Goal: Task Accomplishment & Management: Manage account settings

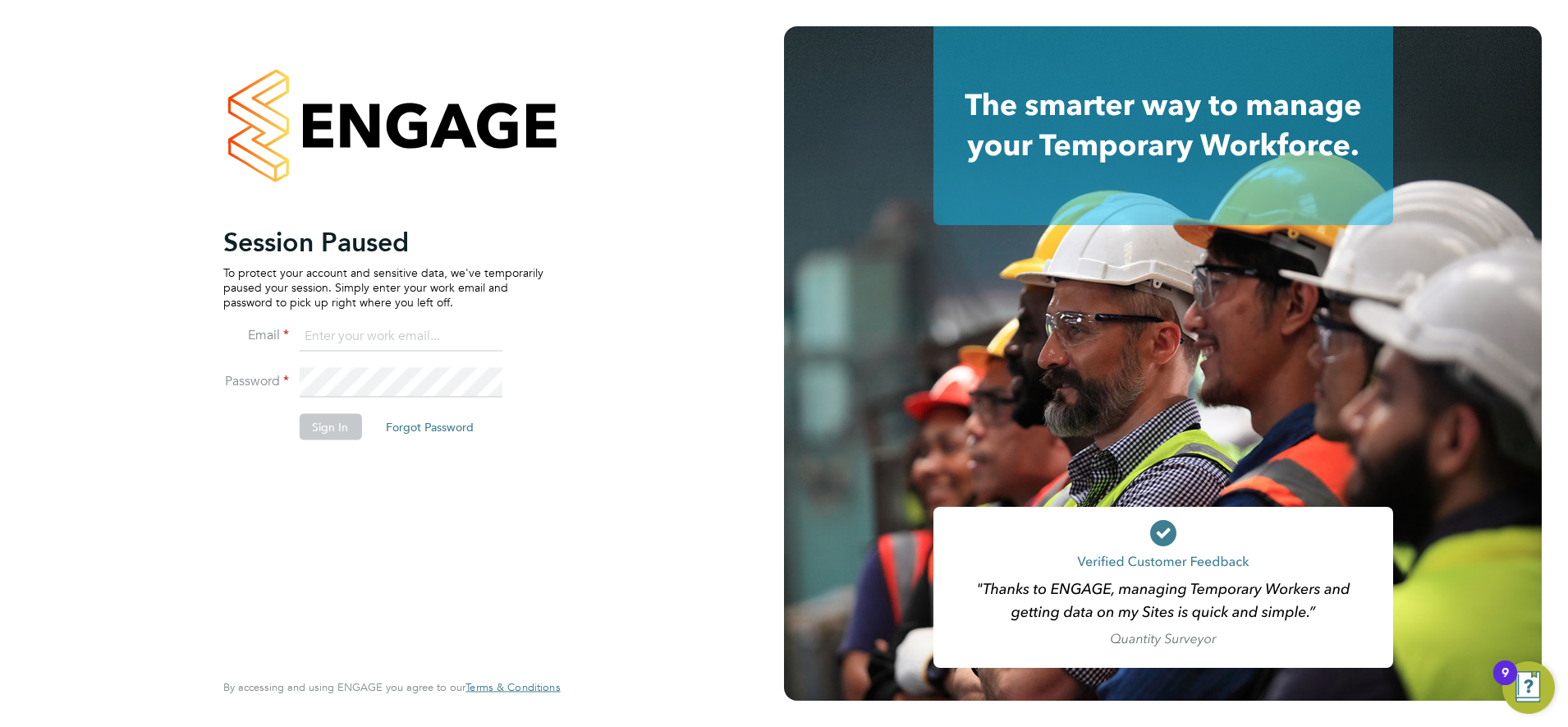
type input "karen.mcgovern@uk.abm.com"
click at [311, 434] on button "Sign In" at bounding box center [329, 426] width 62 height 26
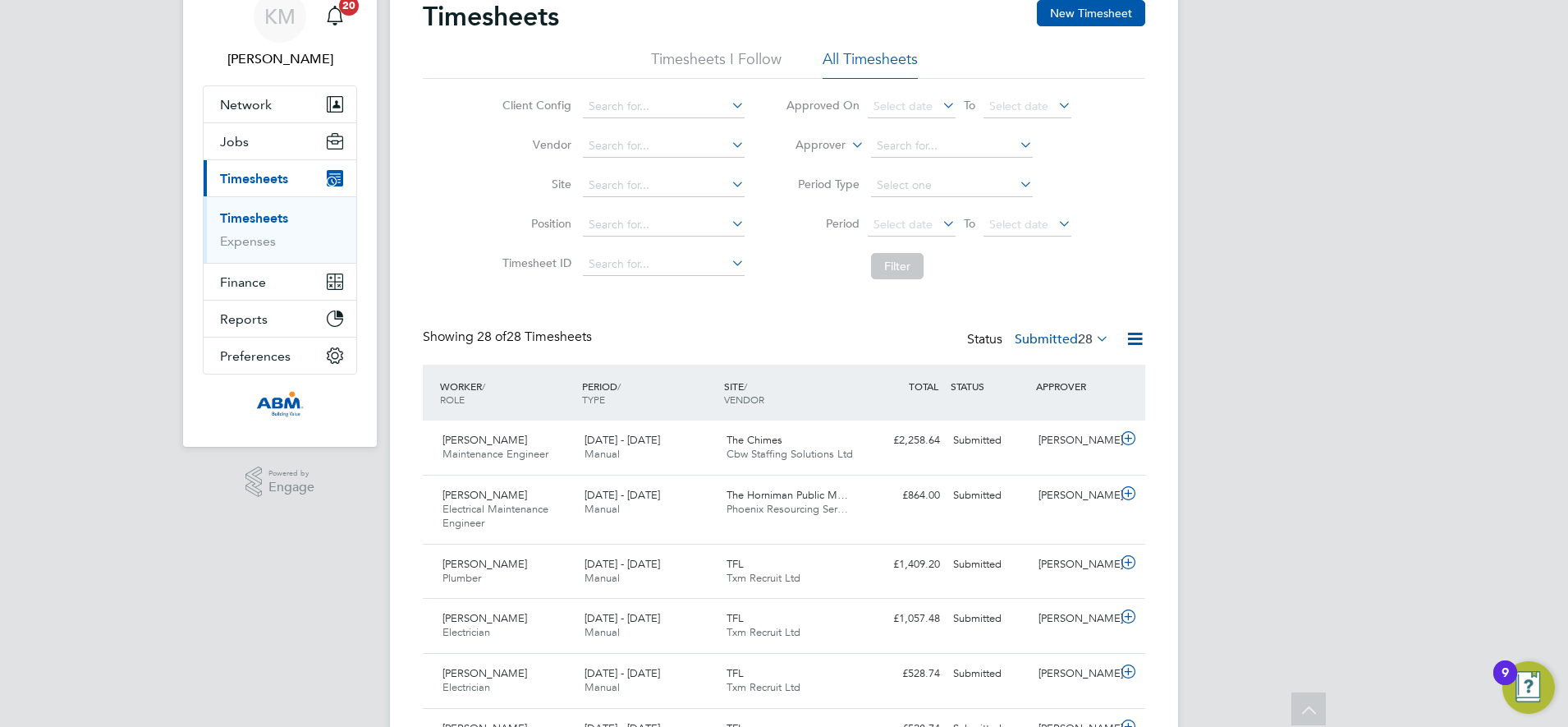
scroll to position [40, 0]
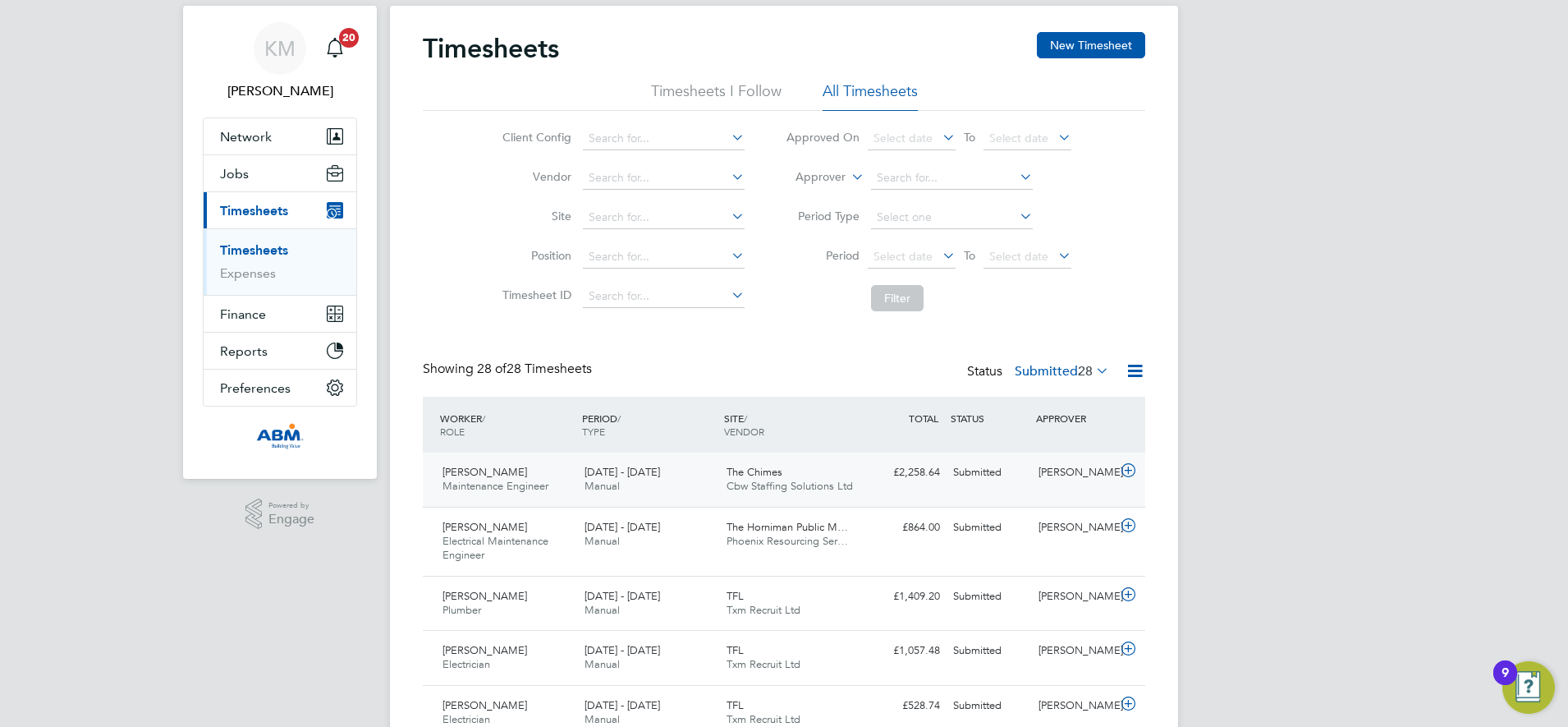
click at [869, 482] on div "£2,258.64 Submitted" at bounding box center [904, 472] width 85 height 27
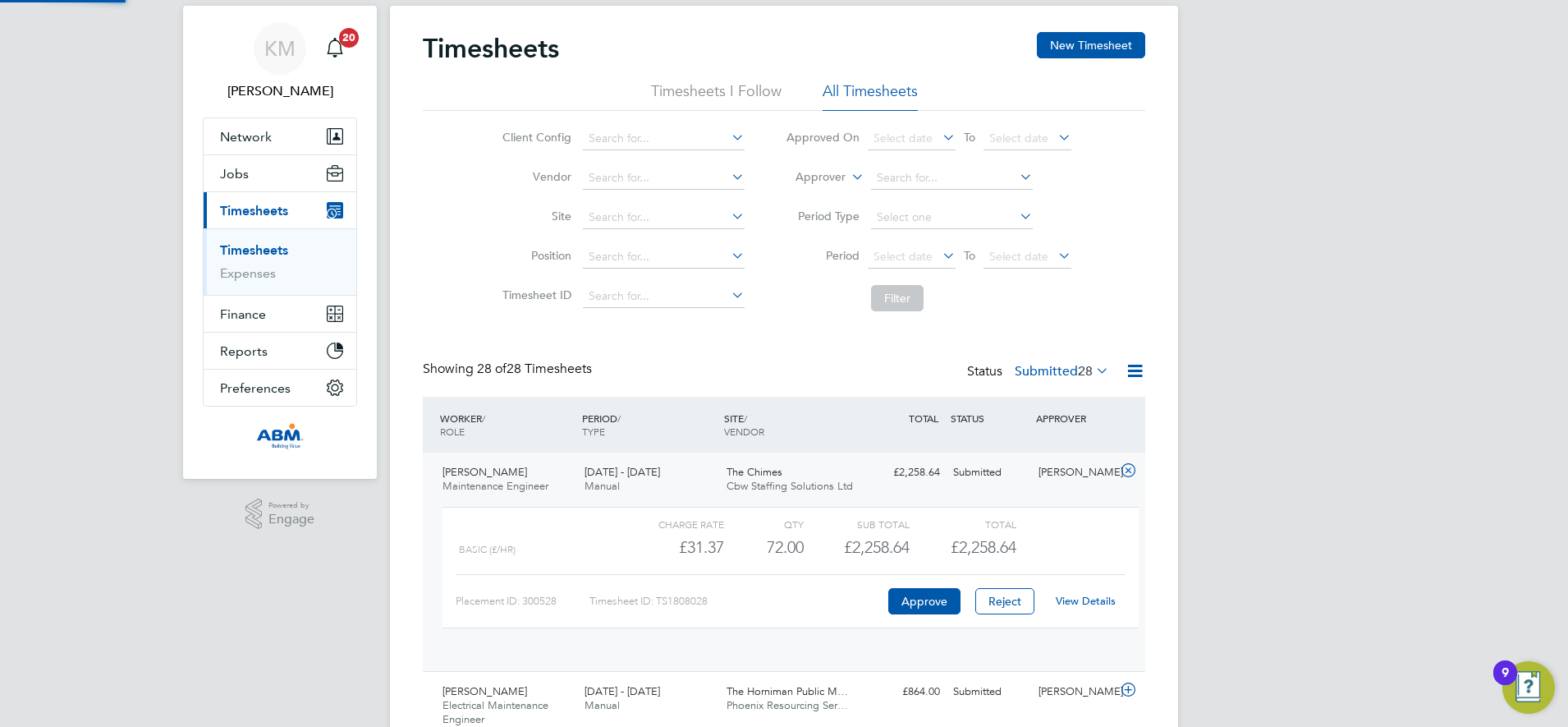
scroll to position [28, 160]
click at [899, 479] on div "£2,258.64 Submitted" at bounding box center [904, 472] width 85 height 27
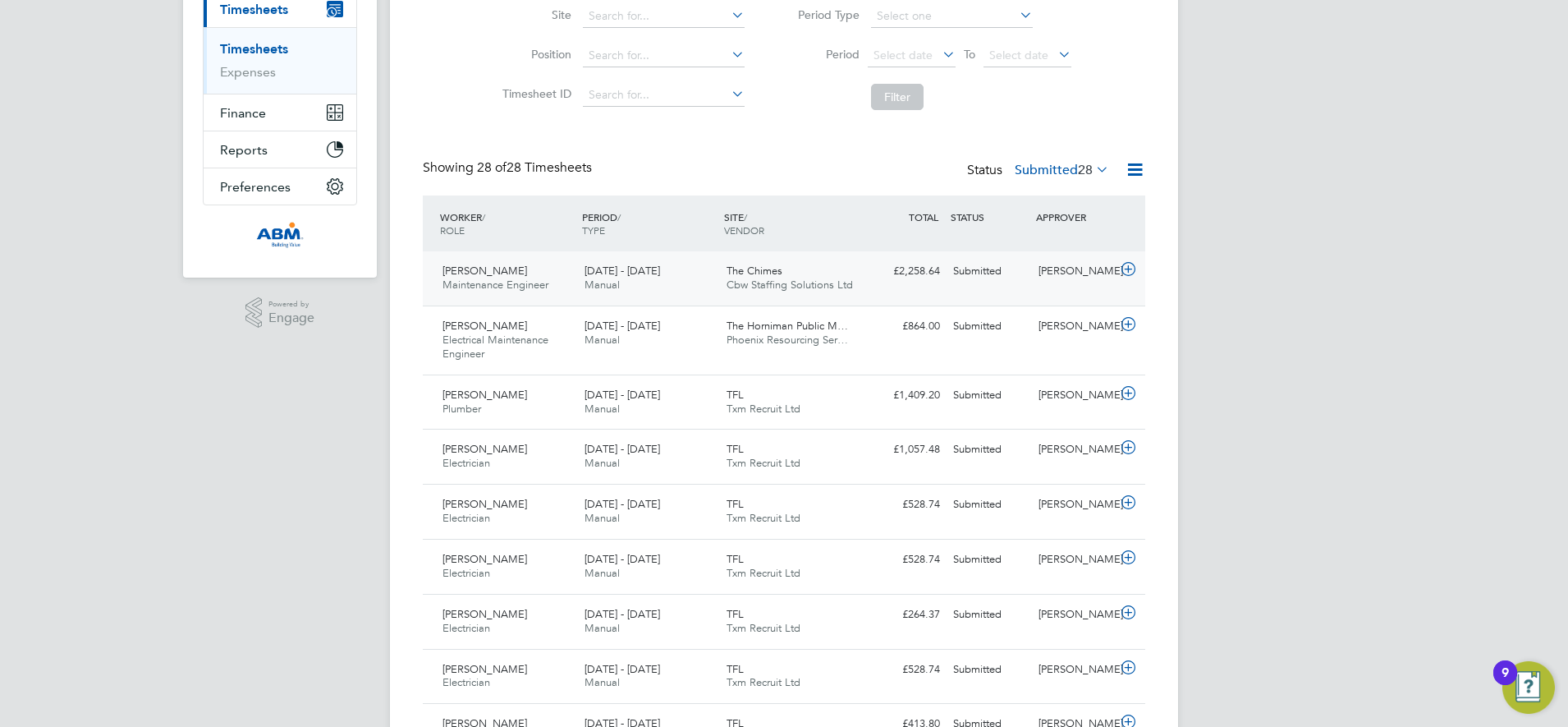
scroll to position [246, 0]
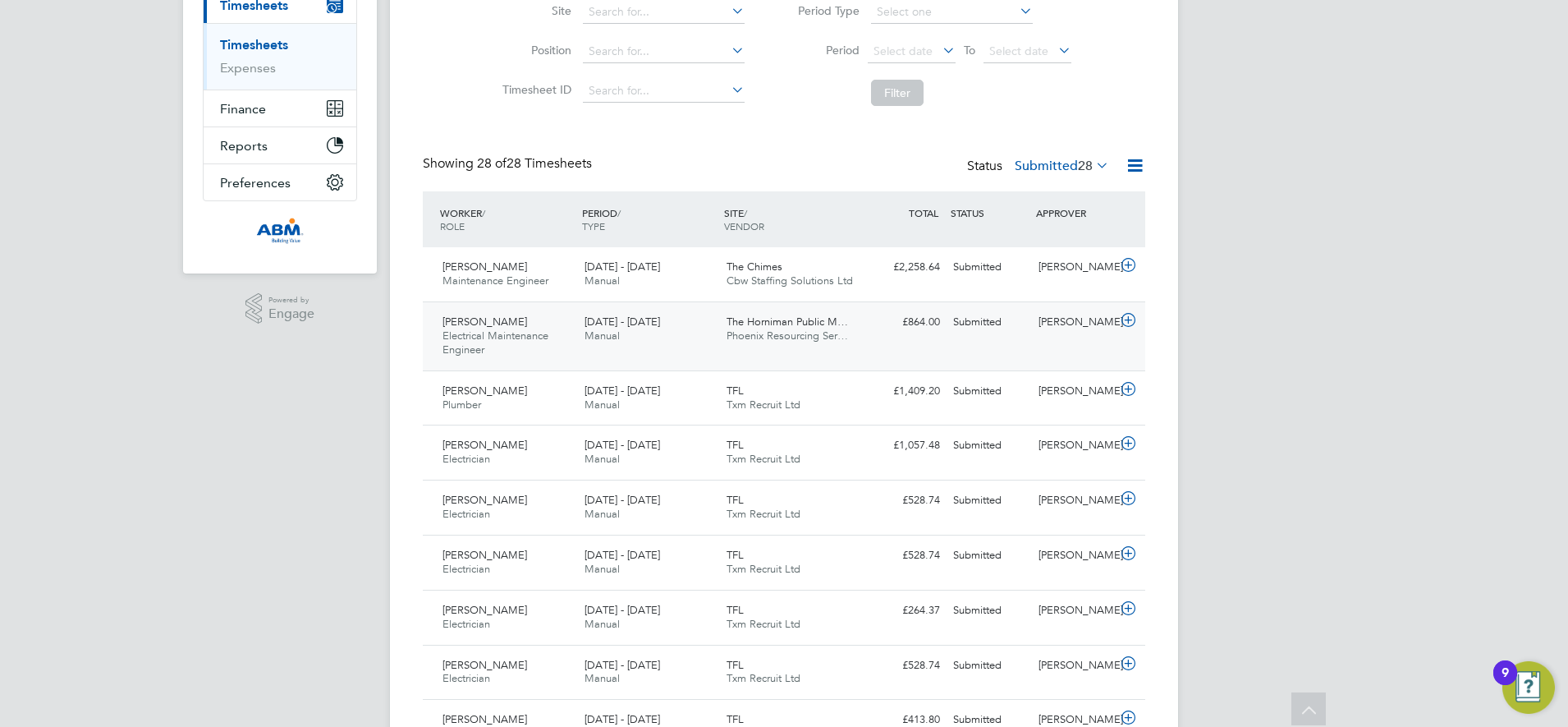
click at [870, 337] on div "Joshua Aregbe Electrical Maintenance Engineer 16 - 22 Aug 2025 16 - 22 Aug 2025…" at bounding box center [784, 336] width 722 height 69
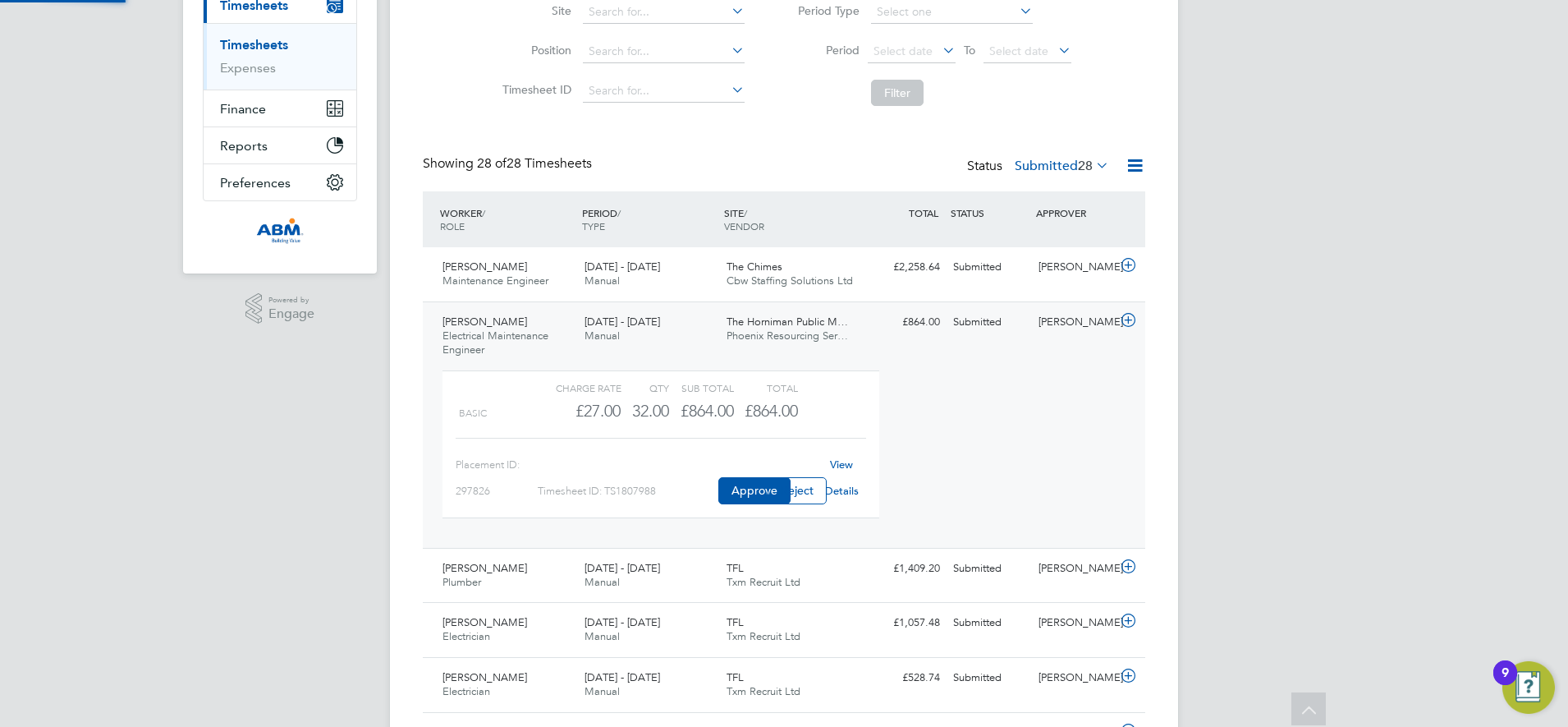
scroll to position [28, 160]
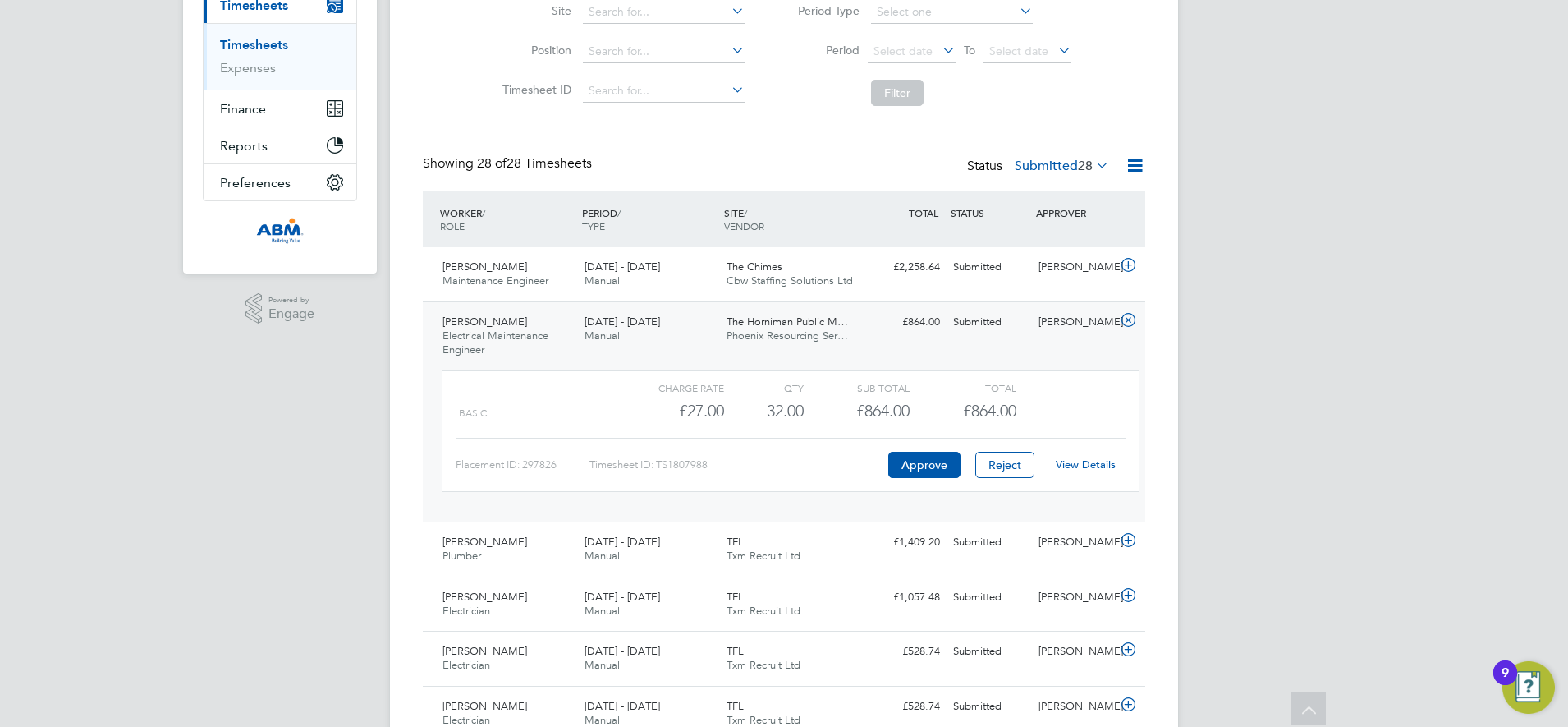
click at [970, 349] on div "Joshua Aregbe Electrical Maintenance Engineer 16 - 22 Aug 2025 16 - 22 Aug 2025…" at bounding box center [784, 411] width 722 height 220
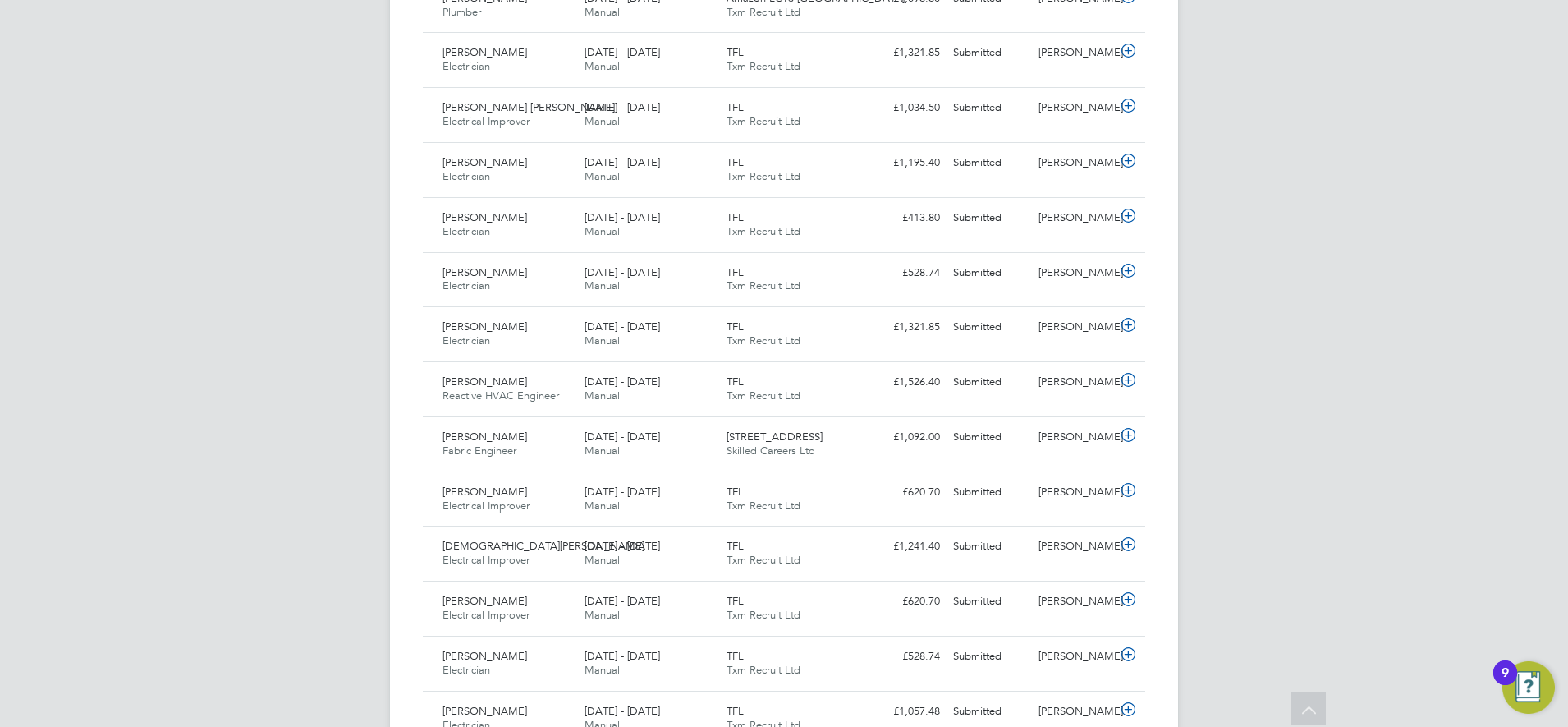
scroll to position [1066, 0]
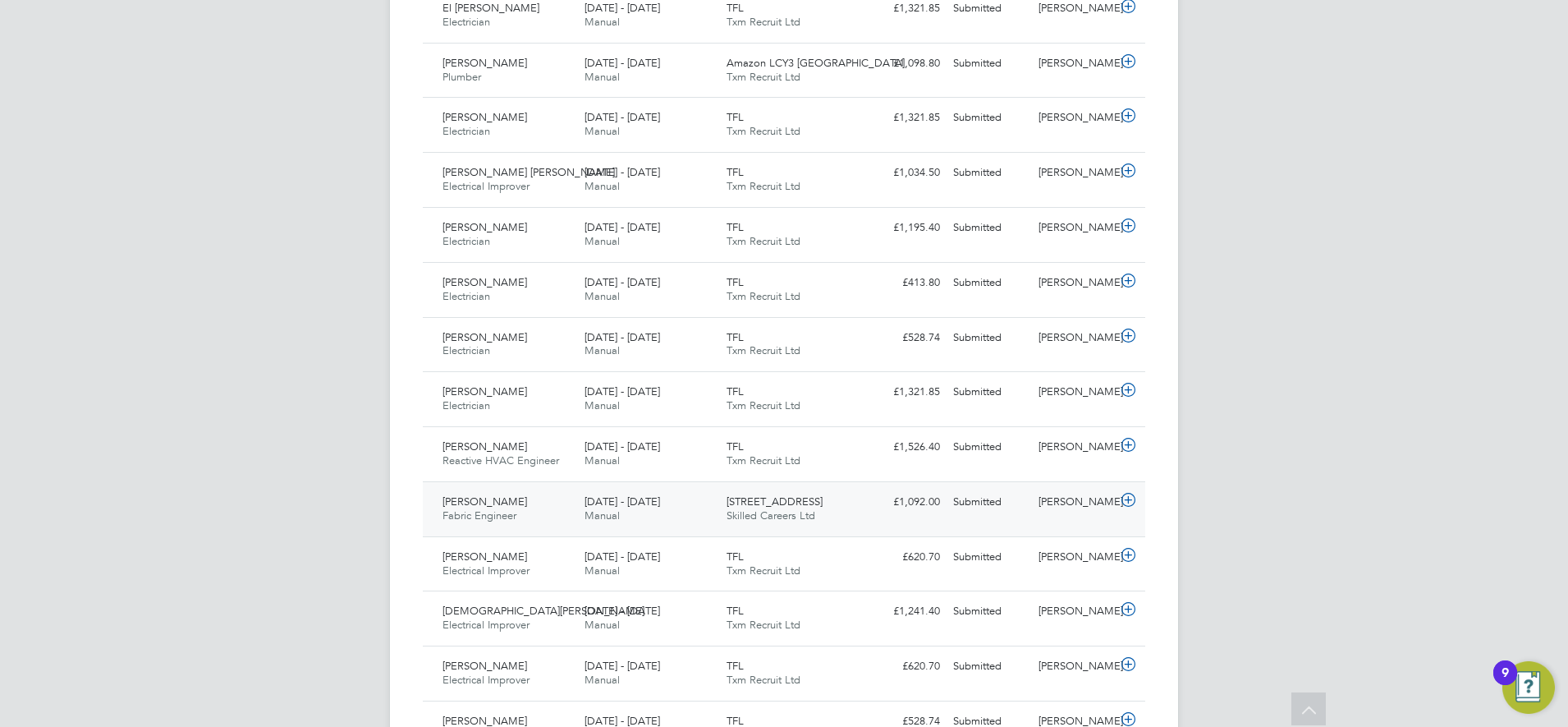
click at [870, 518] on div "Eleftherios Rozakis Fabric Engineer 16 - 22 Aug 2025 16 - 22 Aug 2025 Manual 36…" at bounding box center [784, 508] width 722 height 55
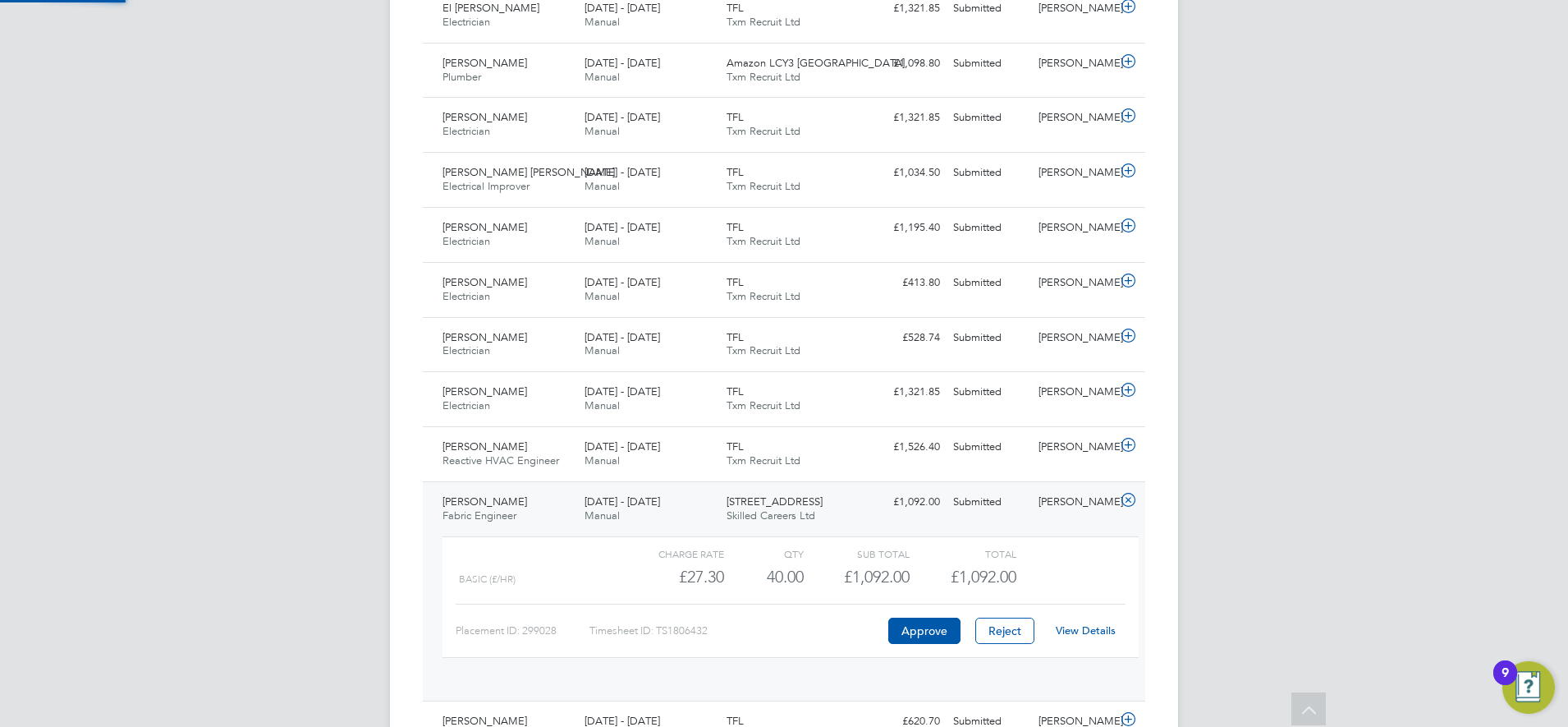
scroll to position [28, 160]
click at [368, 473] on div "KM Karen Mcgovern Notifications 20 Applications: Network Businesses Sites Worke…" at bounding box center [784, 59] width 1568 height 2252
click at [873, 519] on div "Eleftherios Rozakis Fabric Engineer 16 - 22 Aug 2025 16 - 22 Aug 2025 Manual 36…" at bounding box center [784, 584] width 722 height 206
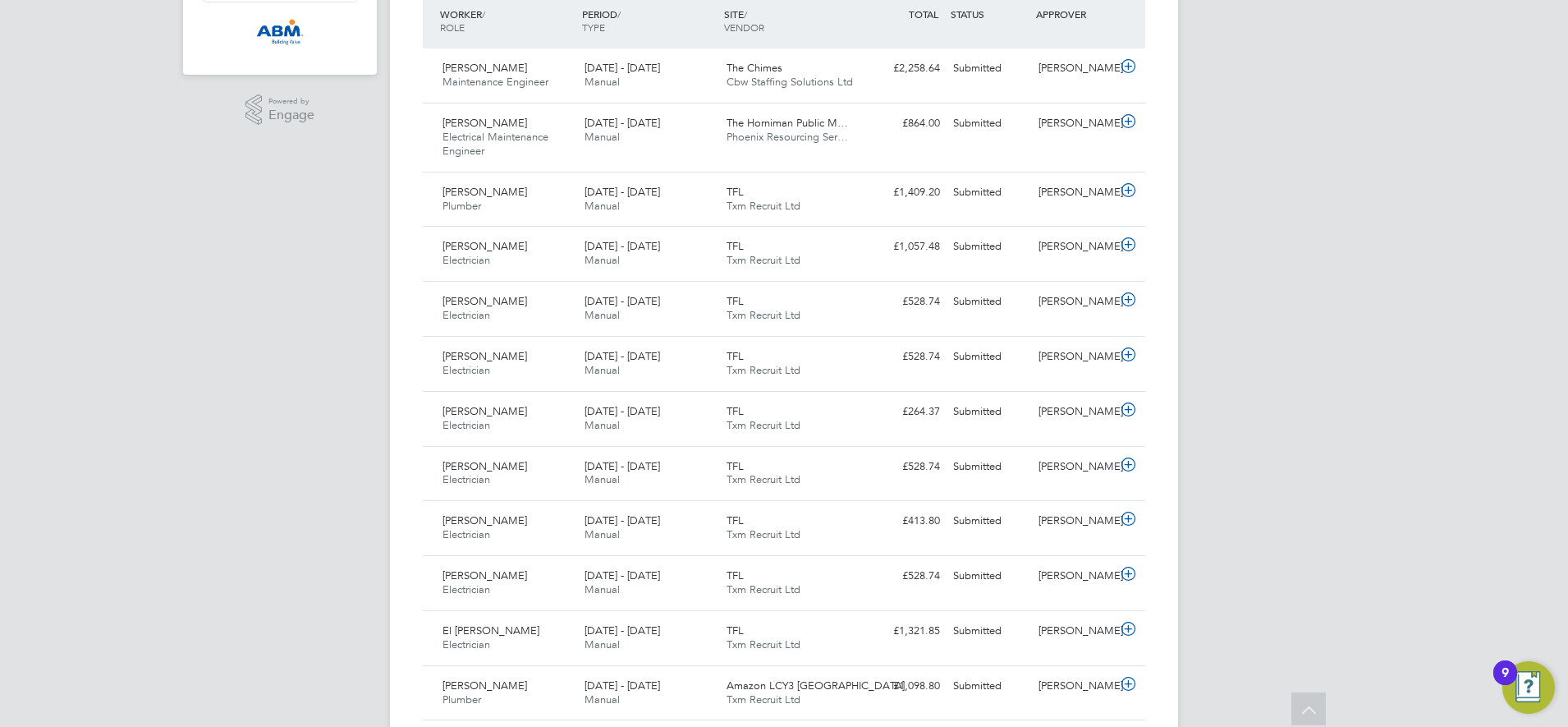
scroll to position [657, 0]
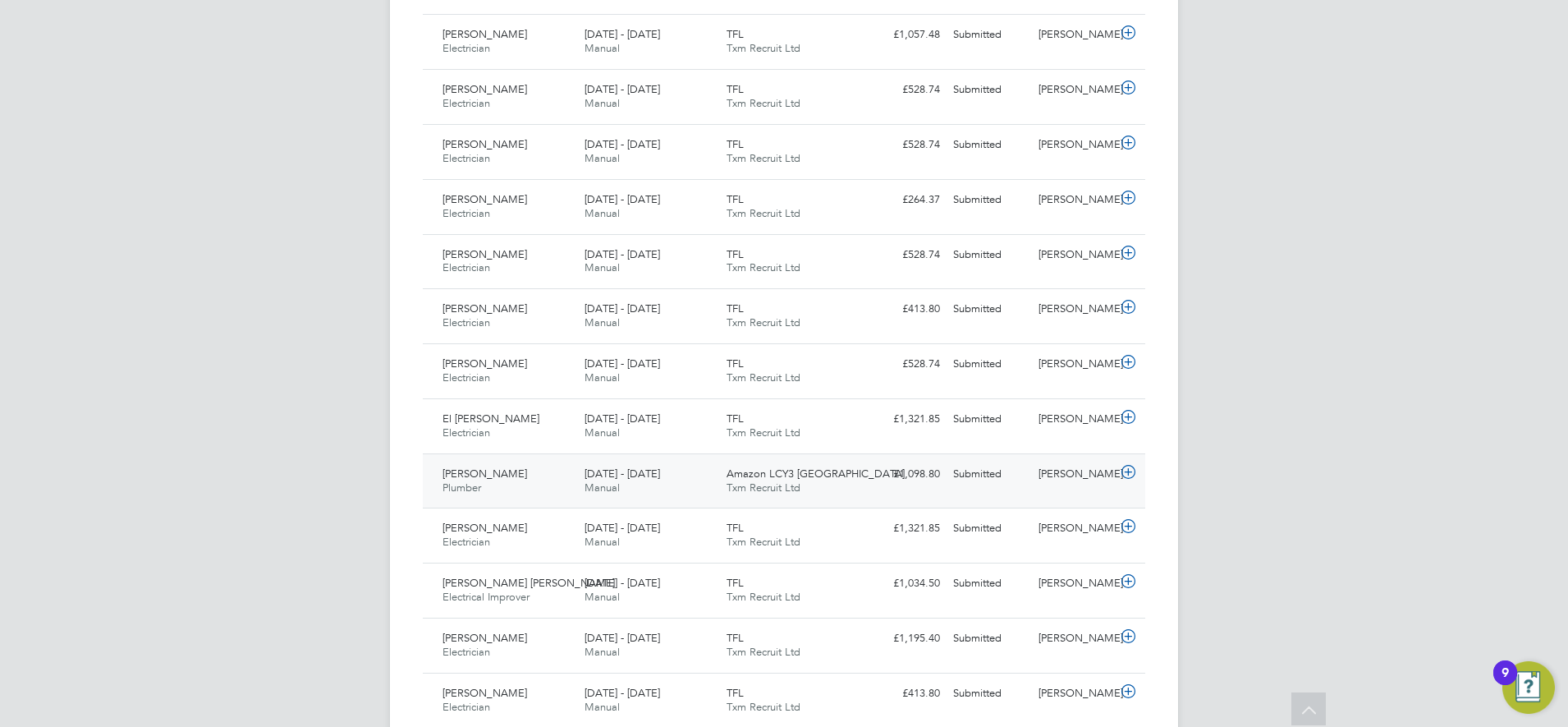
click at [870, 473] on div "£1,098.80 Submitted" at bounding box center [904, 474] width 85 height 27
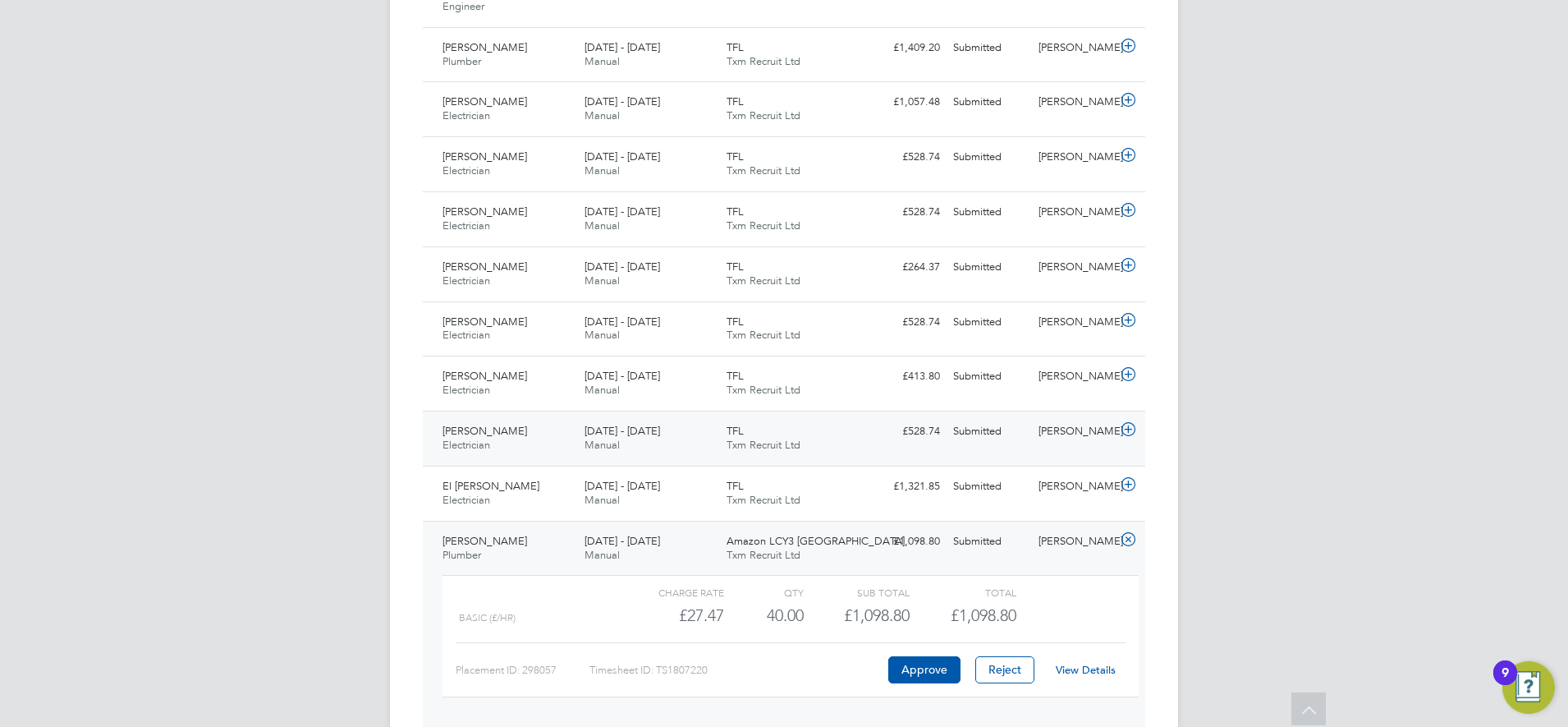
scroll to position [554, 0]
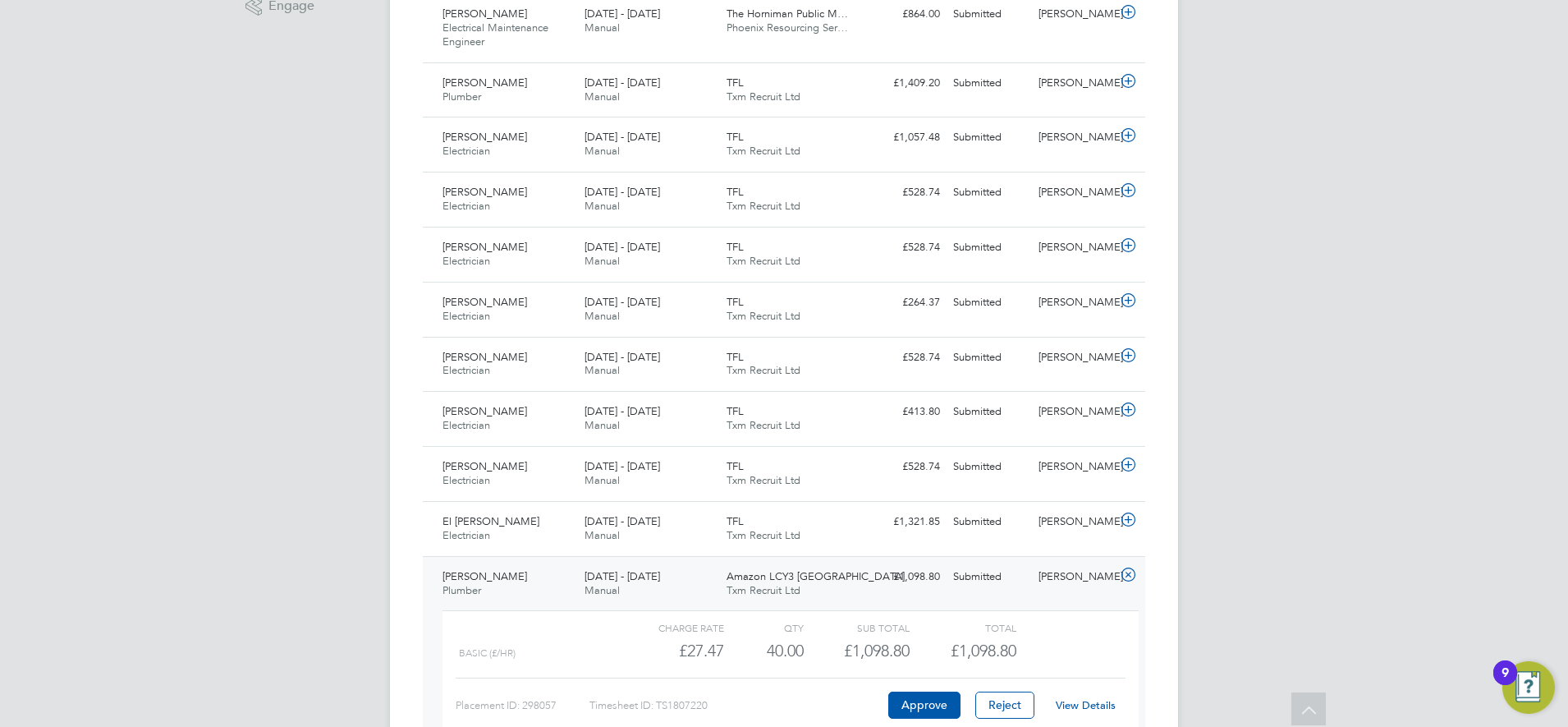
click at [859, 577] on div "Amazon LCY3 Dartford Txm Recruit Ltd" at bounding box center [791, 583] width 142 height 41
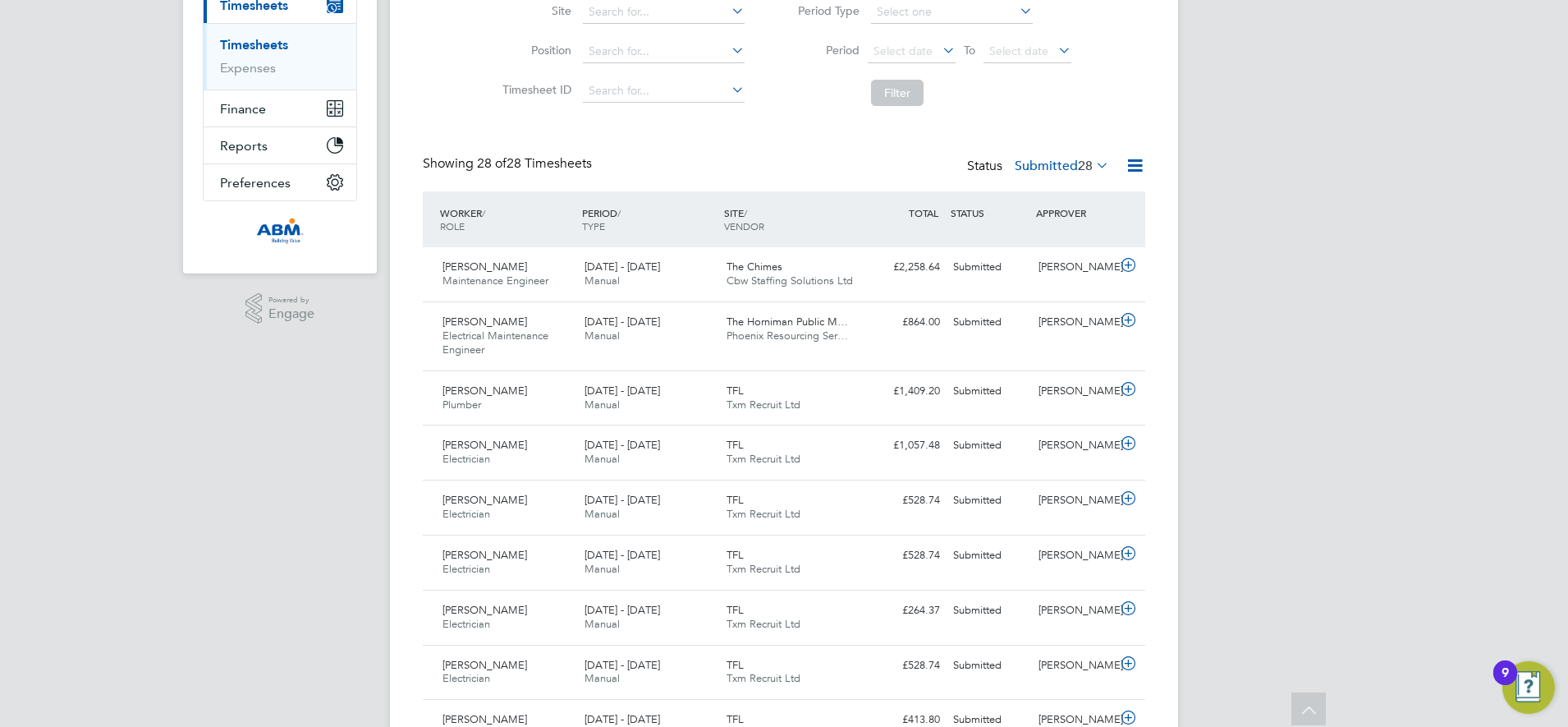
scroll to position [0, 0]
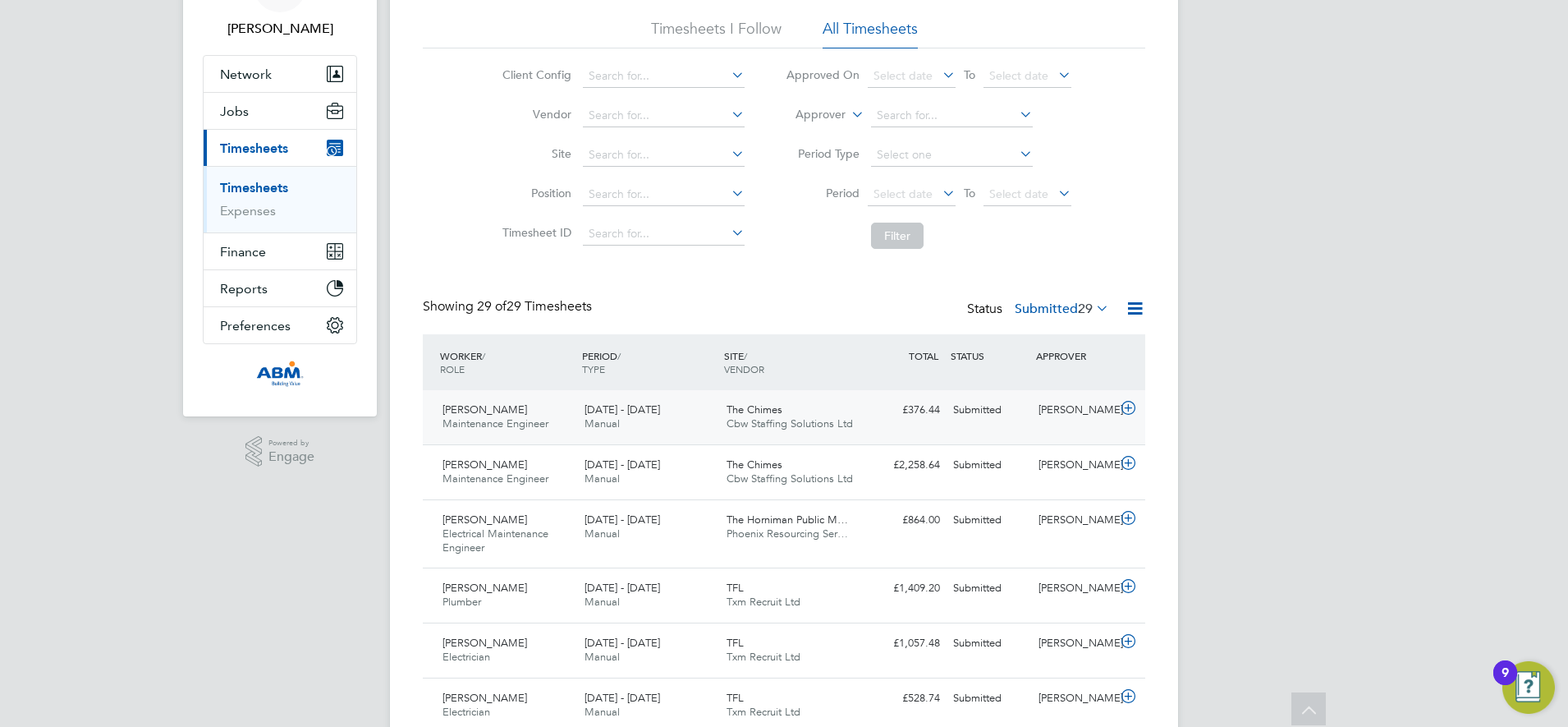
click at [862, 417] on div "£376.44 Submitted" at bounding box center [904, 410] width 85 height 27
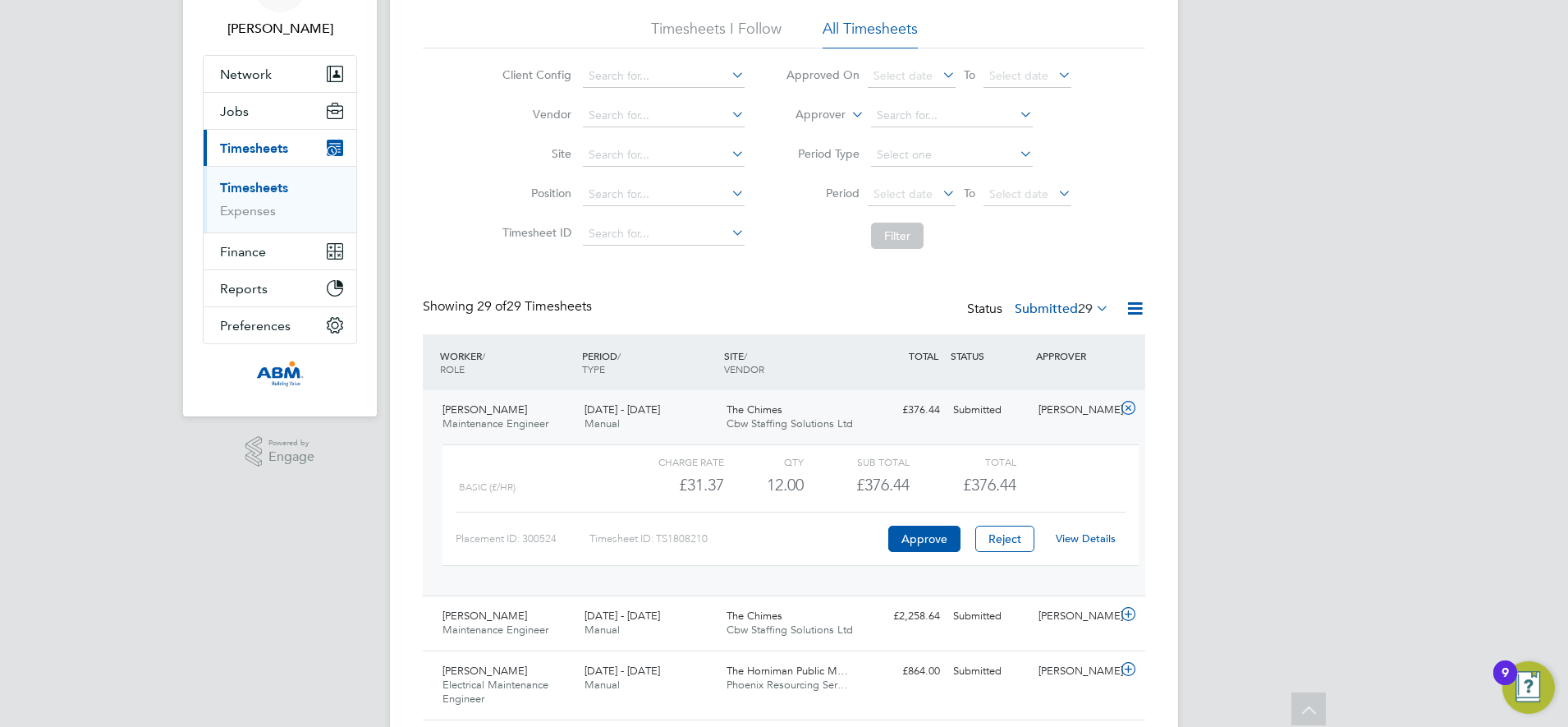
click at [845, 406] on div "The Chimes Cbw Staffing Solutions Ltd" at bounding box center [791, 417] width 142 height 41
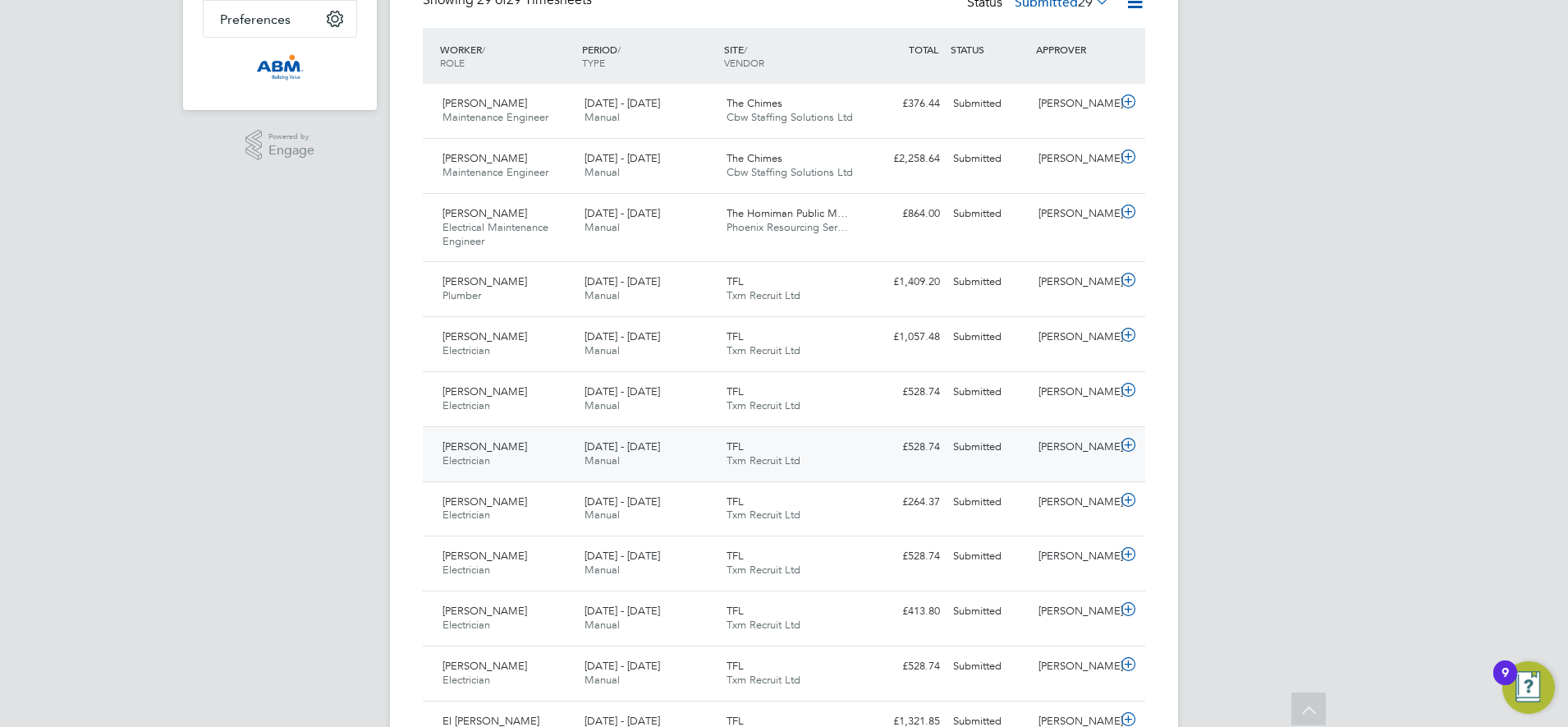
scroll to position [205, 0]
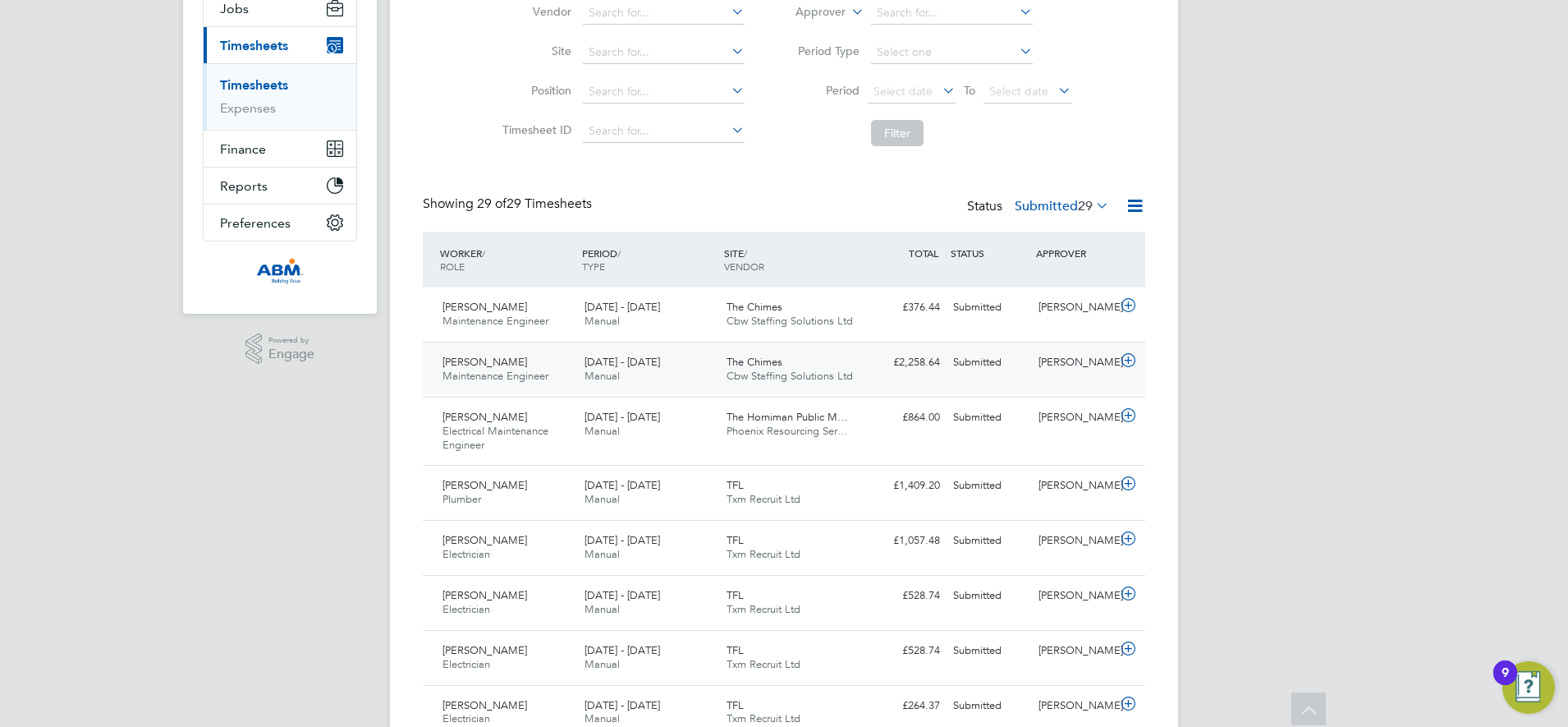
click at [870, 373] on div "£2,258.64 Submitted" at bounding box center [904, 362] width 85 height 27
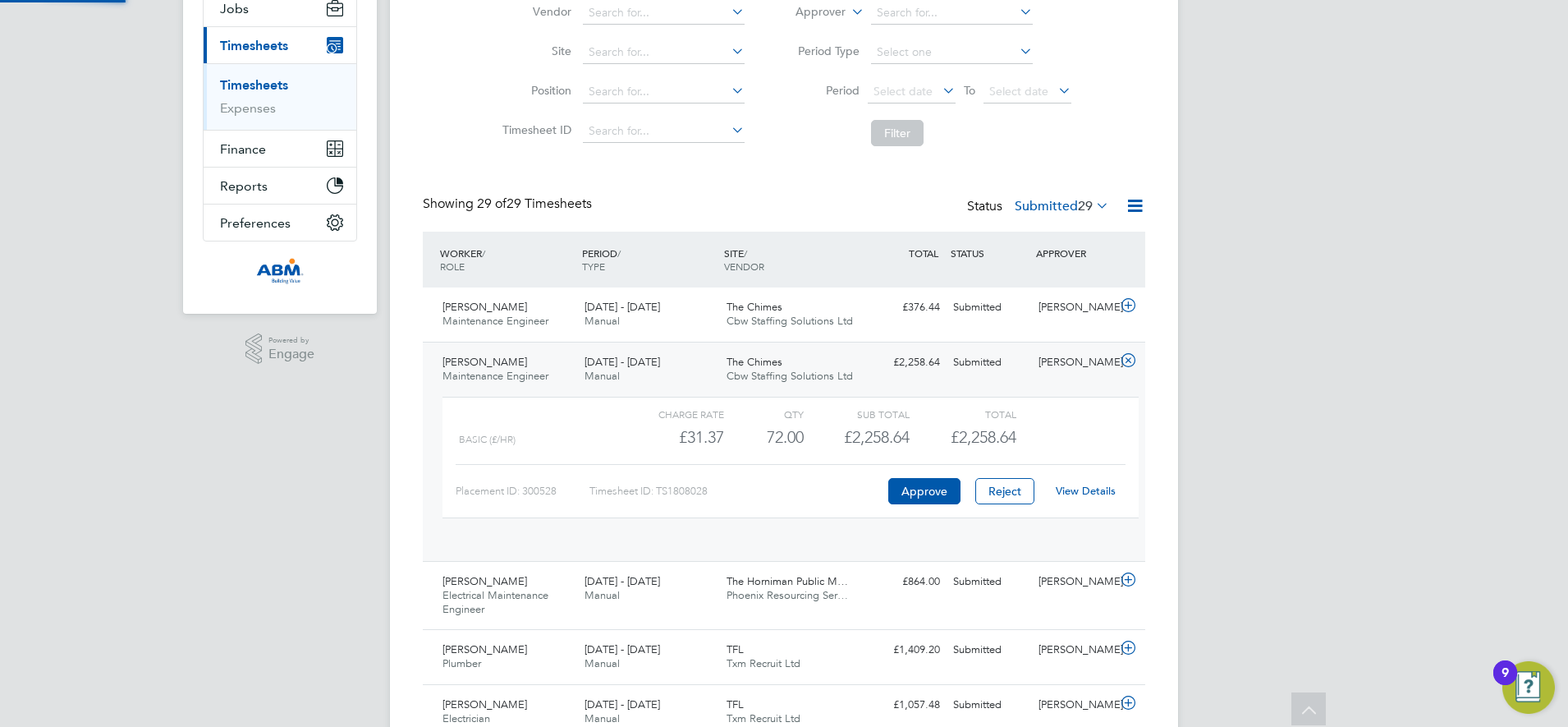
scroll to position [28, 160]
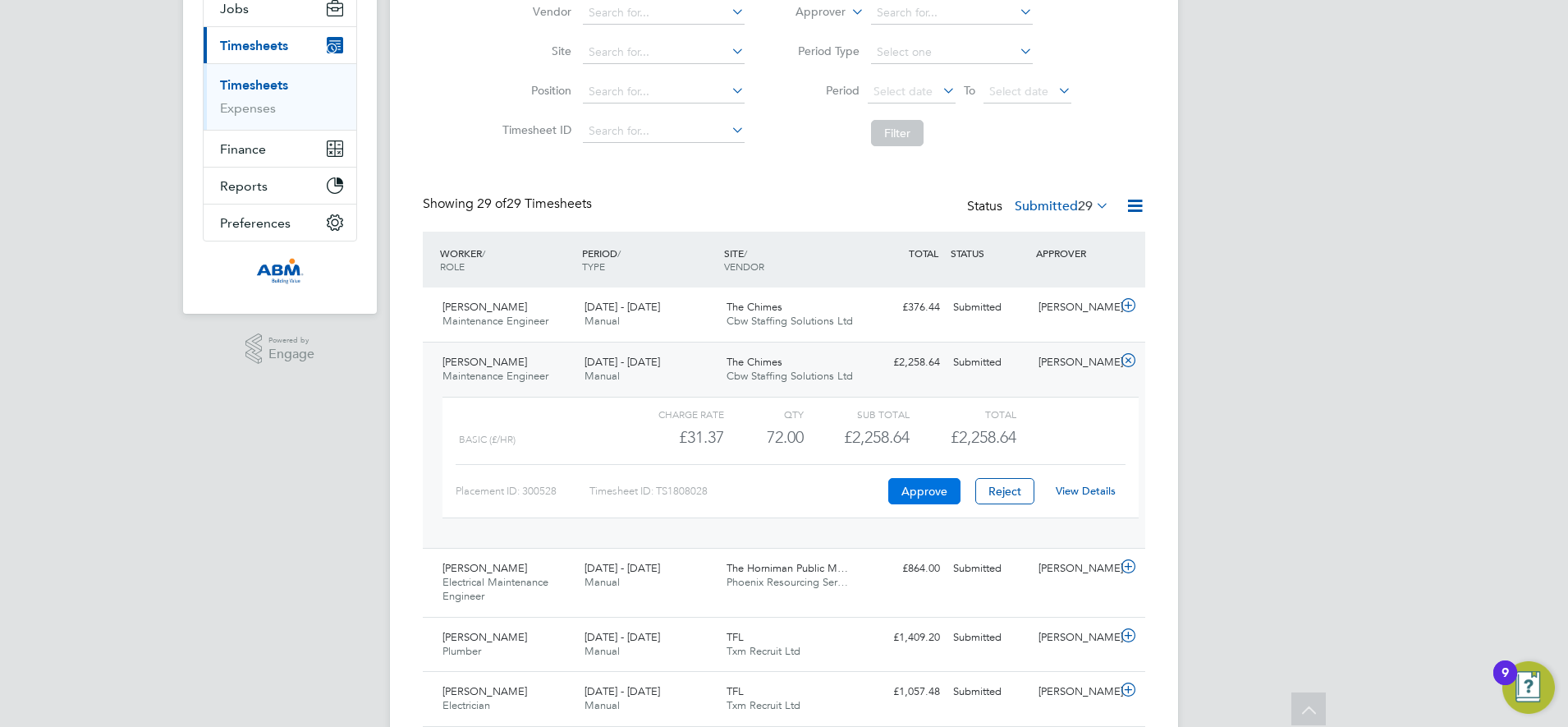
click at [916, 491] on button "Approve" at bounding box center [924, 491] width 72 height 26
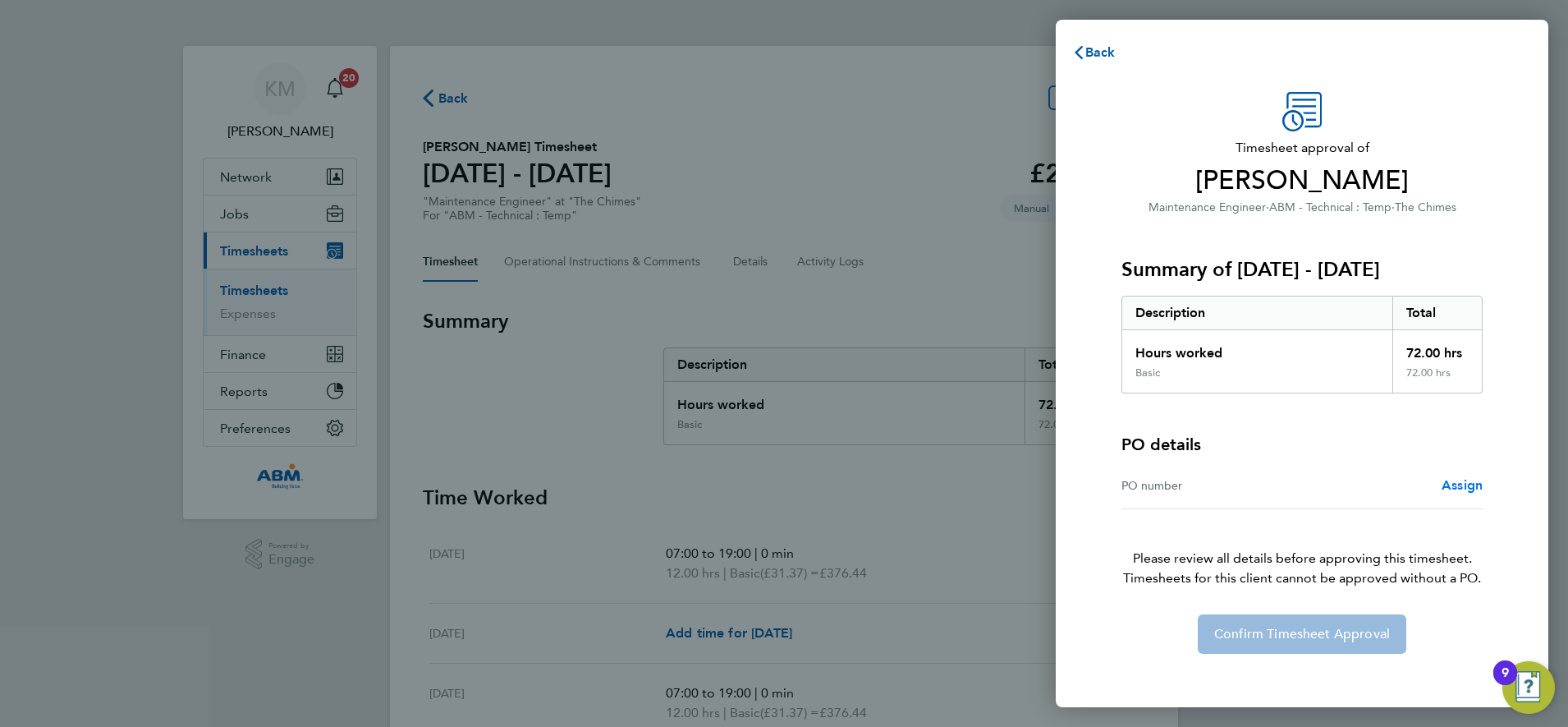
click at [1465, 479] on span "Assign" at bounding box center [1462, 484] width 41 height 16
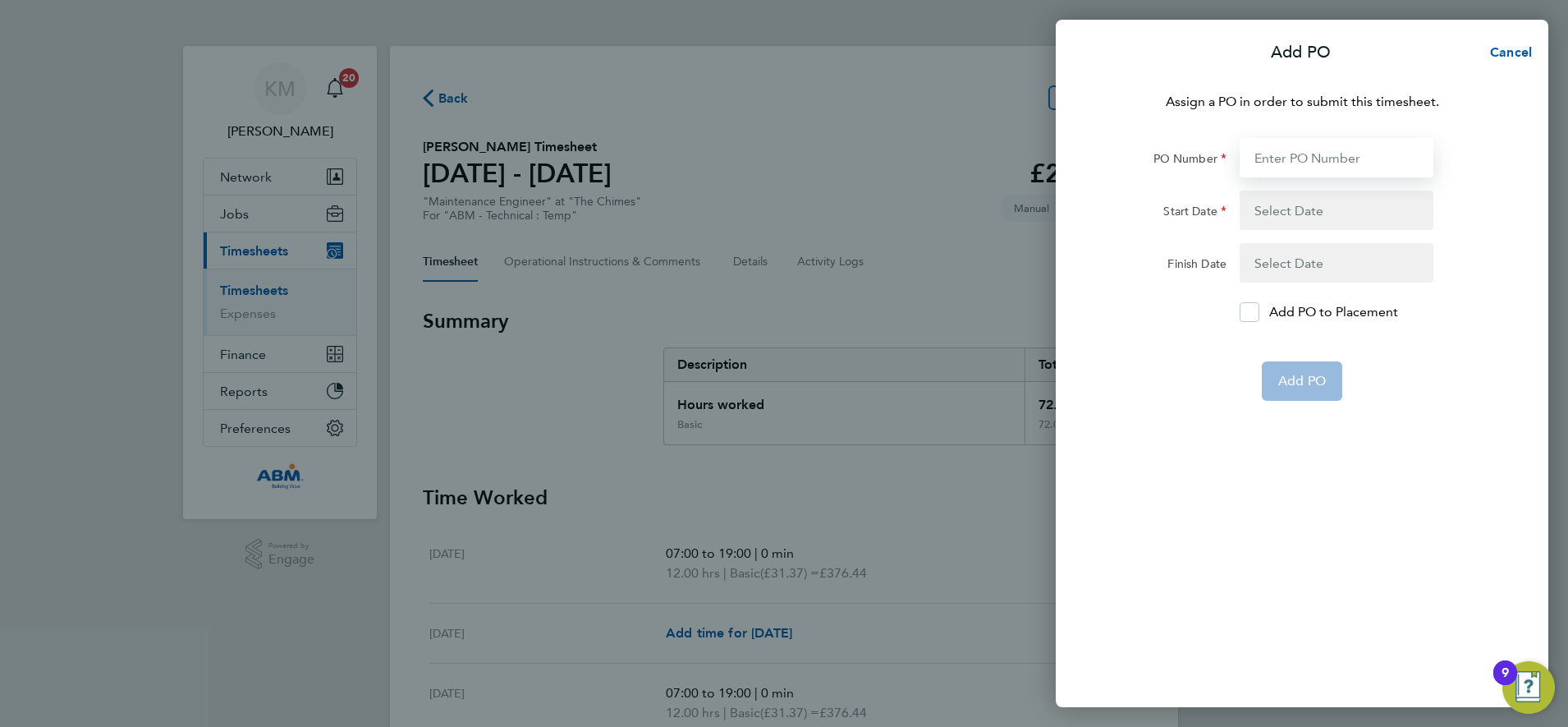
click at [1276, 155] on input "PO Number" at bounding box center [1336, 158] width 194 height 40
type input "642795"
click at [1276, 213] on button "button" at bounding box center [1336, 210] width 194 height 40
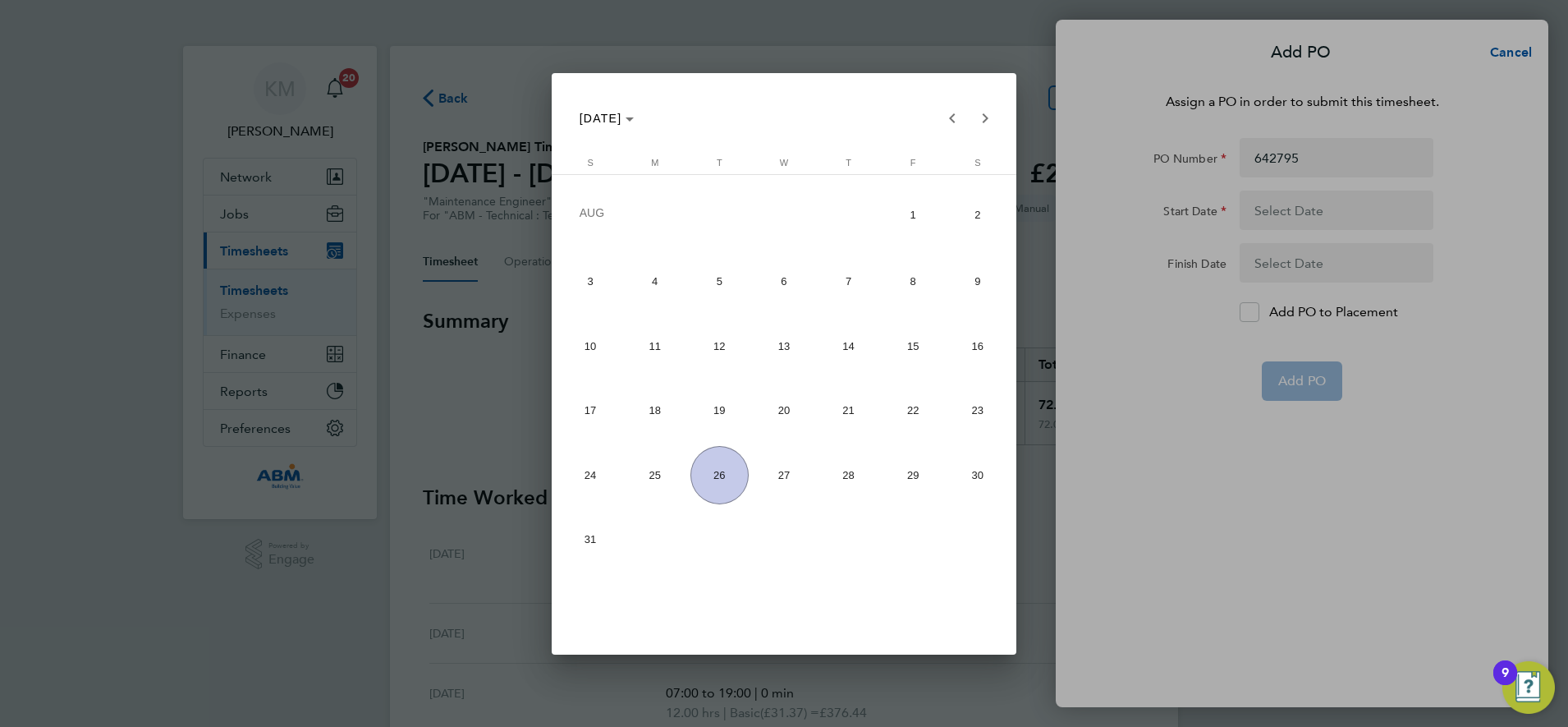
click at [979, 341] on span "16" at bounding box center [977, 346] width 58 height 58
type input "[DATE]"
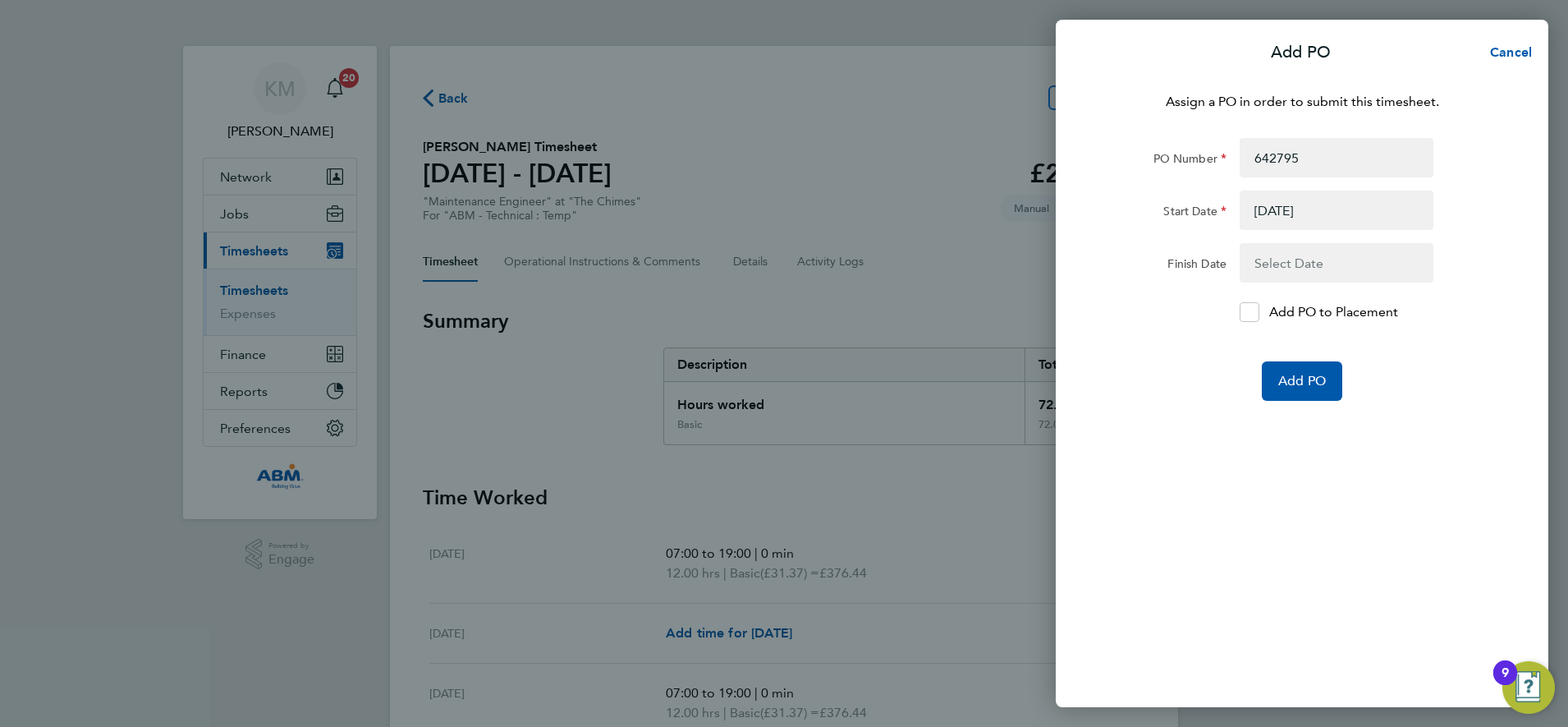
click at [1310, 254] on button "button" at bounding box center [1336, 262] width 194 height 40
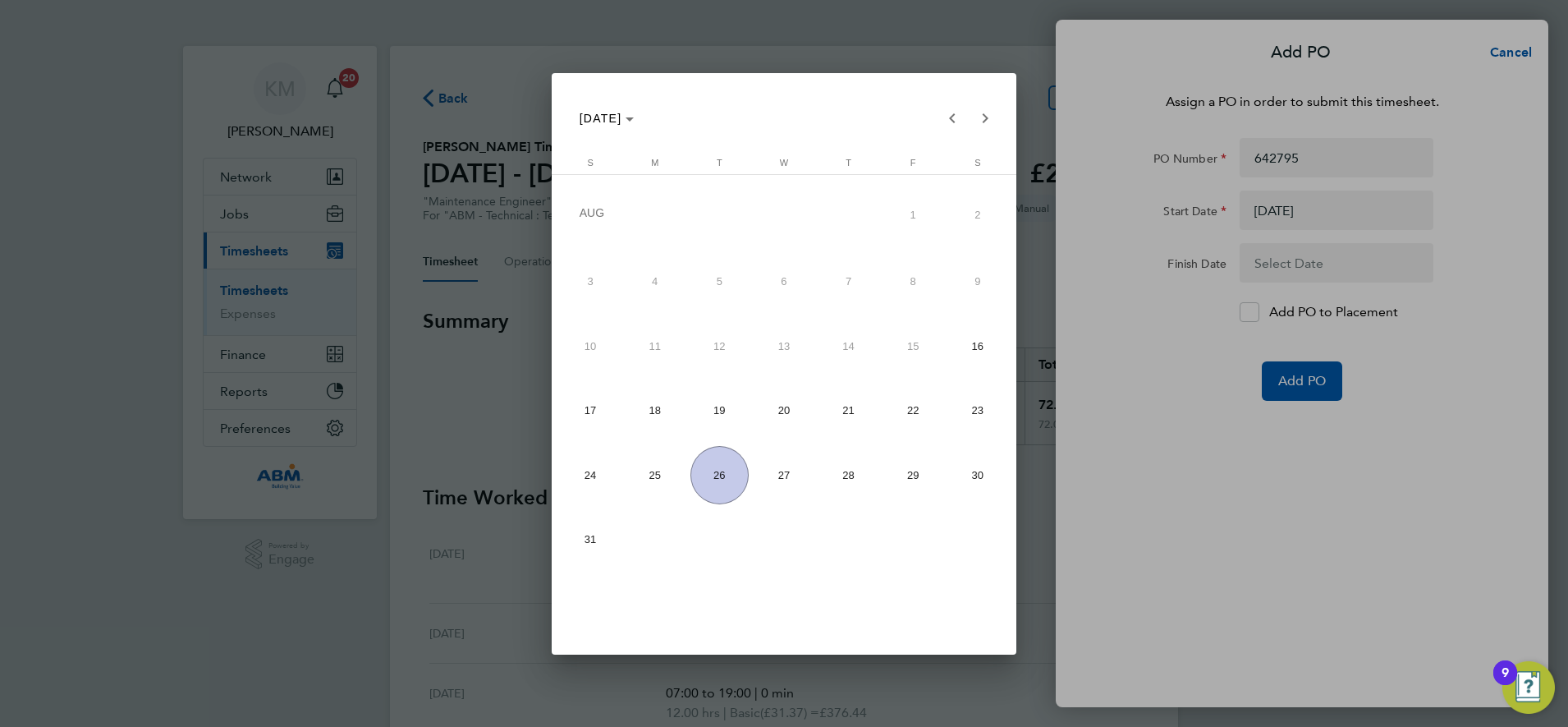
click at [914, 413] on span "22" at bounding box center [913, 410] width 58 height 58
type input "[DATE]"
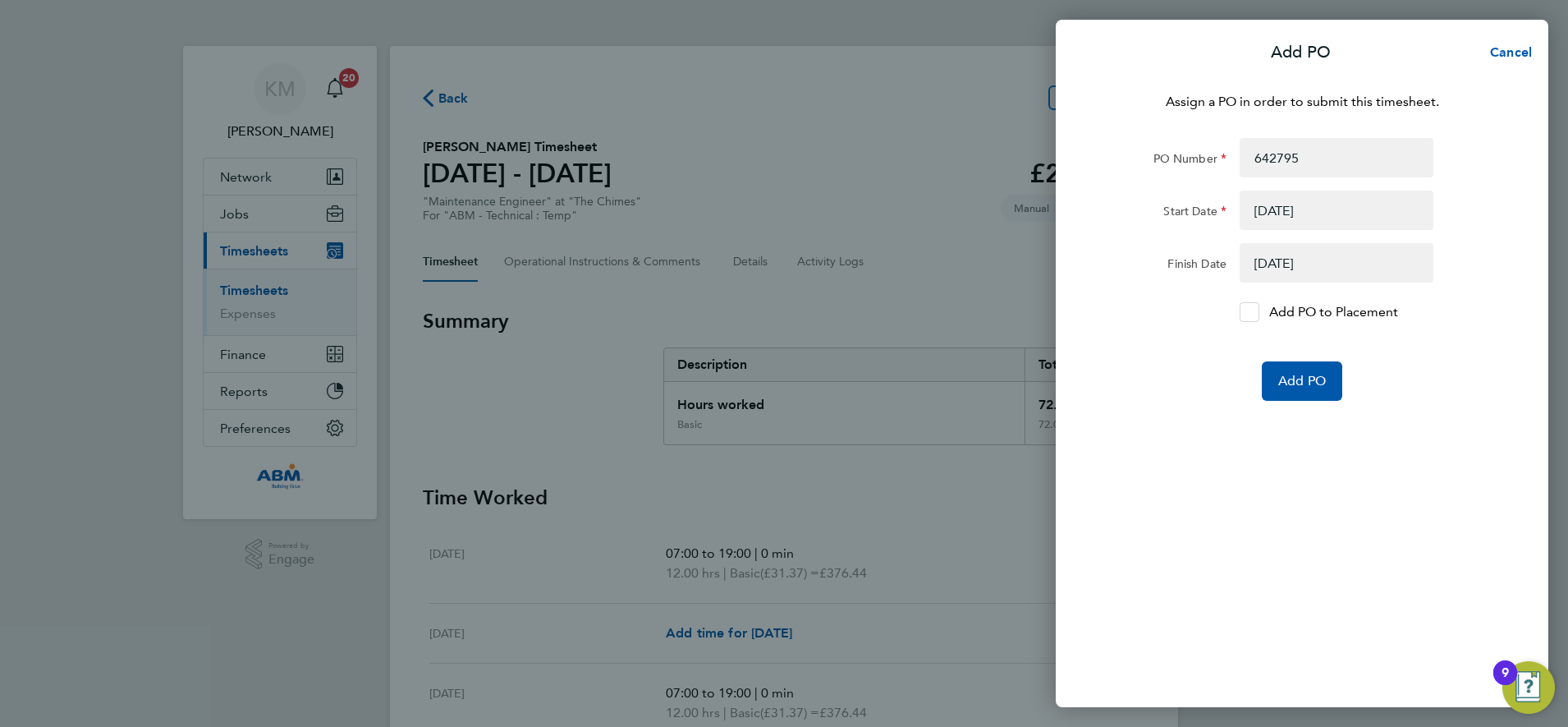
click at [1252, 309] on icon at bounding box center [1250, 312] width 12 height 11
click at [1256, 312] on input "Add PO to Placement" at bounding box center [1256, 312] width 0 height 0
click at [1304, 385] on span "Add PO" at bounding box center [1302, 381] width 47 height 17
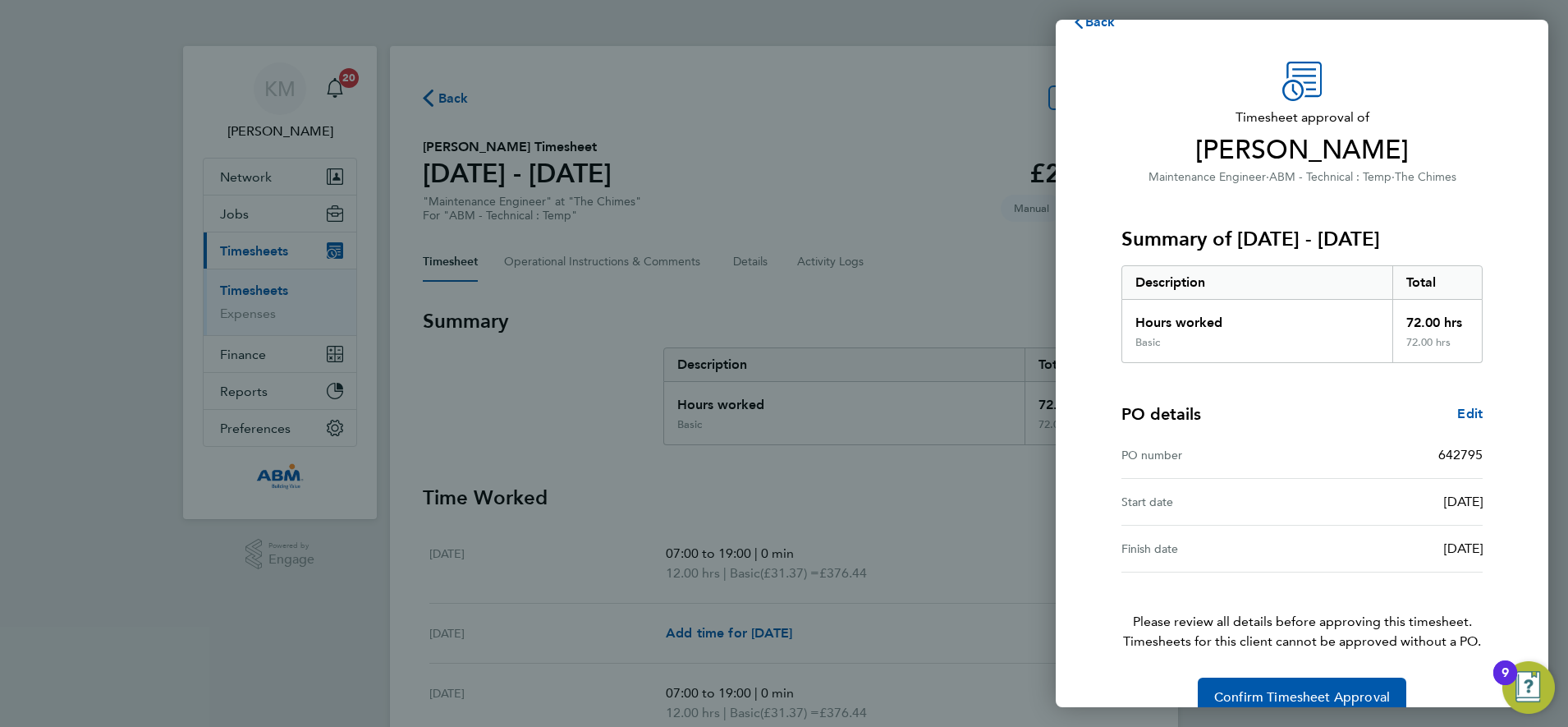
scroll to position [60, 0]
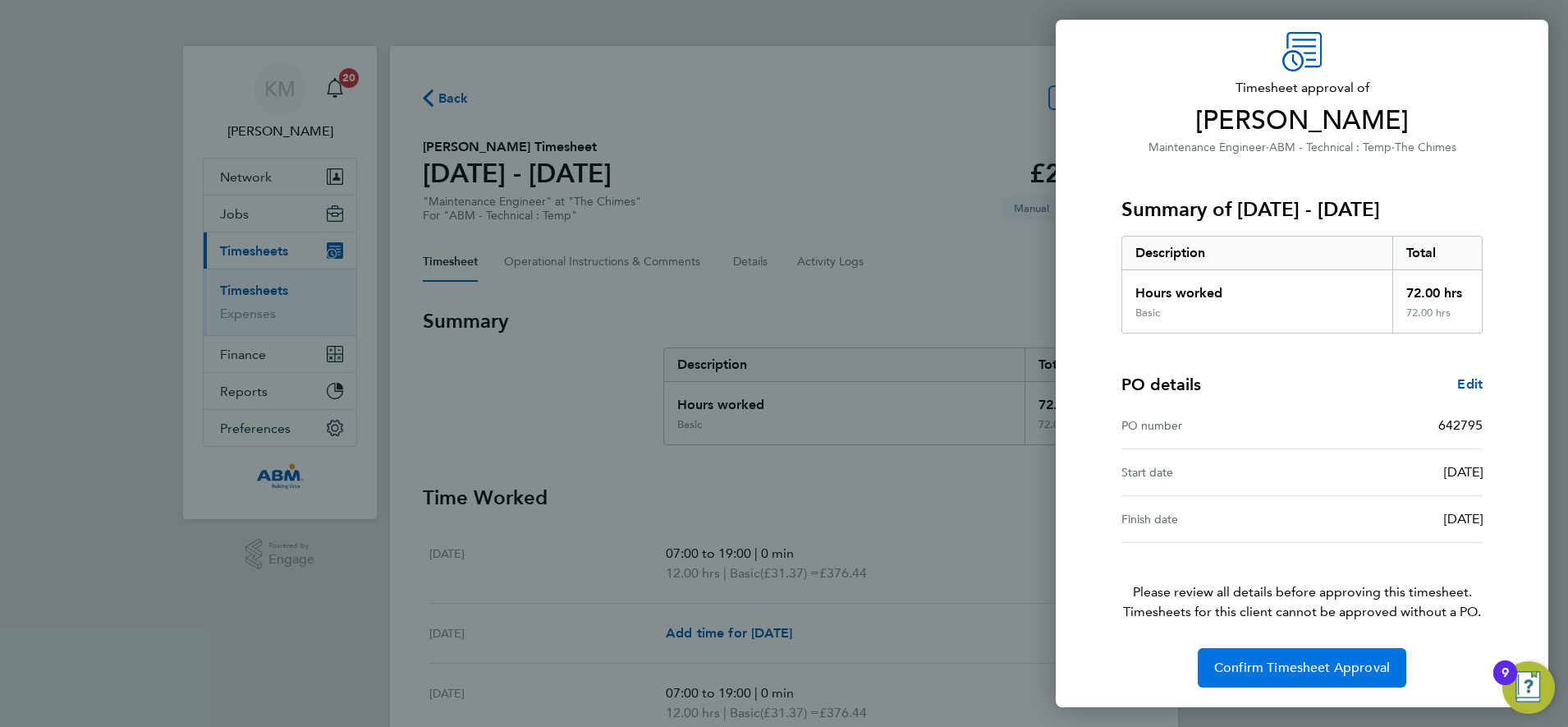
click at [1292, 675] on span "Confirm Timesheet Approval" at bounding box center [1303, 668] width 176 height 17
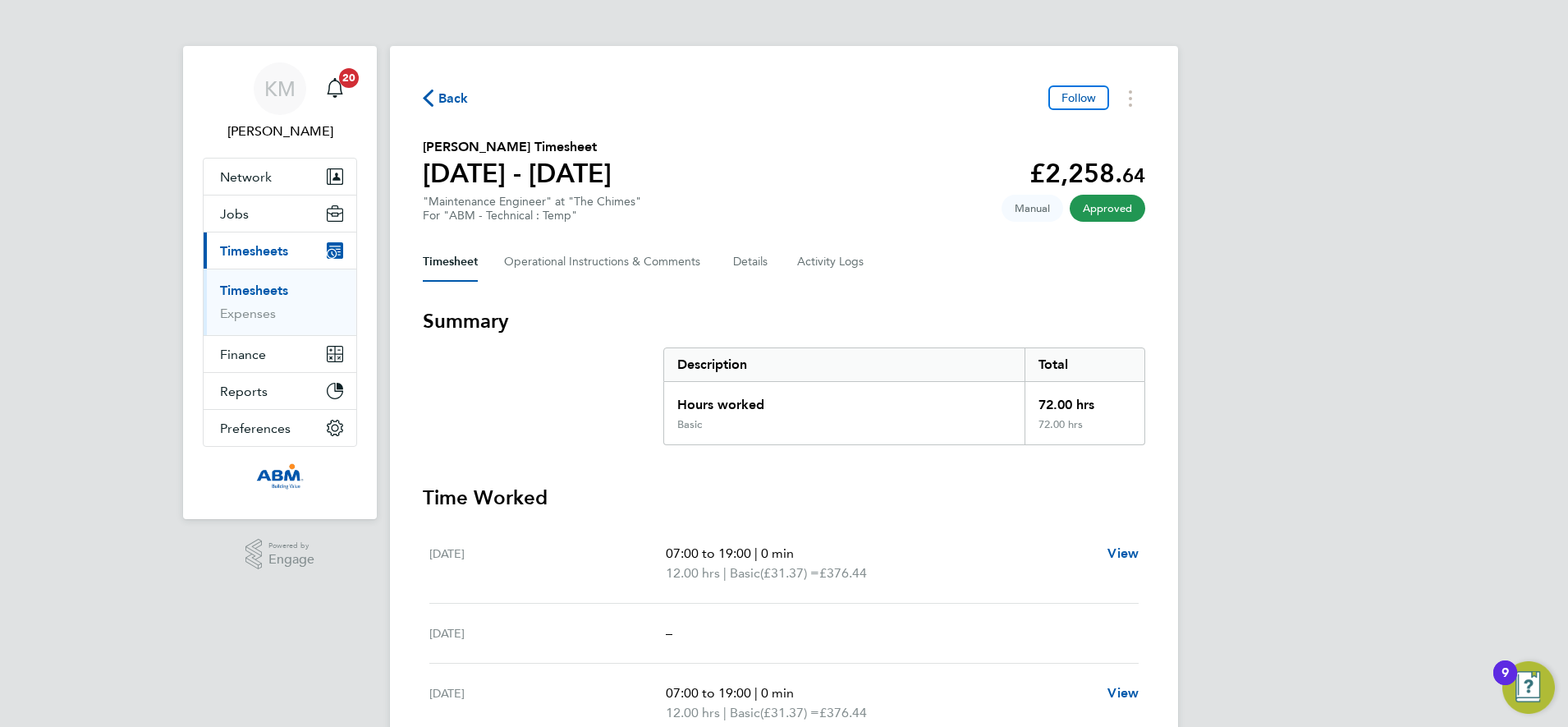
click at [447, 102] on span "Back" at bounding box center [453, 98] width 31 height 19
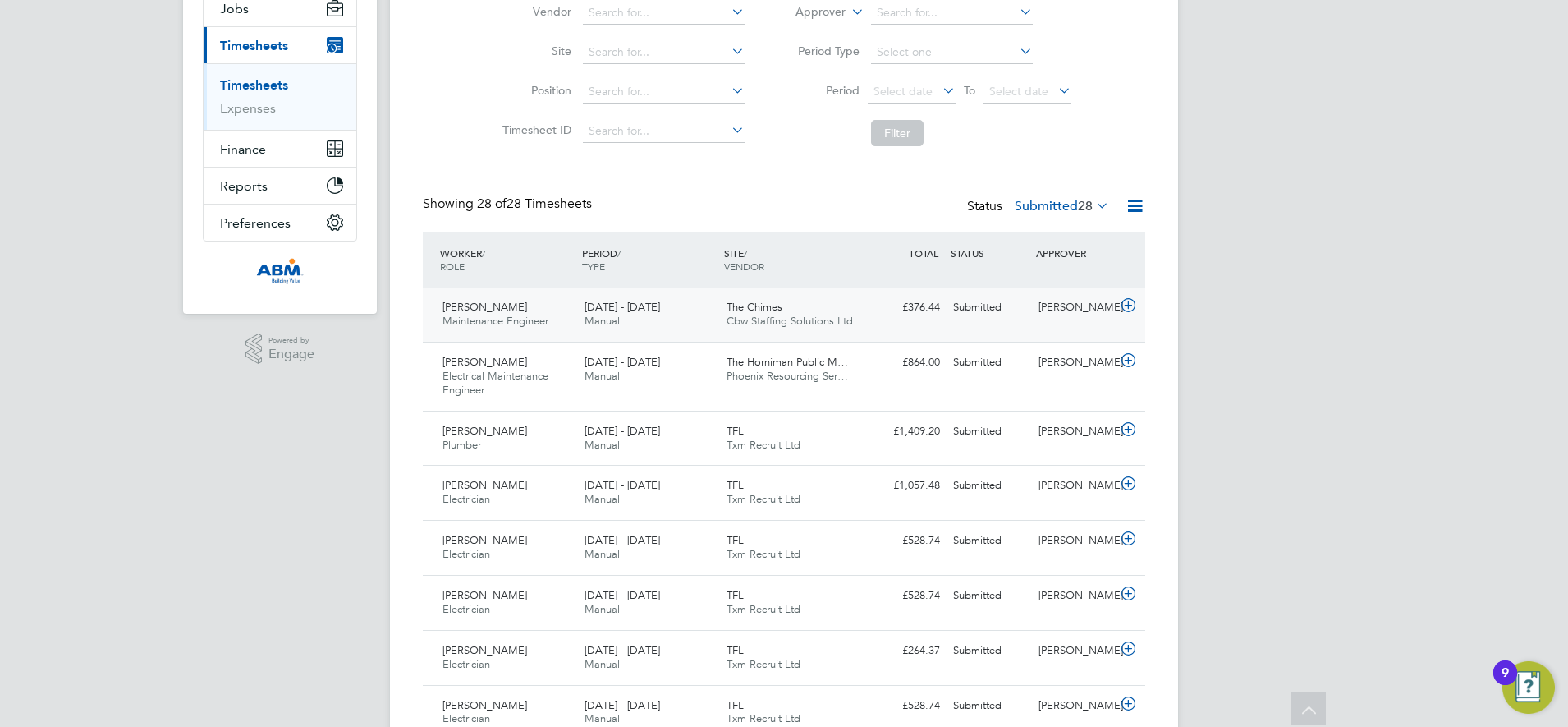
click at [860, 311] on div "The Chimes Cbw Staffing Solutions Ltd" at bounding box center [791, 314] width 142 height 41
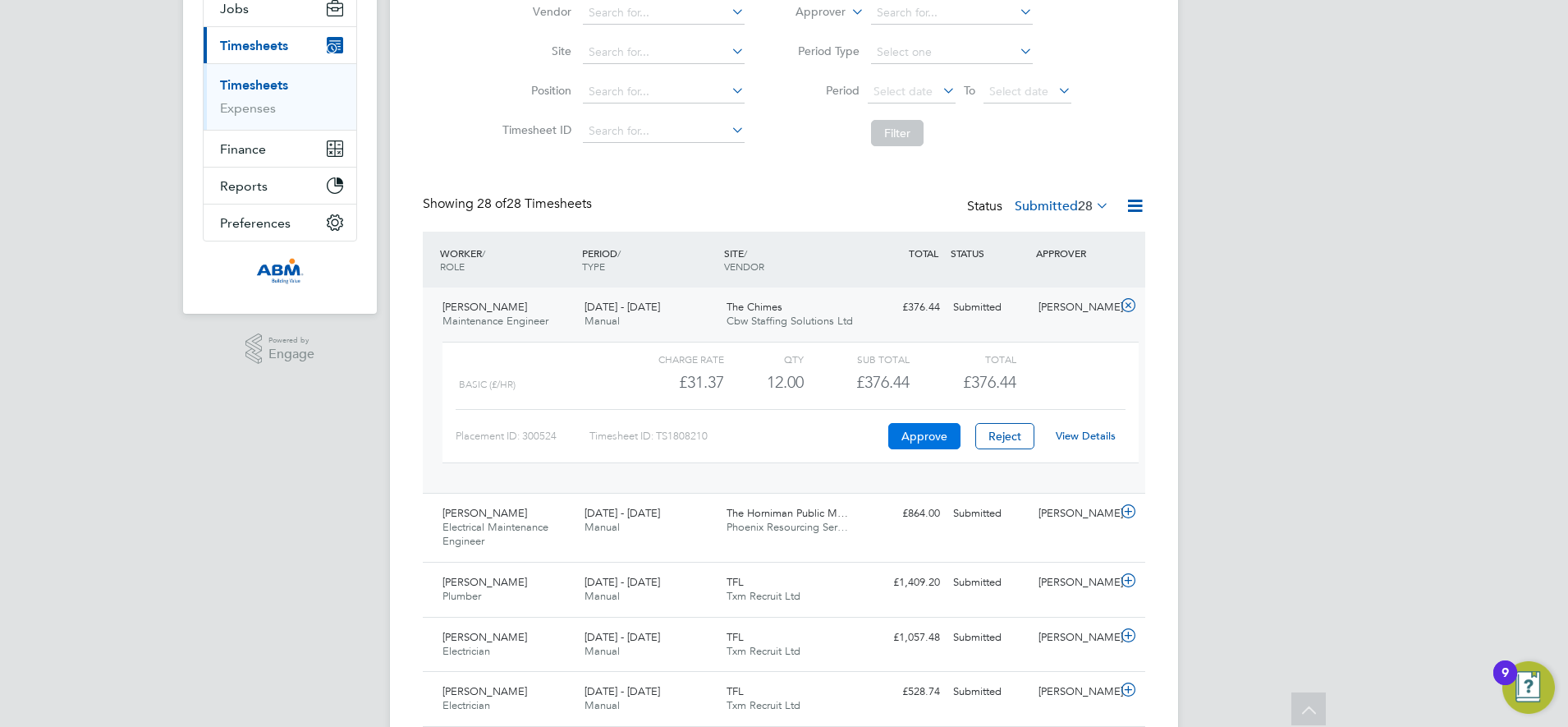
click at [916, 437] on button "Approve" at bounding box center [924, 436] width 72 height 26
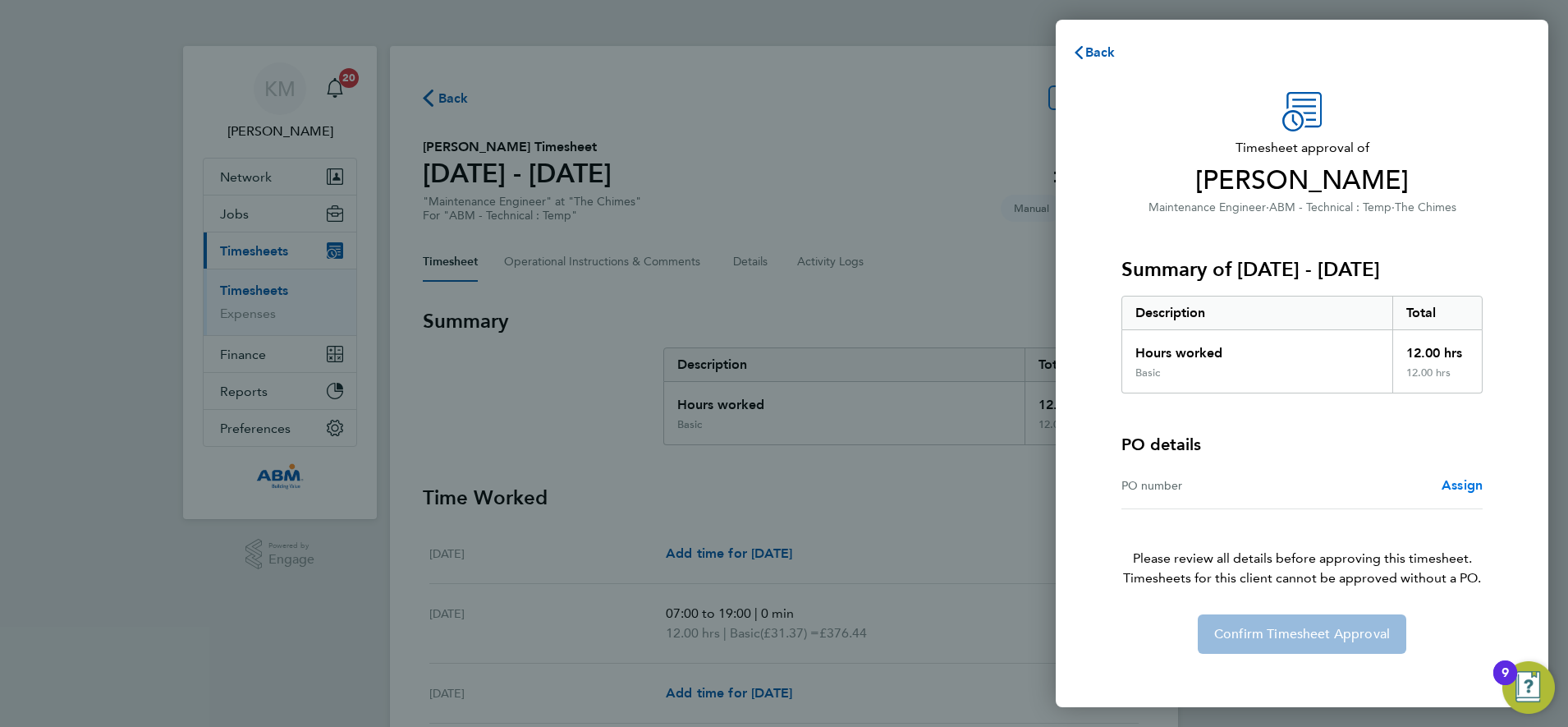
click at [1467, 484] on span "Assign" at bounding box center [1462, 484] width 41 height 16
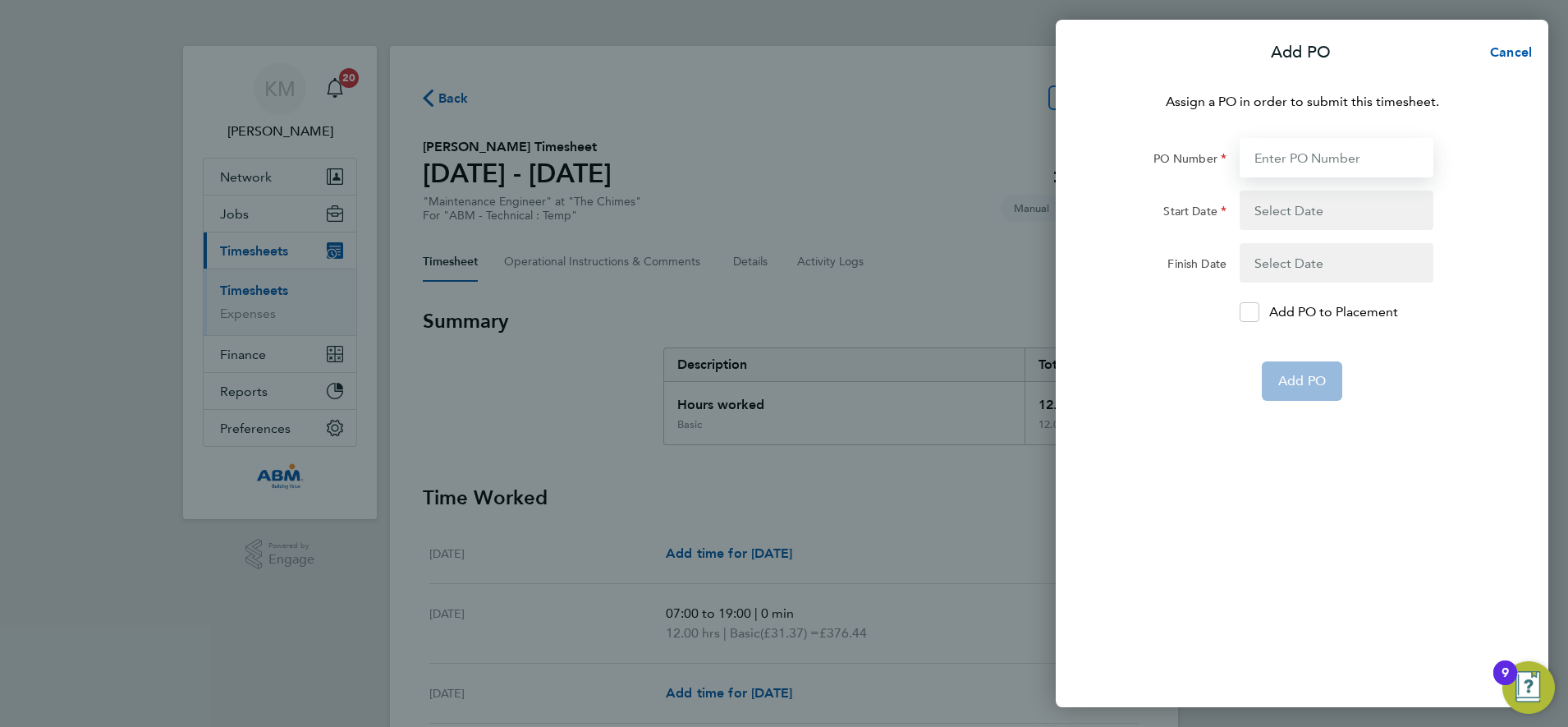
click at [1271, 154] on input "PO Number" at bounding box center [1336, 158] width 194 height 40
type input "642800"
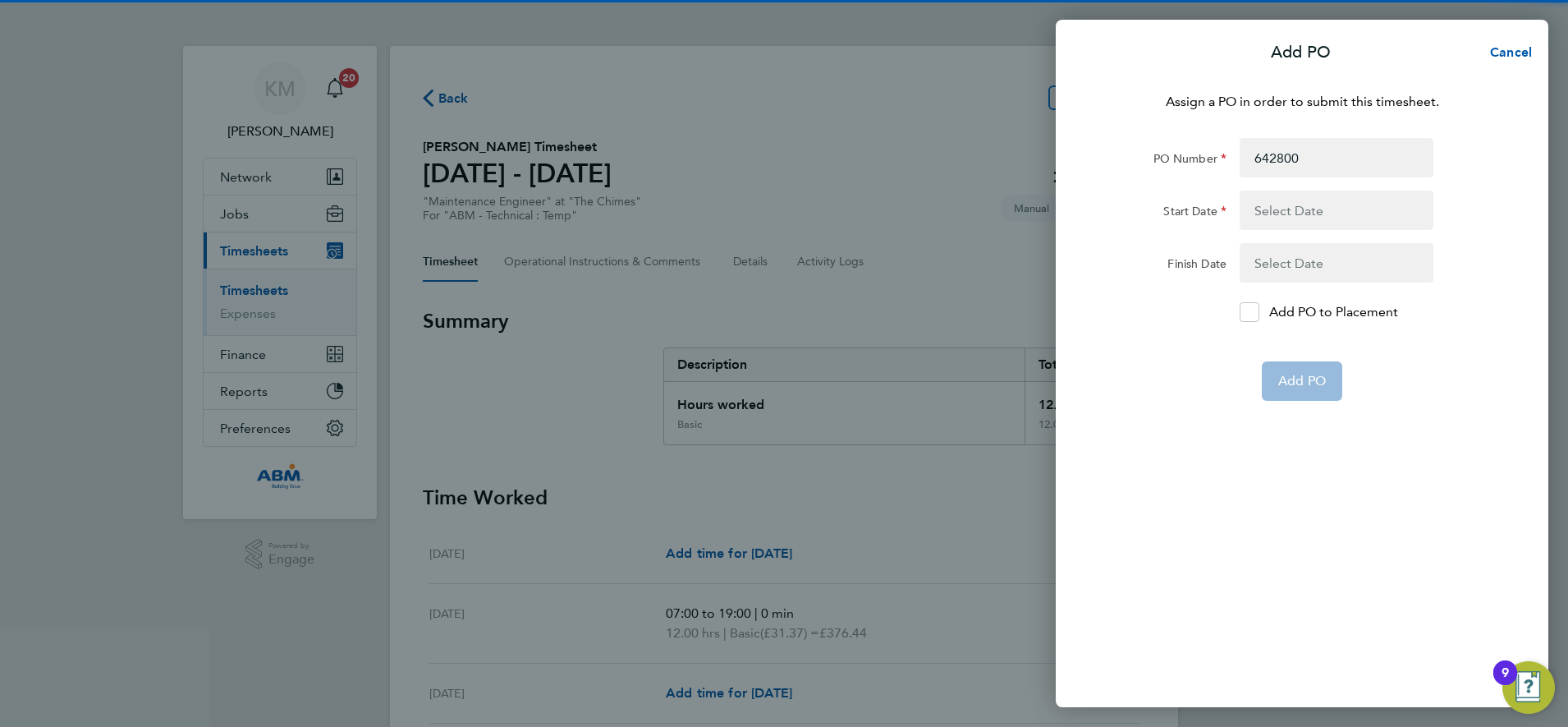
click at [1309, 210] on button "button" at bounding box center [1336, 210] width 194 height 40
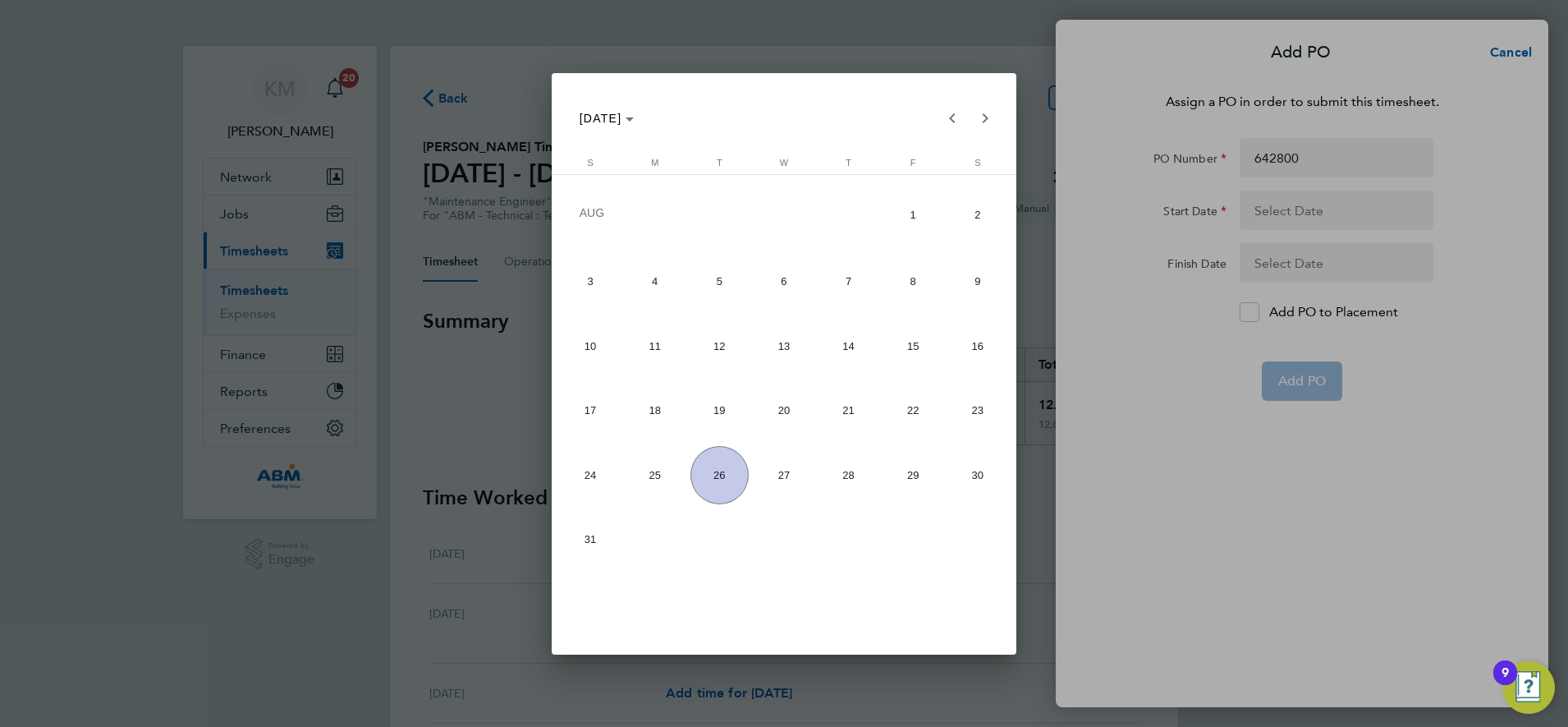
click at [979, 343] on span "16" at bounding box center [977, 346] width 58 height 58
type input "[DATE]"
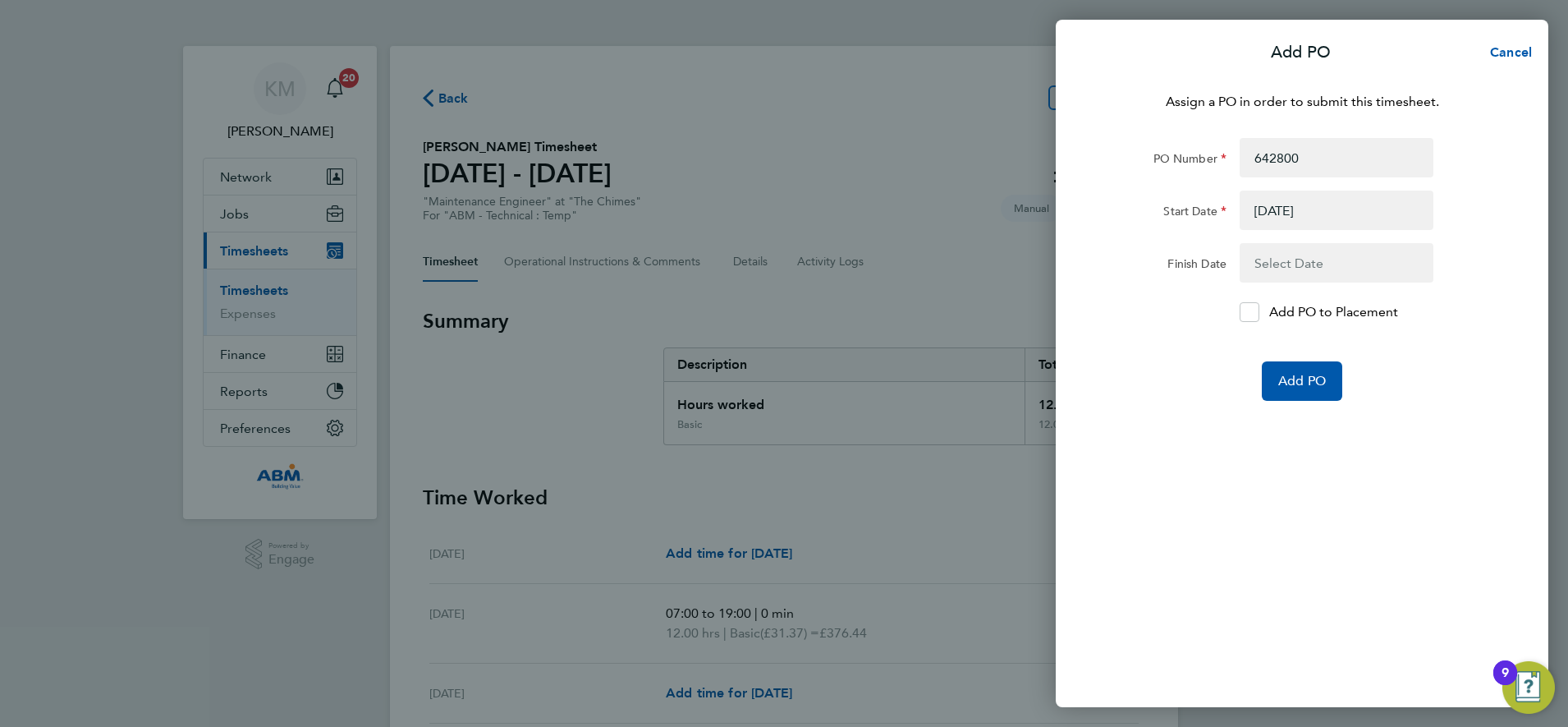
click at [1292, 256] on button "button" at bounding box center [1336, 262] width 194 height 40
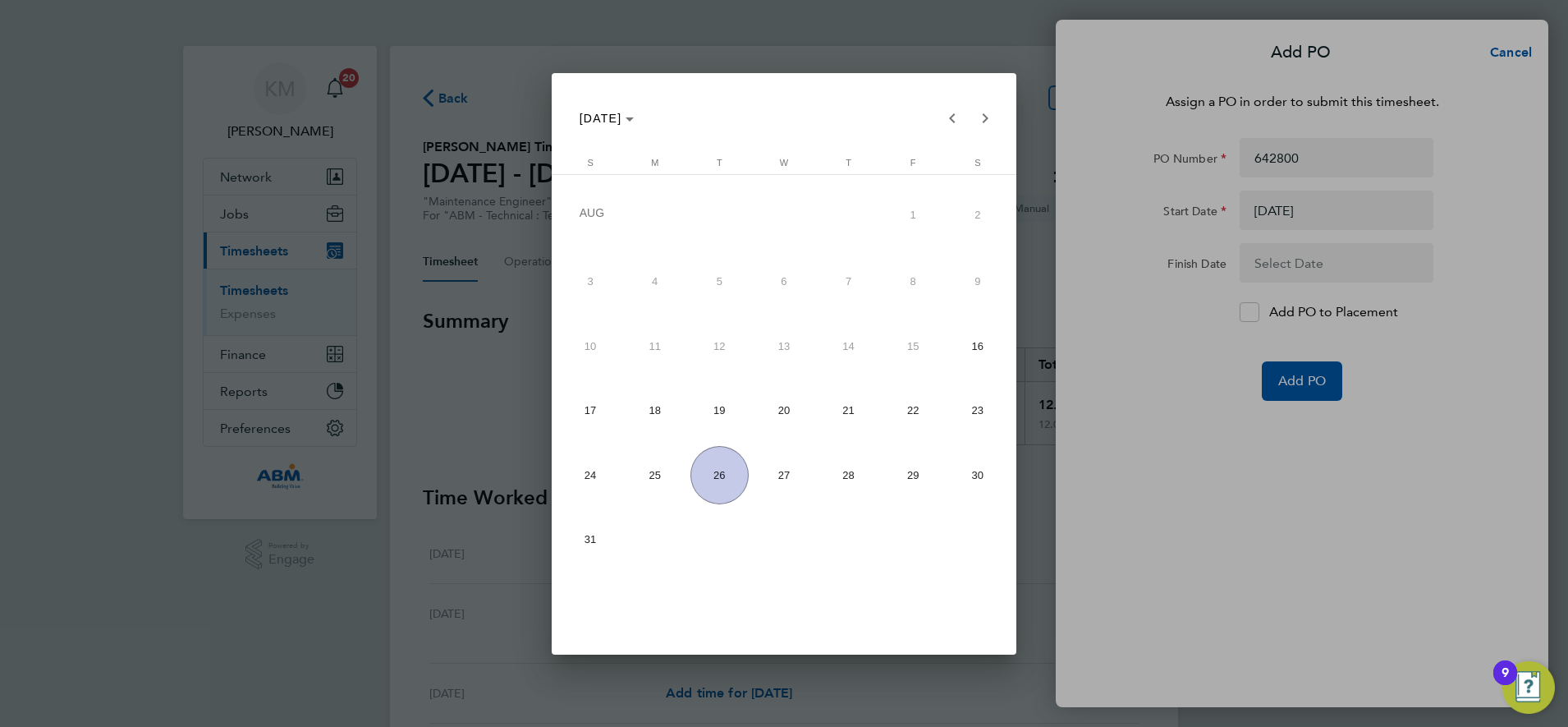
click at [915, 415] on span "22" at bounding box center [913, 410] width 58 height 58
type input "[DATE]"
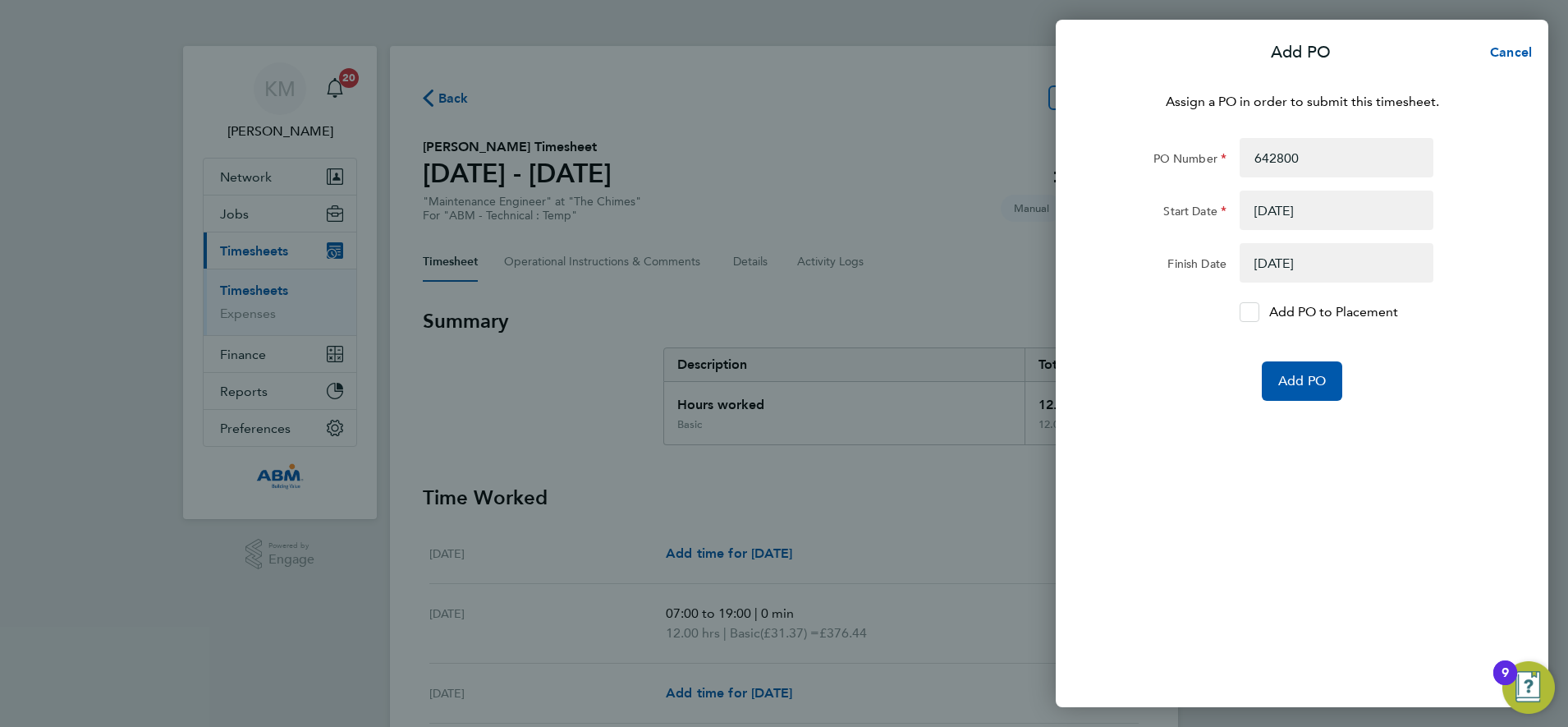
click at [1246, 313] on icon at bounding box center [1250, 312] width 12 height 11
click at [1256, 312] on input "Add PO to Placement" at bounding box center [1256, 312] width 0 height 0
click at [1301, 377] on span "Add PO" at bounding box center [1302, 381] width 47 height 17
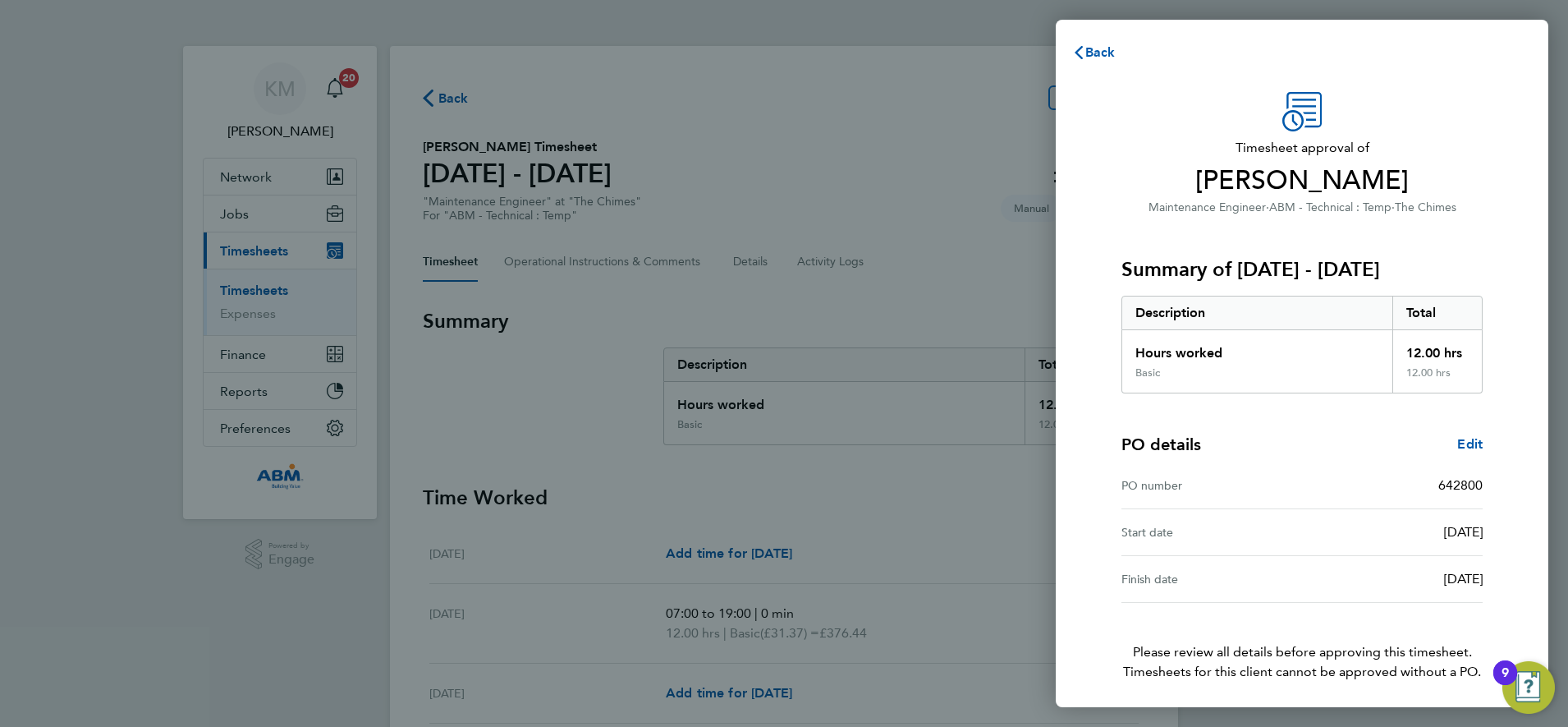
scroll to position [60, 0]
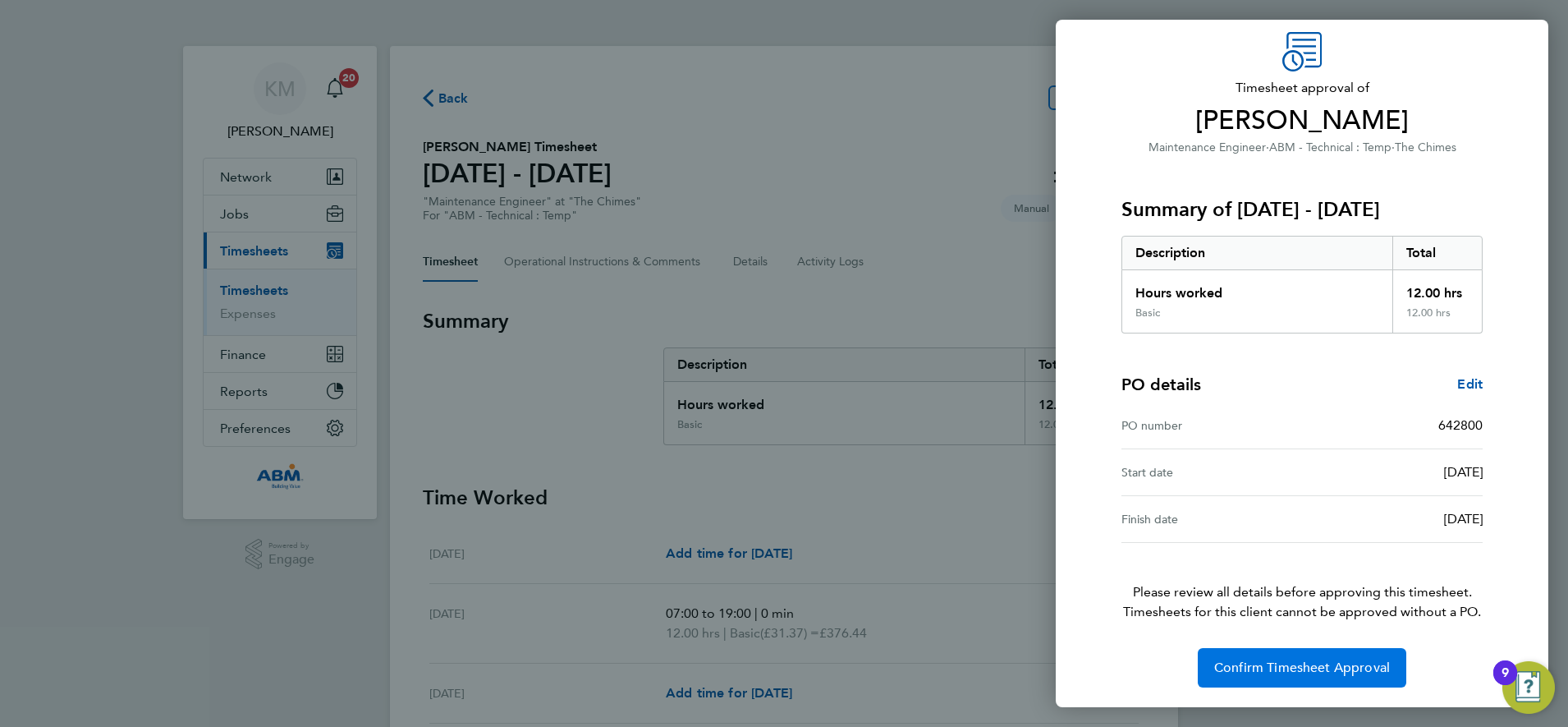
click at [1278, 669] on span "Confirm Timesheet Approval" at bounding box center [1303, 668] width 176 height 17
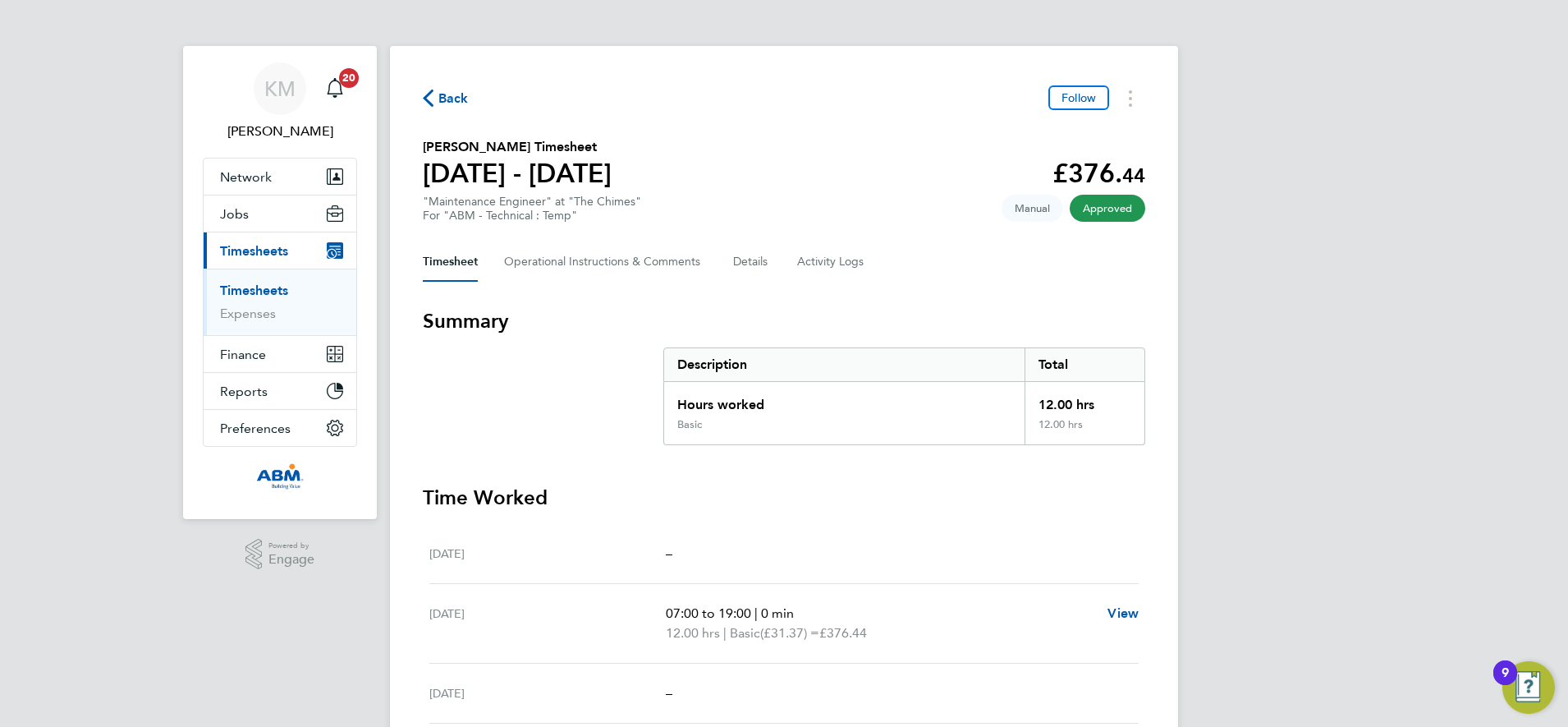
click at [448, 96] on span "Back" at bounding box center [453, 98] width 31 height 19
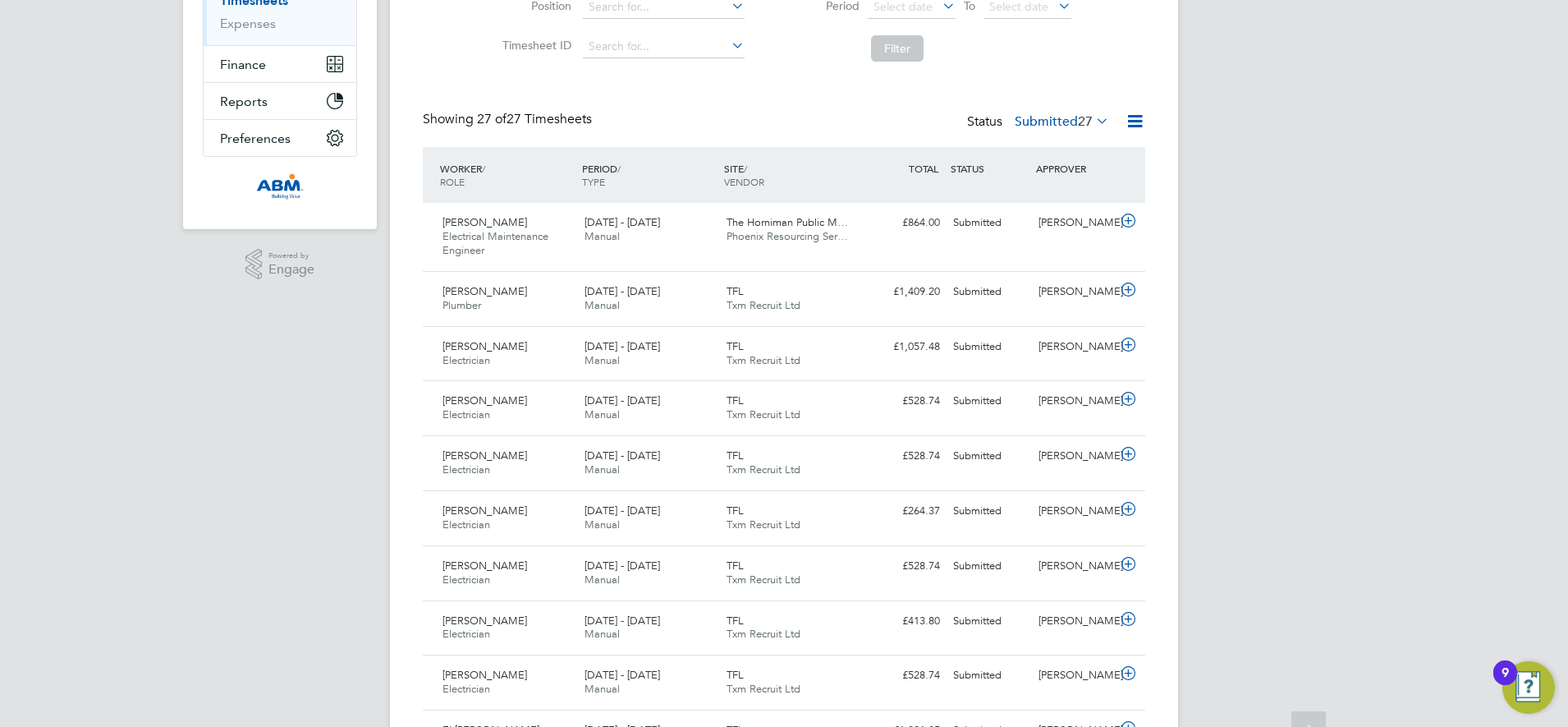
scroll to position [308, 0]
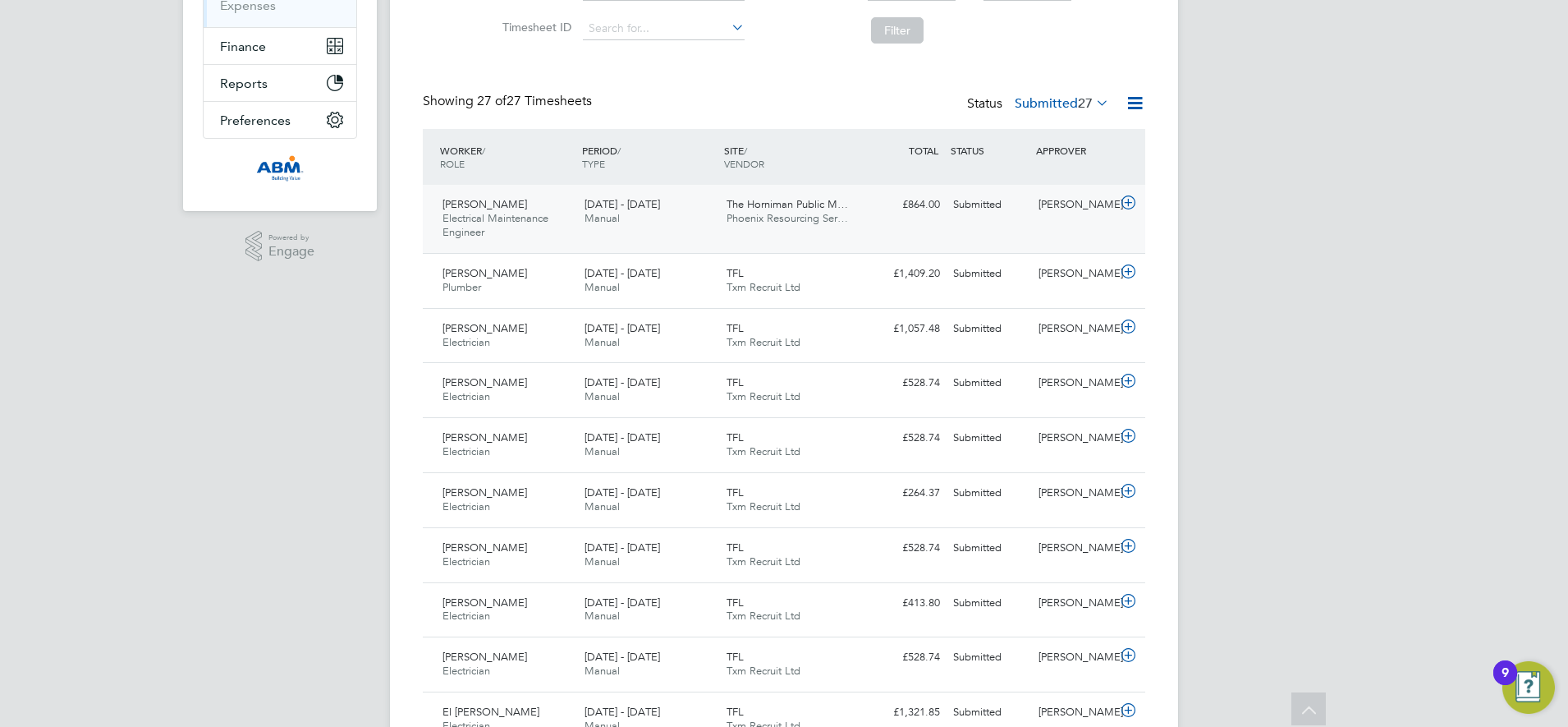
click at [873, 225] on div "[PERSON_NAME] Electrical Maintenance Engineer [DATE] - [DATE] [DATE] - [DATE] M…" at bounding box center [784, 218] width 722 height 68
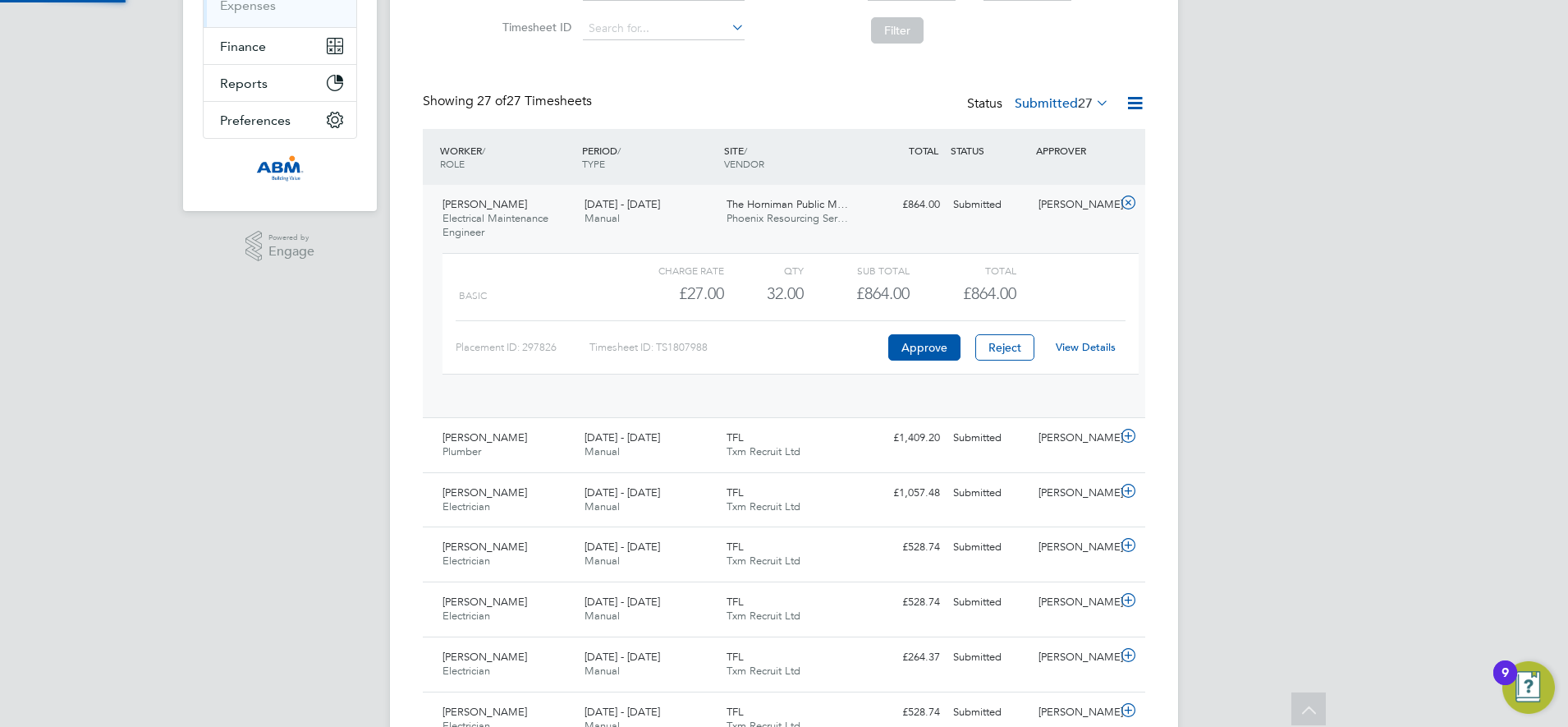
scroll to position [28, 160]
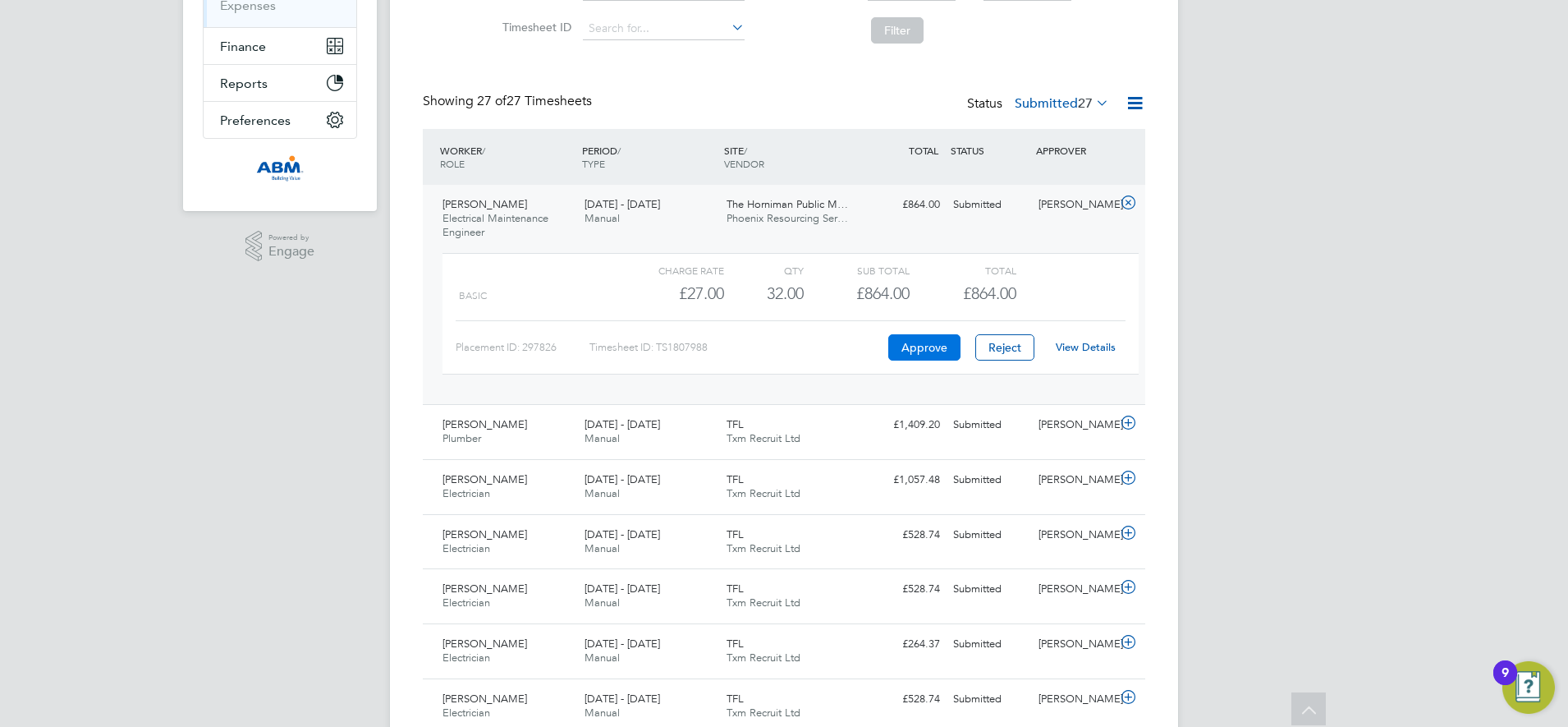
click at [922, 344] on button "Approve" at bounding box center [924, 347] width 72 height 26
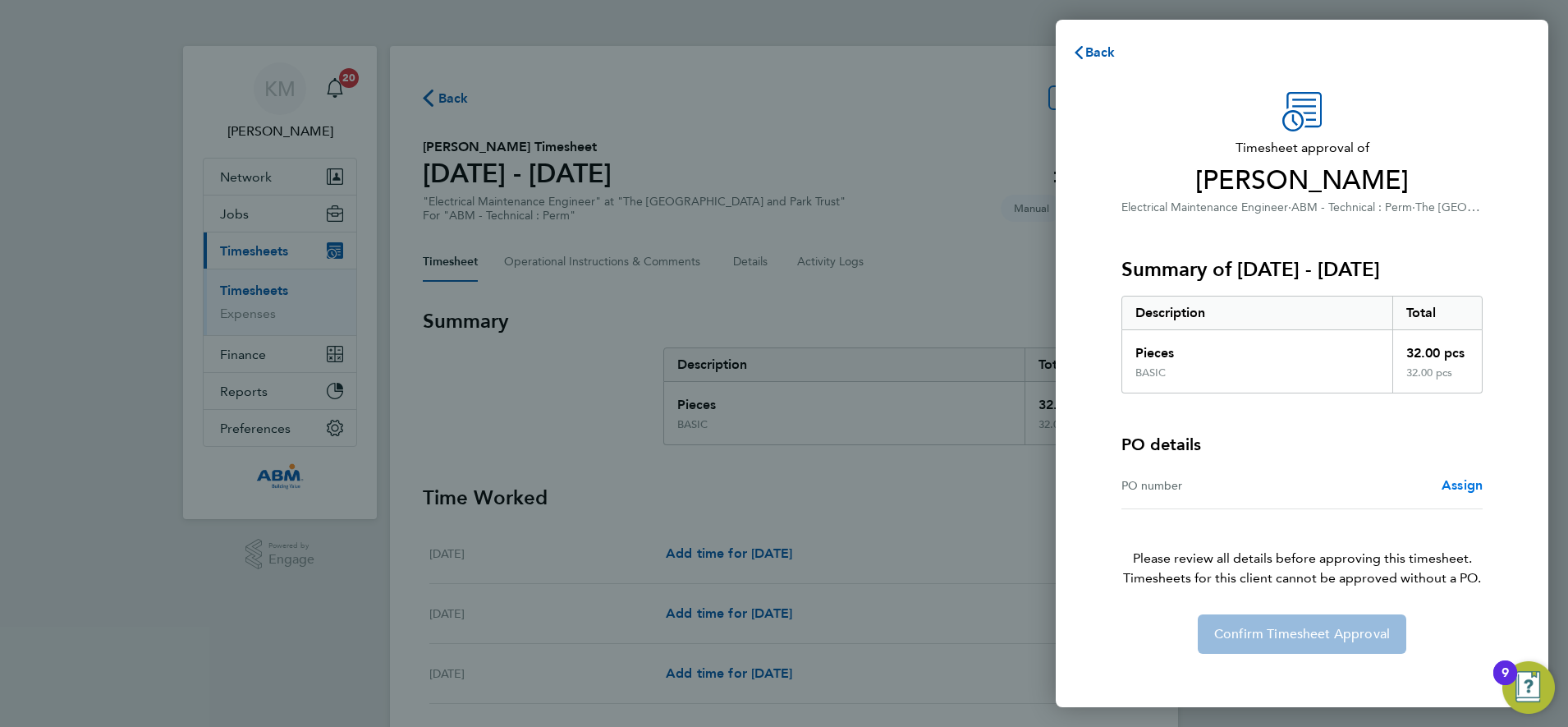
click at [1468, 490] on span "Assign" at bounding box center [1462, 484] width 41 height 16
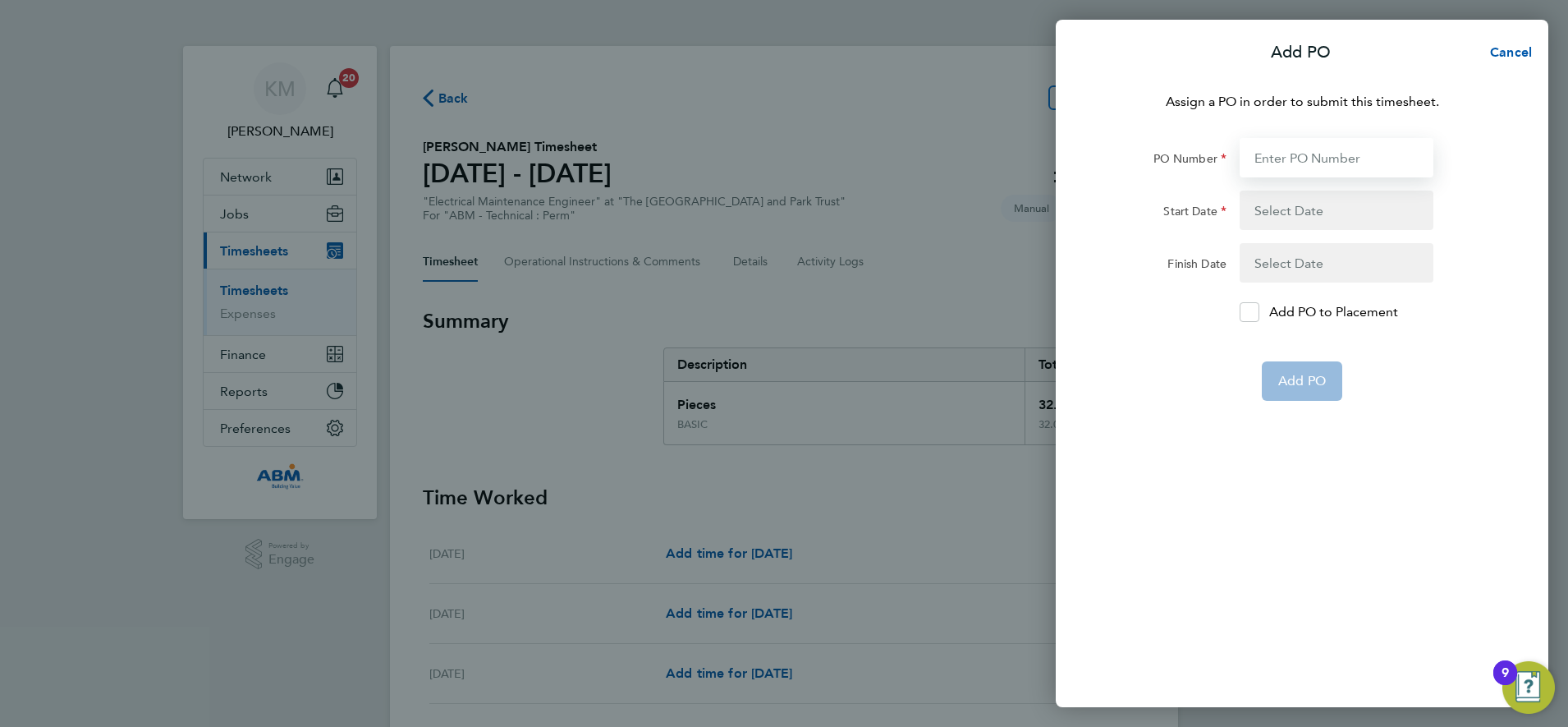
click at [1291, 161] on input "PO Number" at bounding box center [1336, 158] width 194 height 40
type input "642796"
click at [1307, 210] on button "button" at bounding box center [1336, 210] width 194 height 40
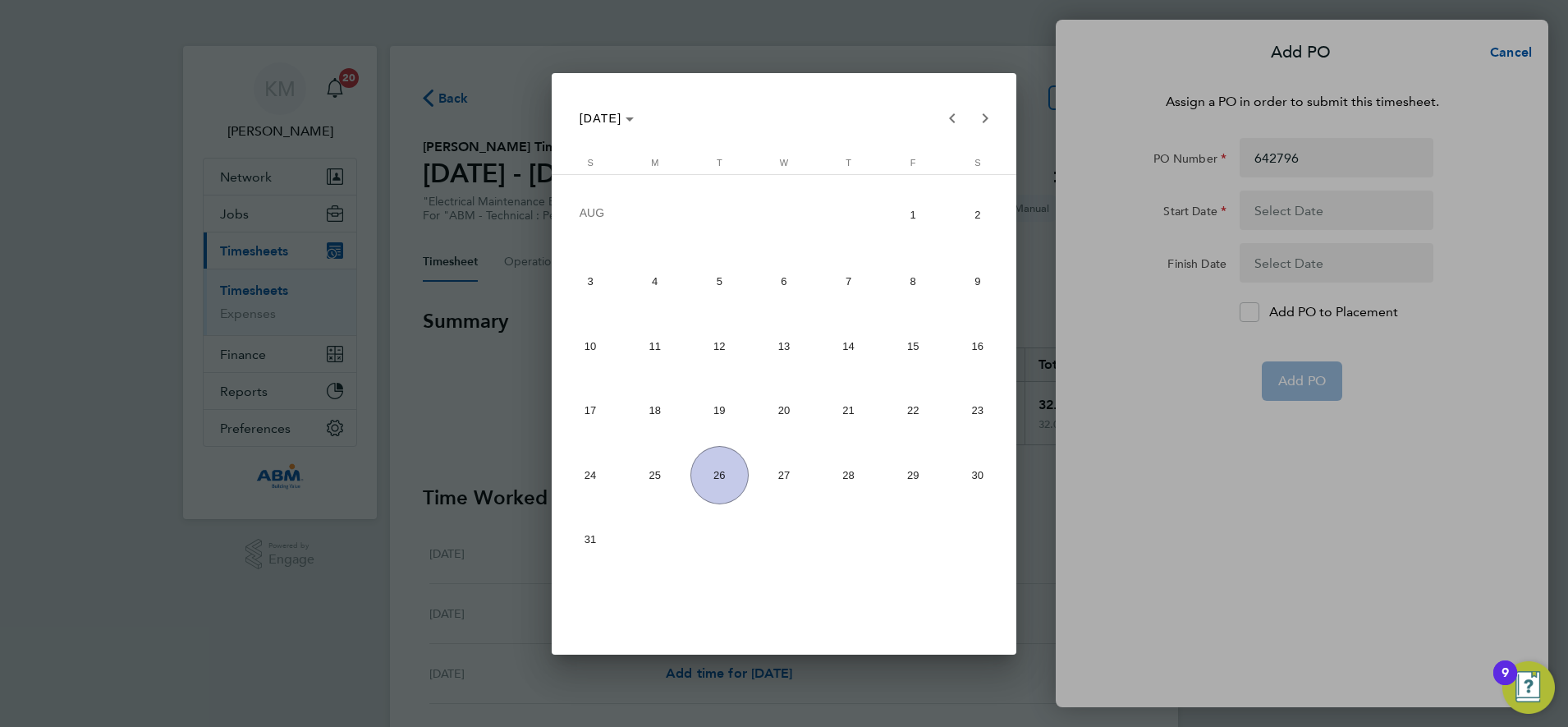
click at [914, 341] on span "15" at bounding box center [913, 346] width 58 height 58
type input "15 Aug 25"
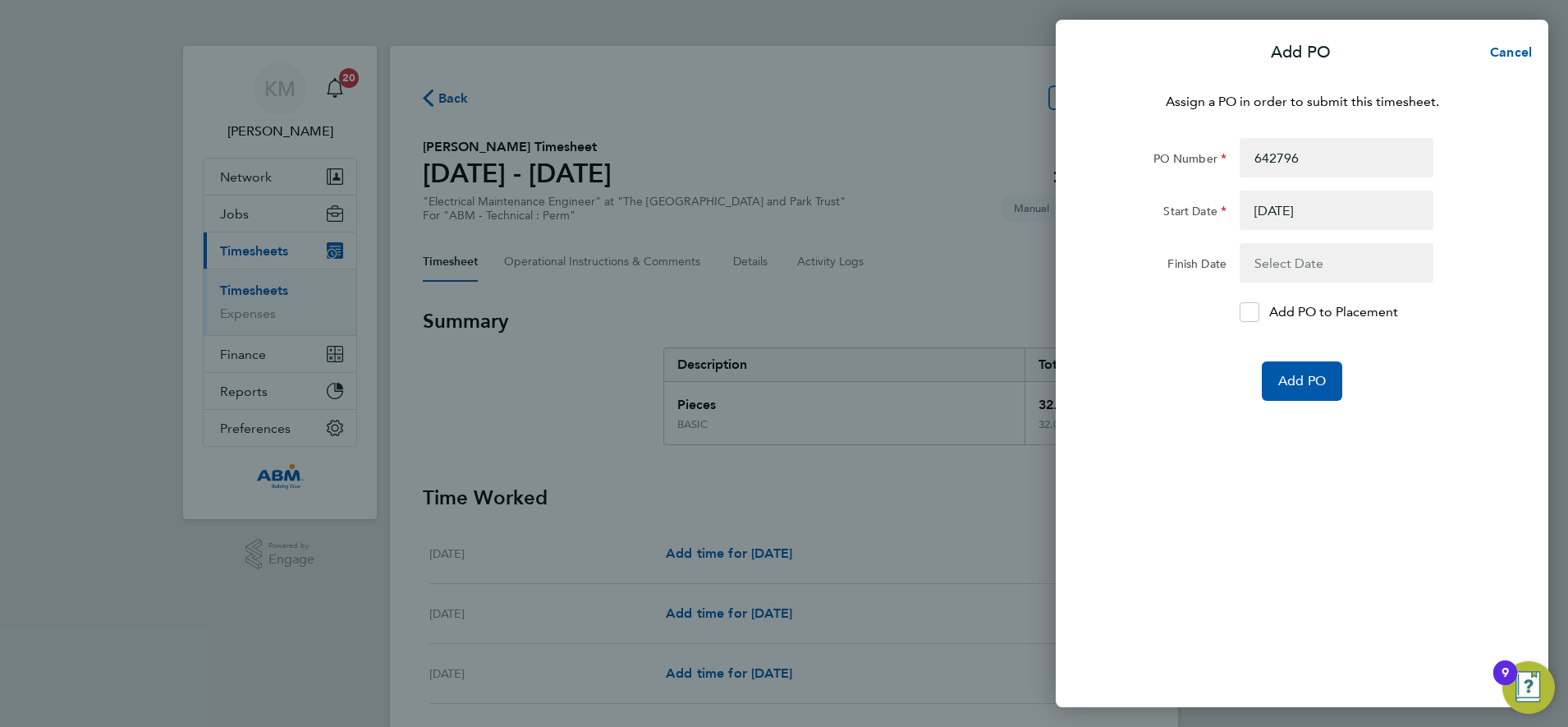
click at [1288, 263] on button "button" at bounding box center [1336, 262] width 194 height 40
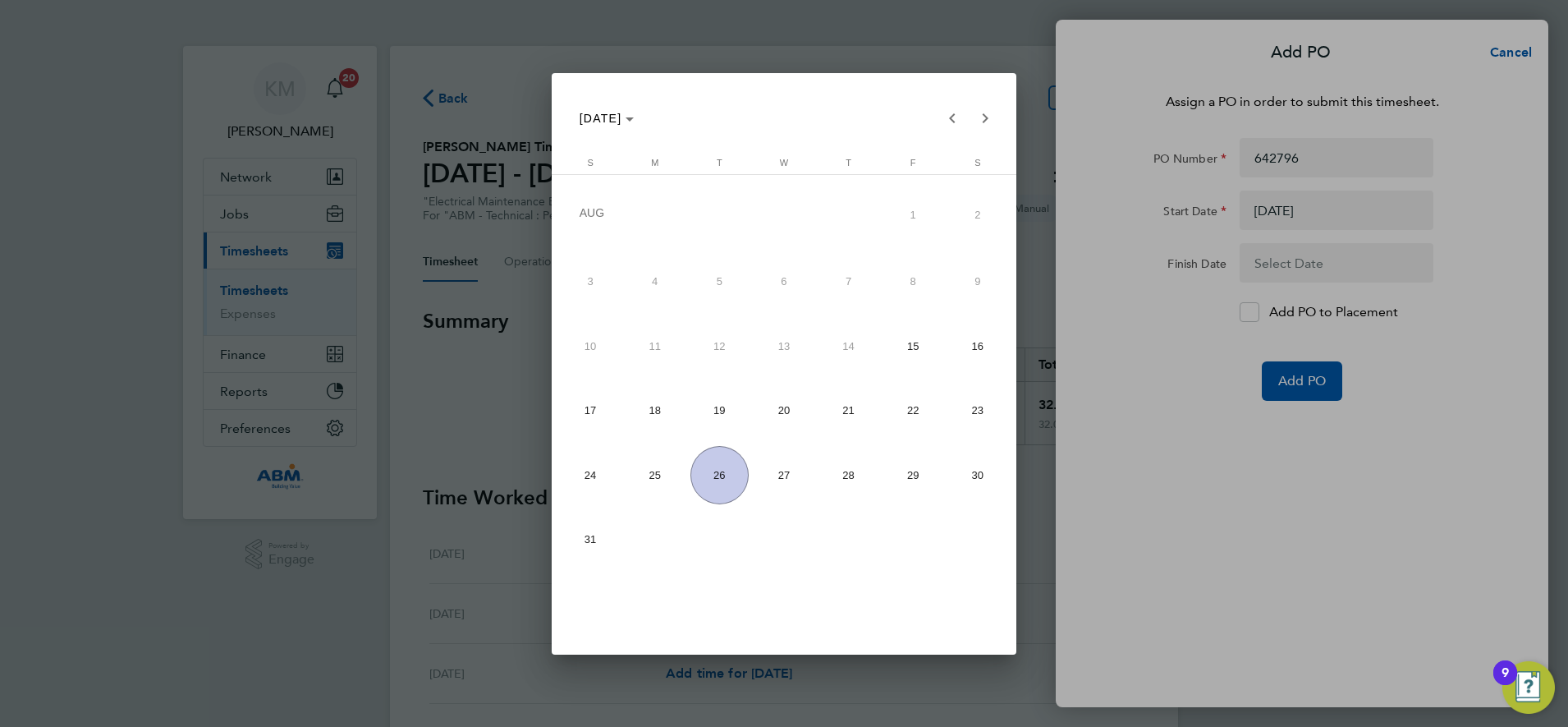
click at [918, 403] on span "22" at bounding box center [913, 410] width 58 height 58
type input "22 Aug 25"
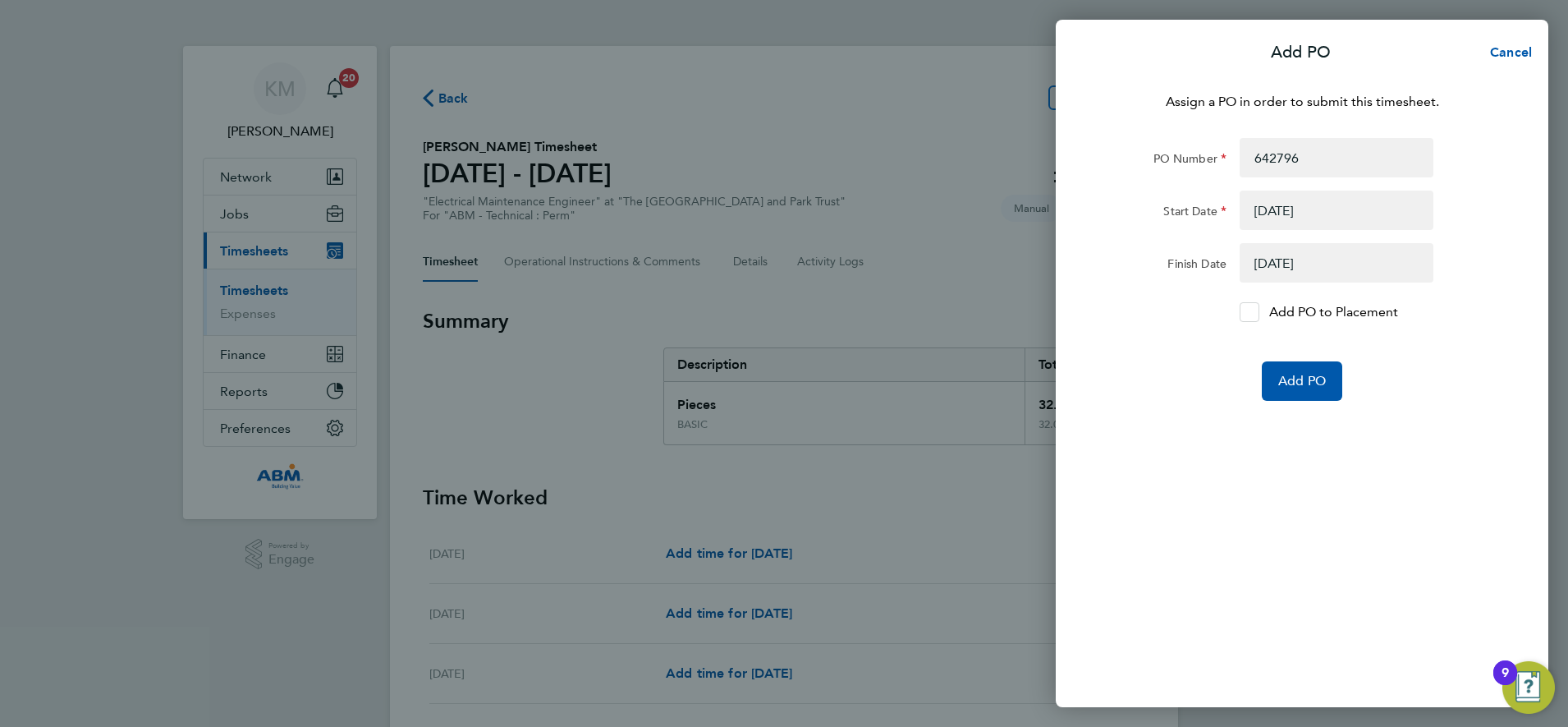
click at [1256, 317] on icon at bounding box center [1249, 312] width 12 height 11
click at [1256, 312] on input "Add PO to Placement" at bounding box center [1256, 312] width 0 height 0
click at [1296, 380] on span "Add PO" at bounding box center [1302, 381] width 47 height 17
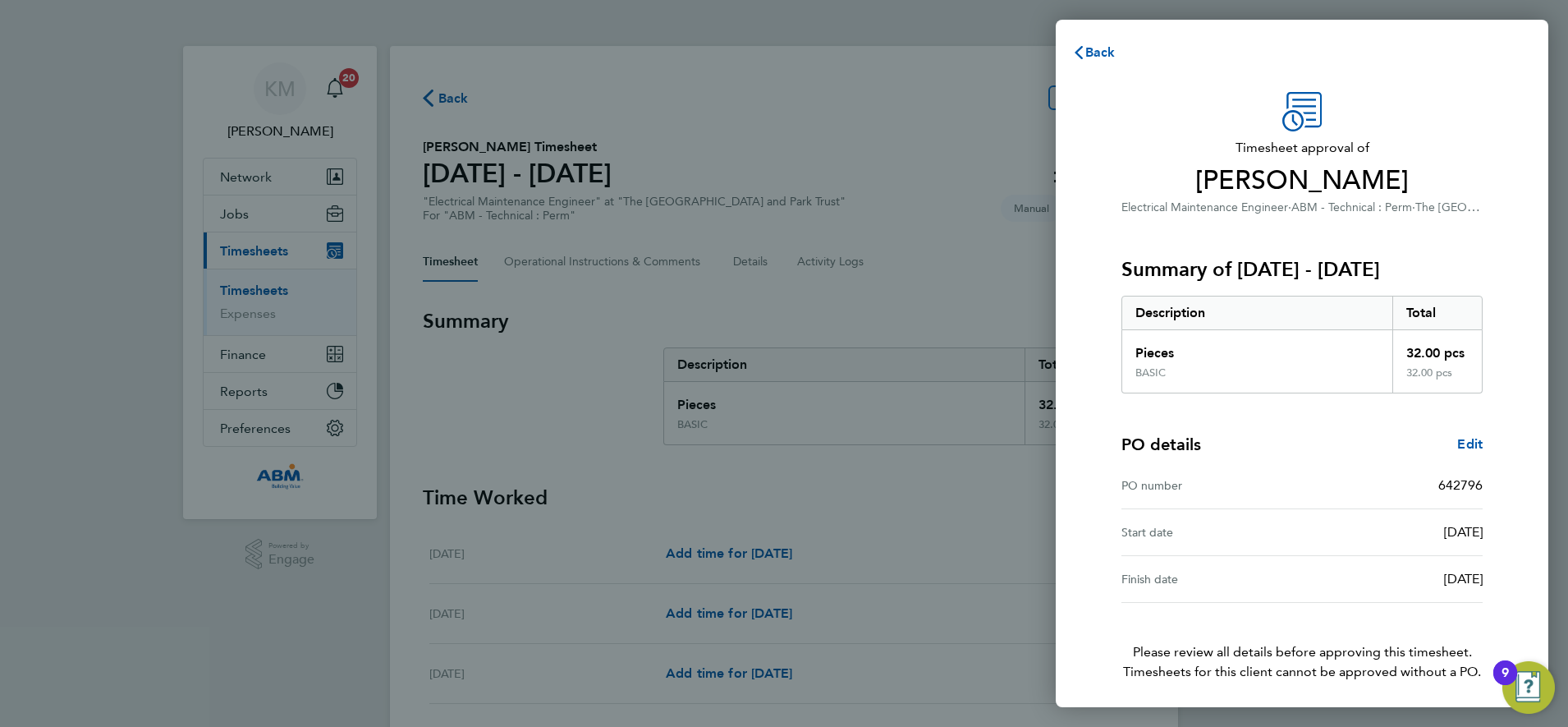
scroll to position [60, 0]
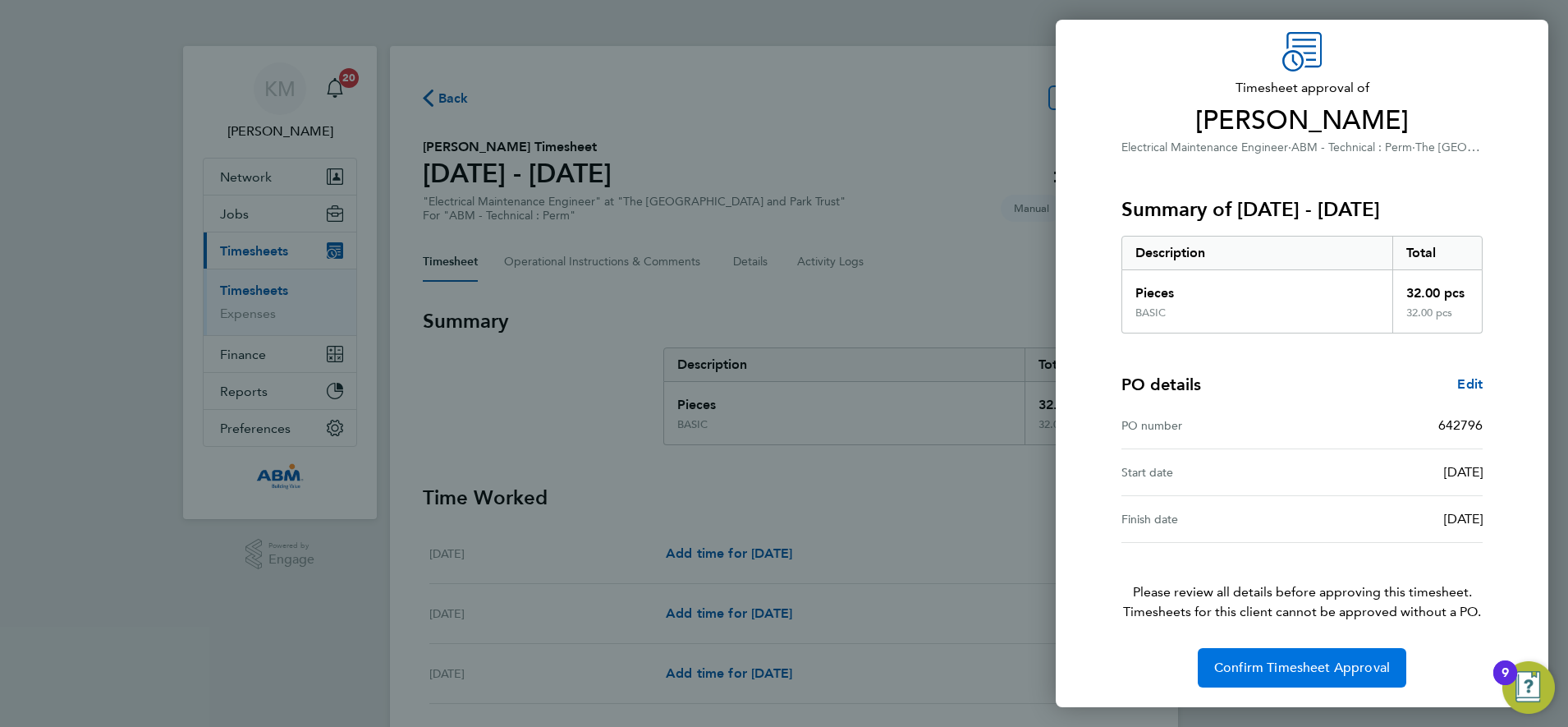
click at [1290, 670] on span "Confirm Timesheet Approval" at bounding box center [1303, 668] width 176 height 17
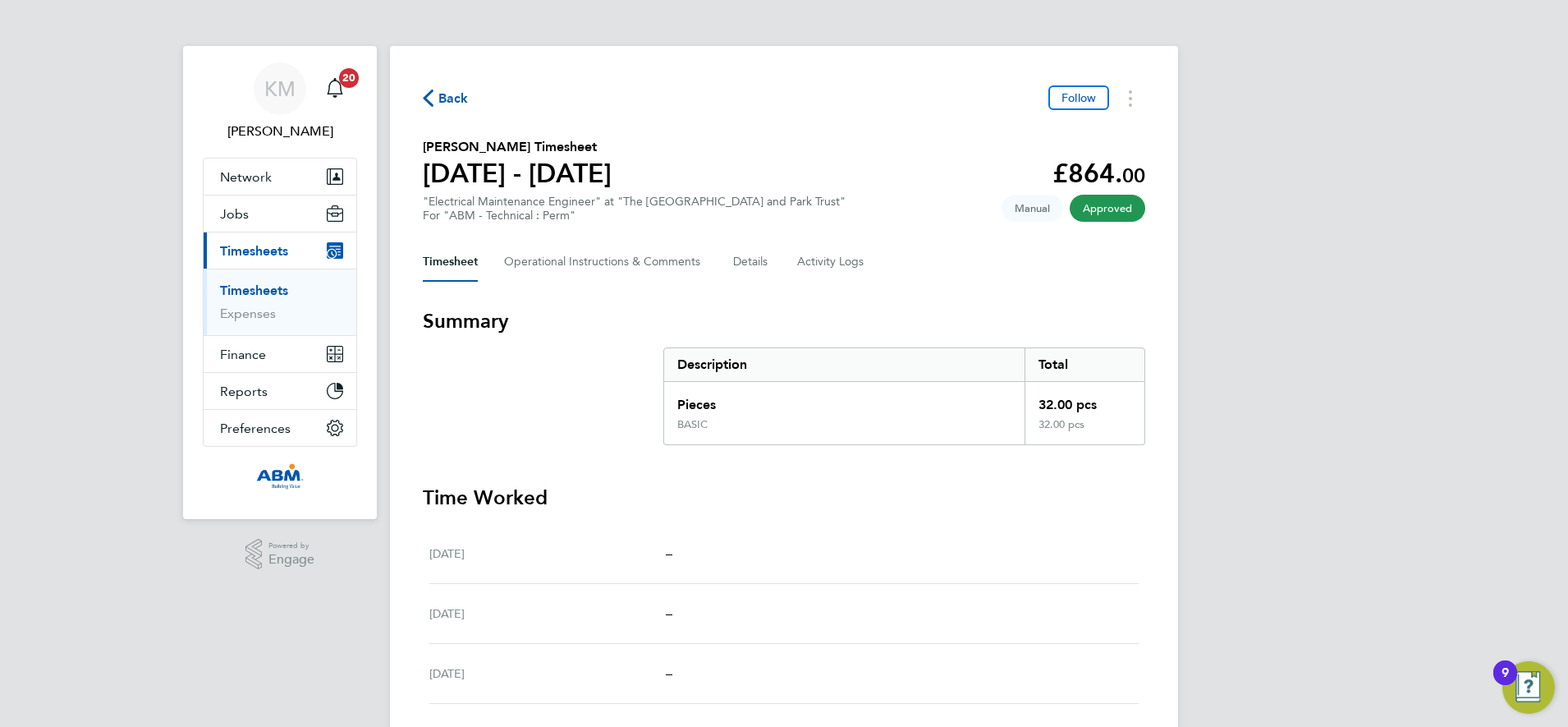
click at [445, 103] on span "Back" at bounding box center [453, 98] width 31 height 19
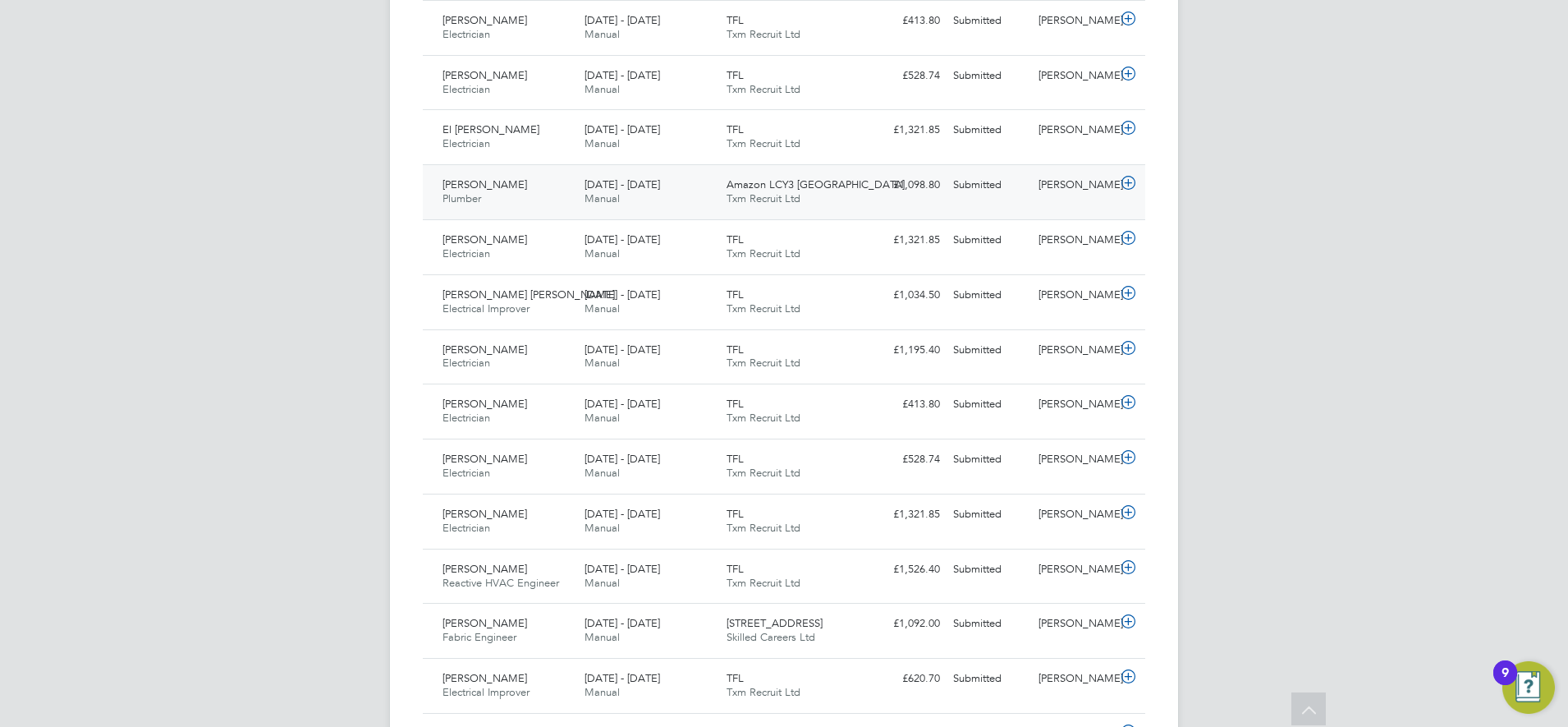
click at [834, 189] on span "Amazon LCY3 Dartford" at bounding box center [816, 184] width 178 height 14
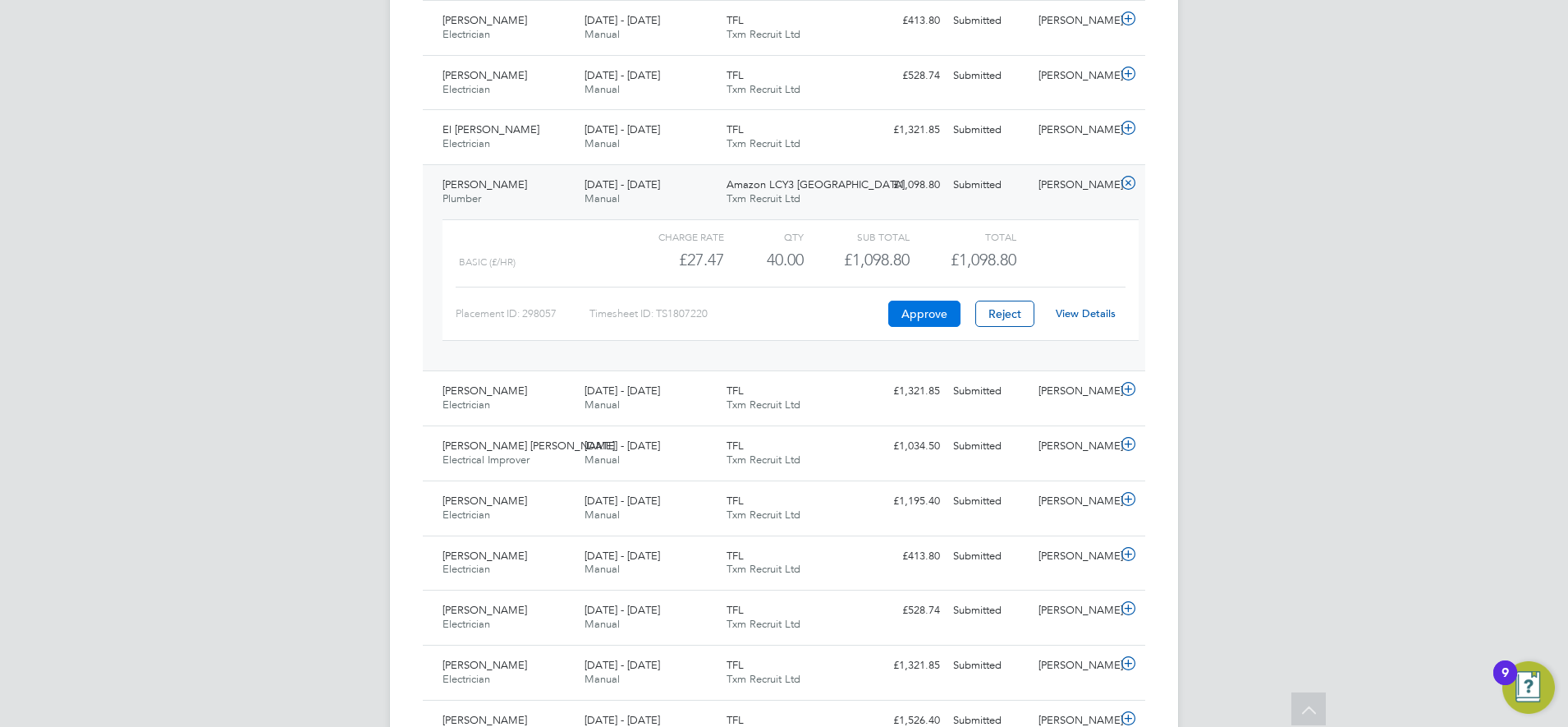
click at [926, 314] on button "Approve" at bounding box center [924, 313] width 72 height 26
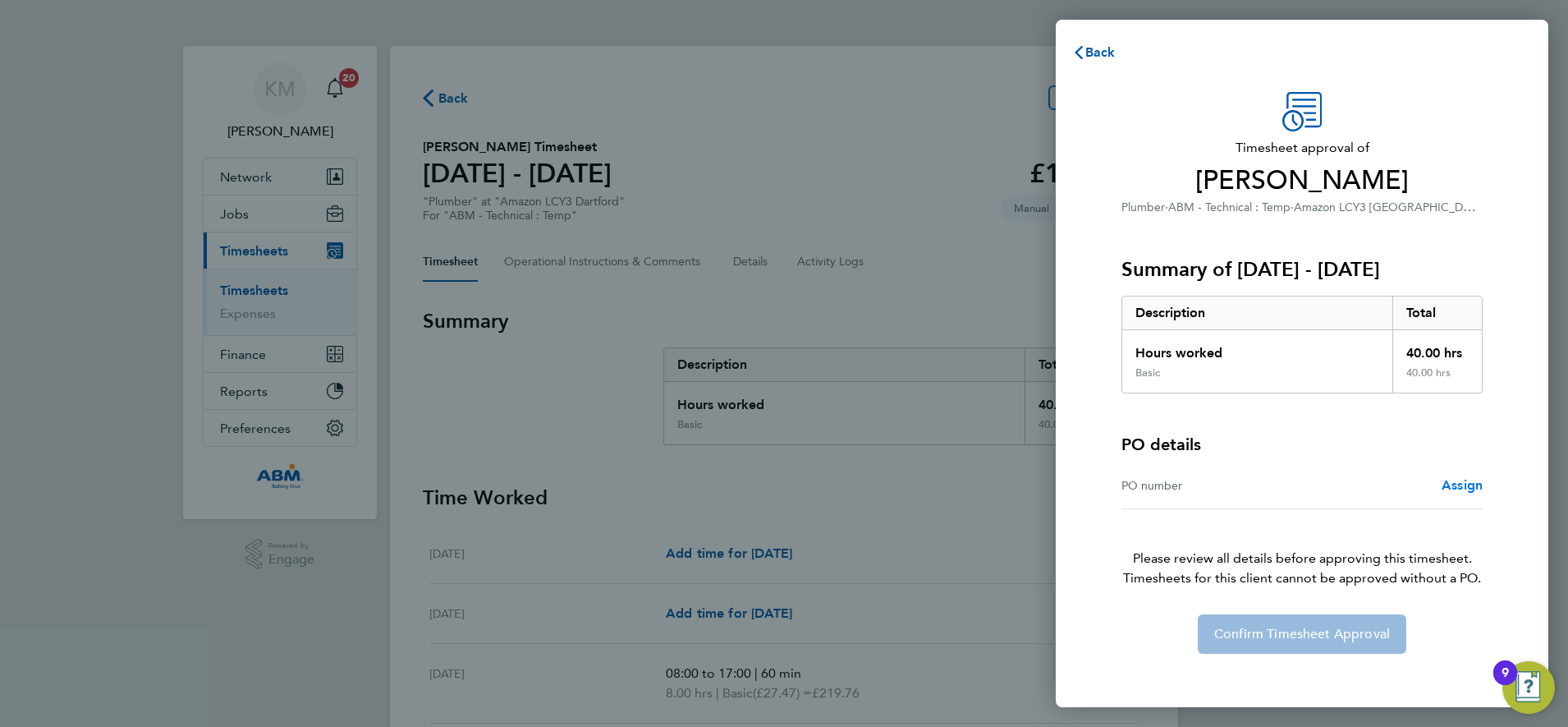
click at [1463, 484] on span "Assign" at bounding box center [1462, 484] width 41 height 16
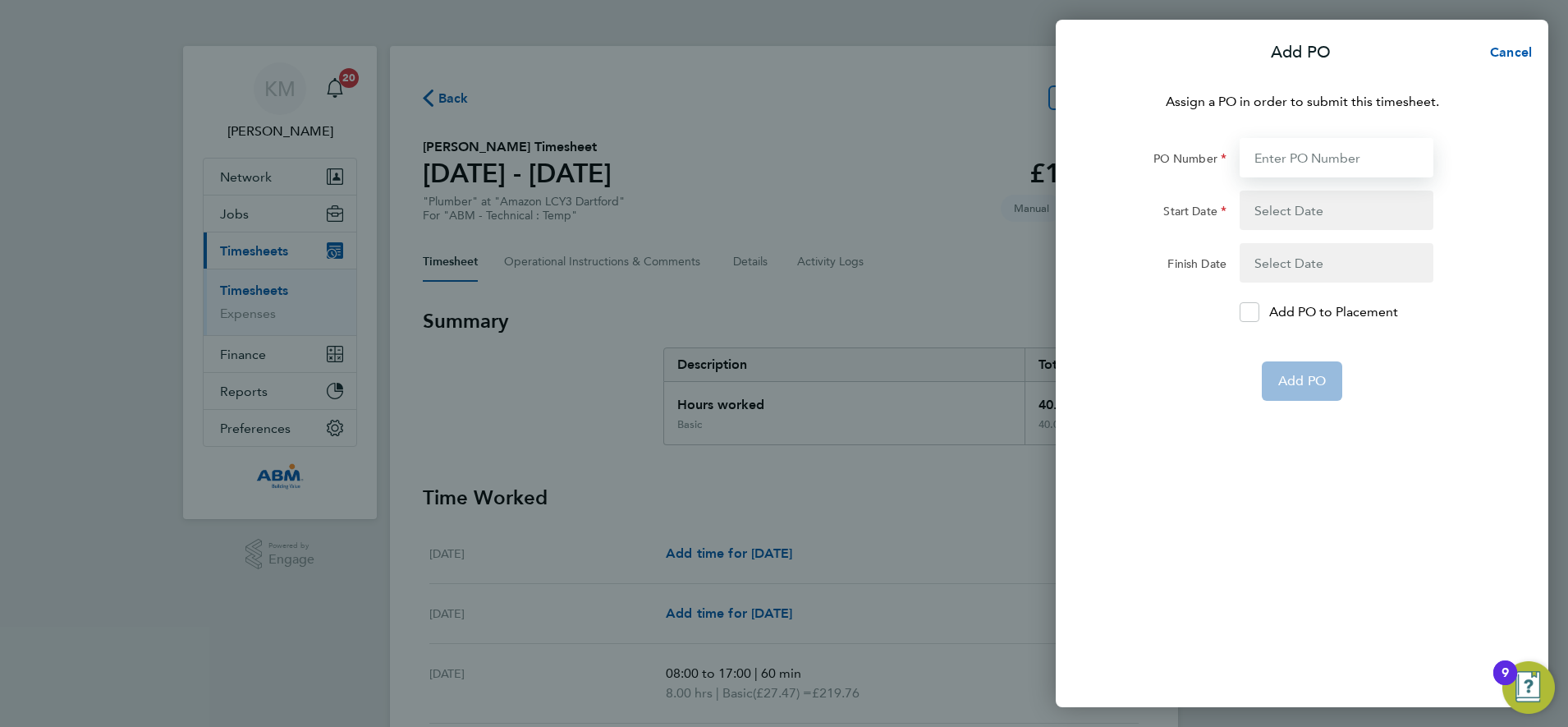
click at [1307, 159] on input "PO Number" at bounding box center [1336, 158] width 194 height 40
type input "642802"
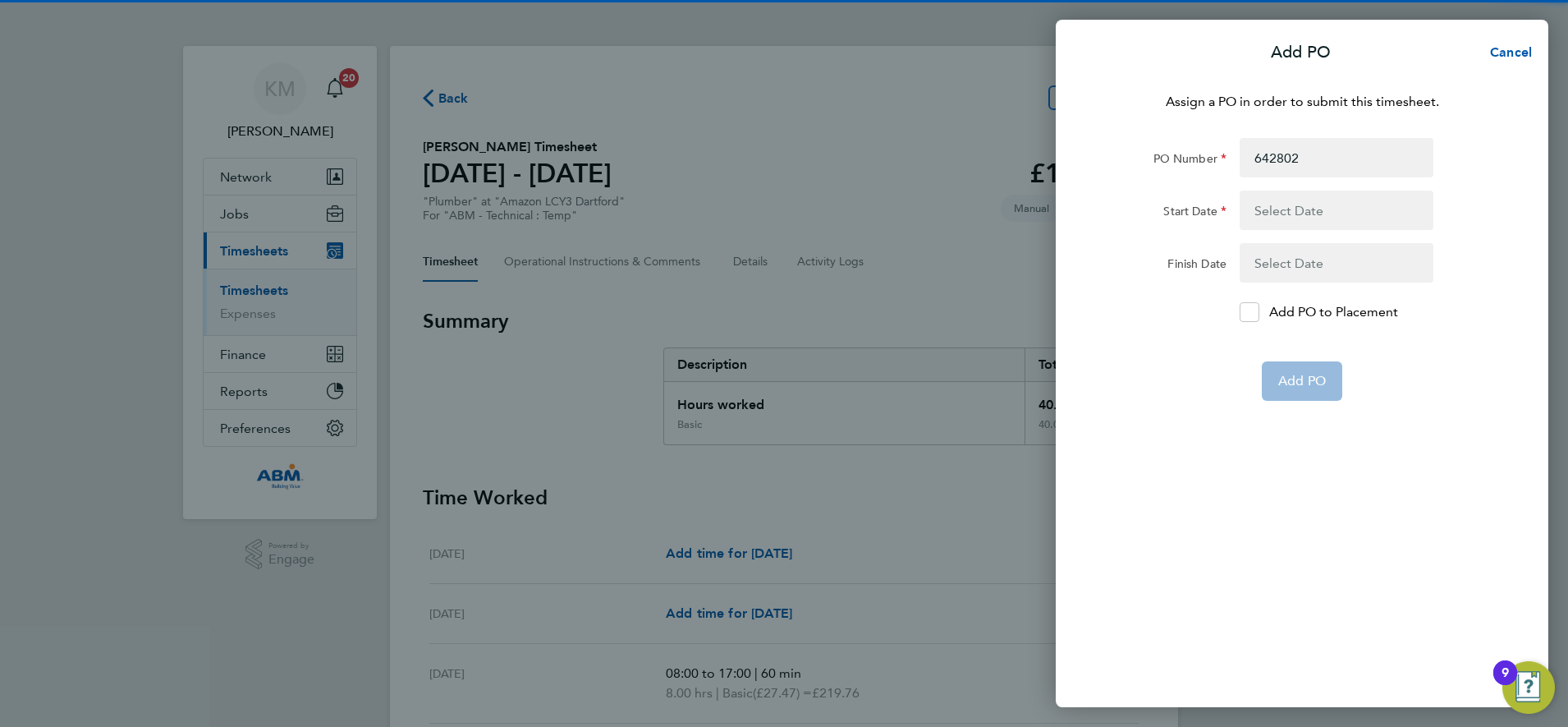
click at [1280, 209] on button "button" at bounding box center [1336, 210] width 194 height 40
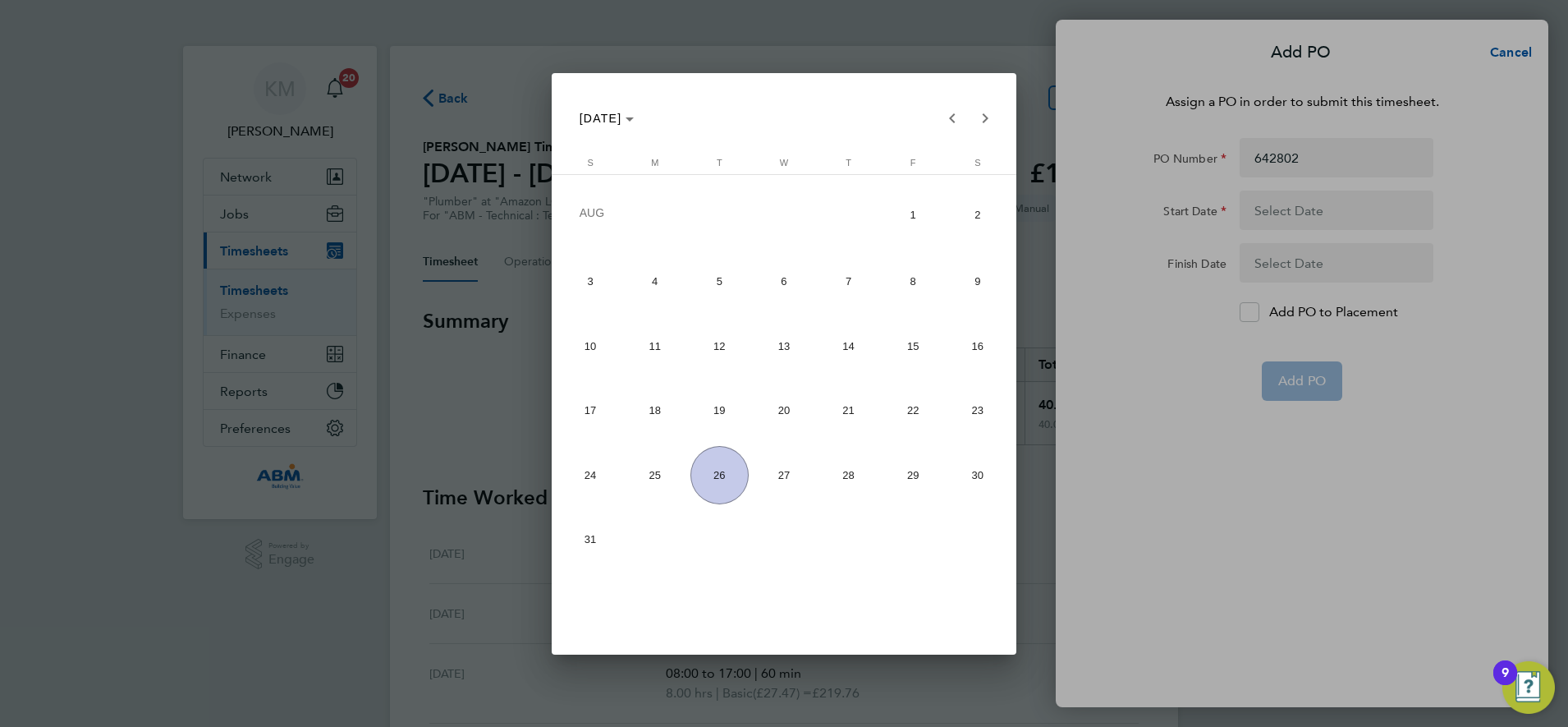
click at [977, 352] on span "16" at bounding box center [977, 346] width 58 height 58
type input "[DATE]"
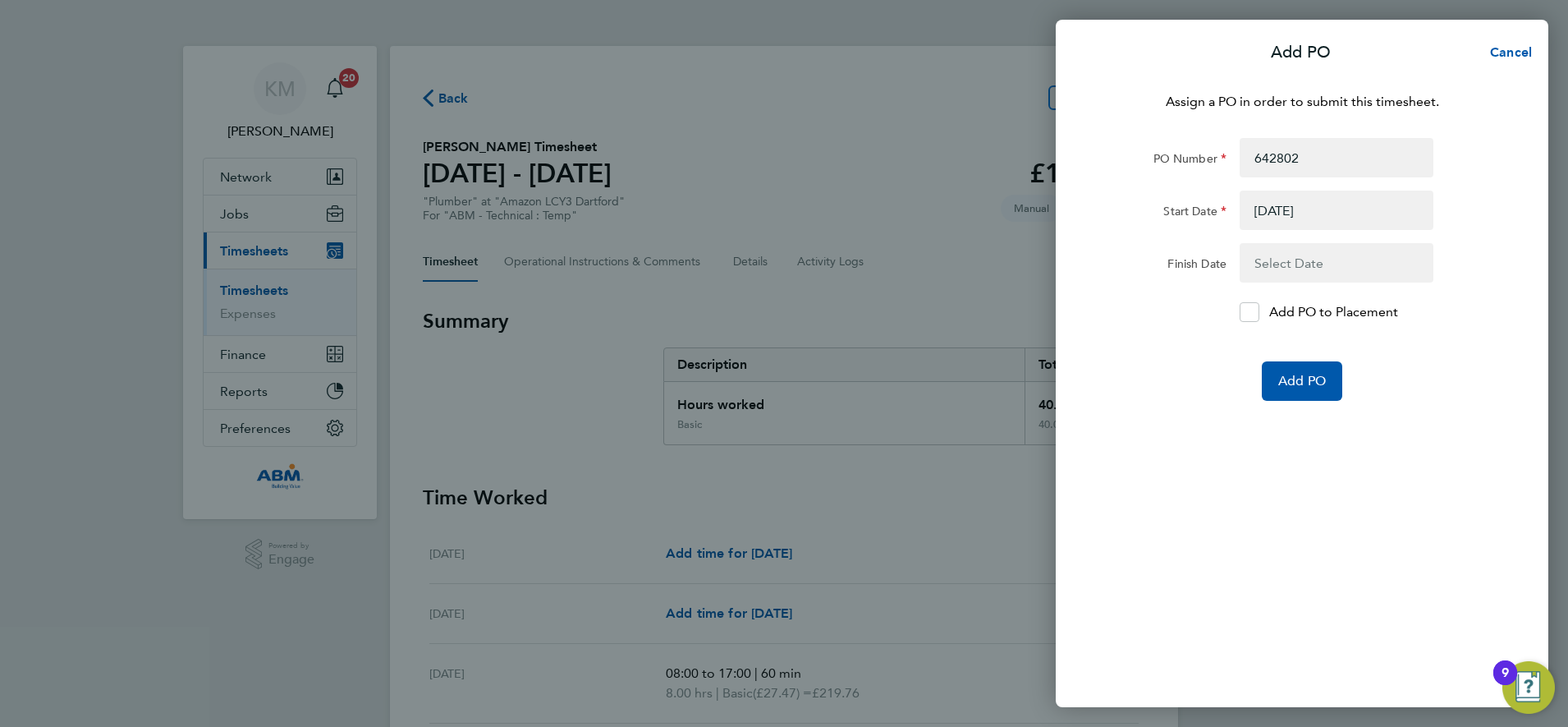
click at [1287, 262] on button "button" at bounding box center [1336, 262] width 194 height 40
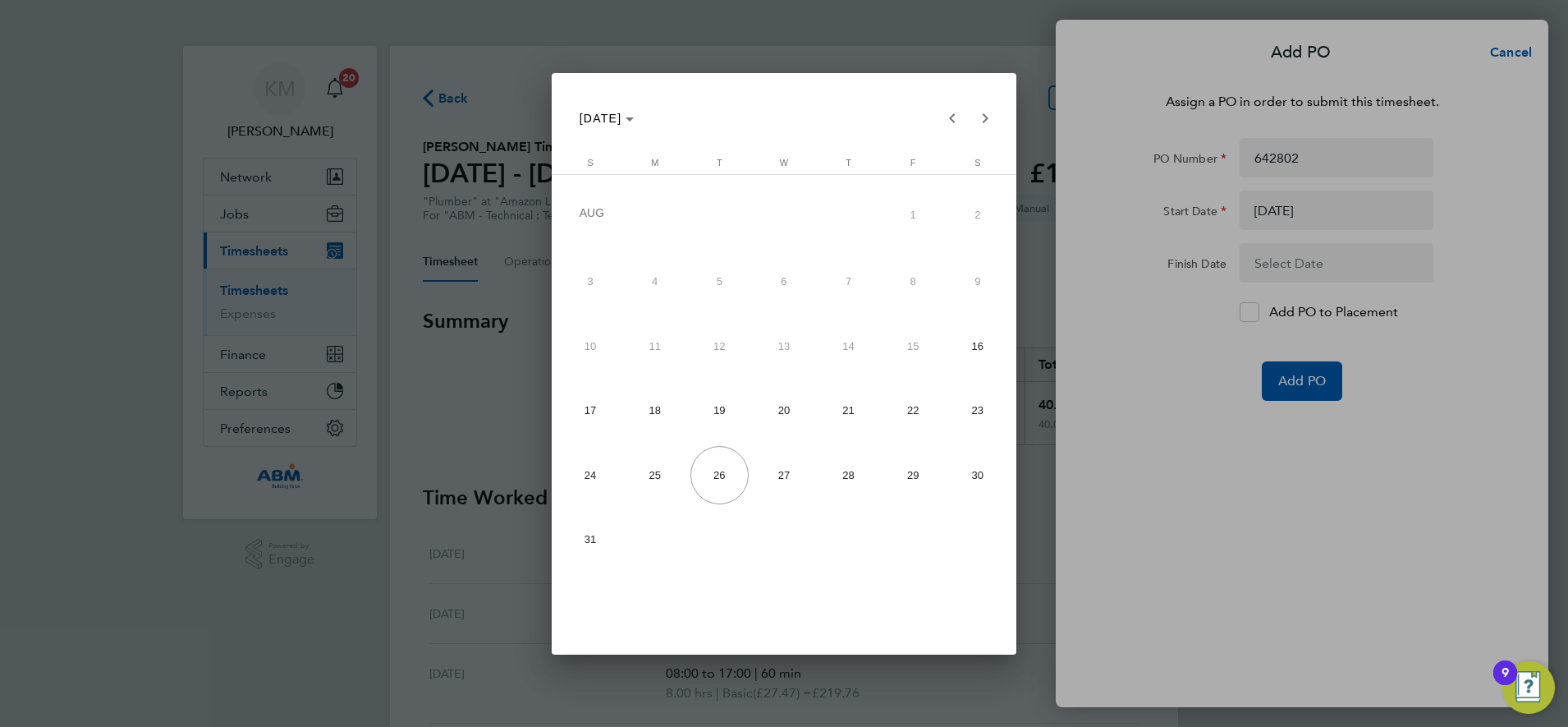
click at [912, 408] on span "22" at bounding box center [913, 410] width 58 height 58
type input "22 Aug 25"
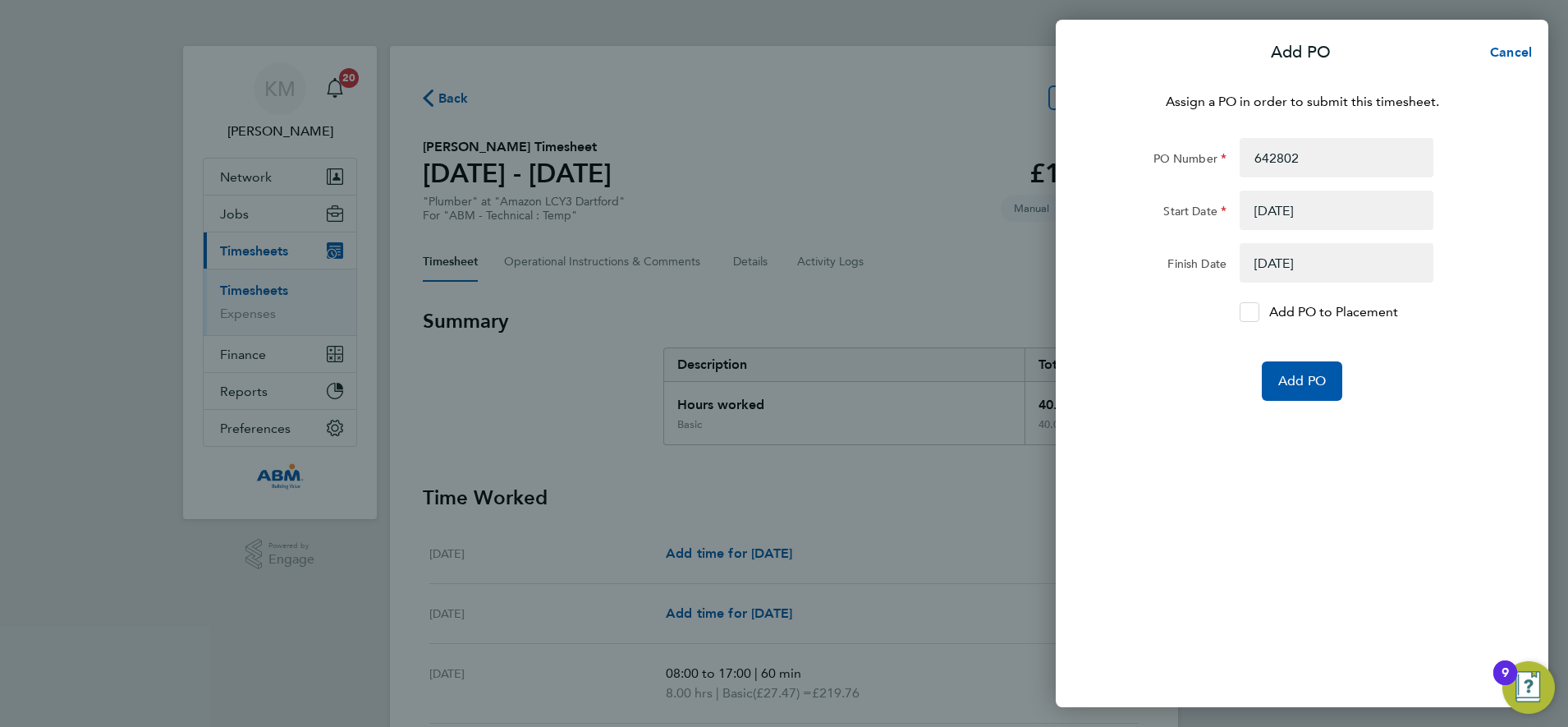
click at [1257, 309] on div at bounding box center [1249, 312] width 19 height 19
click at [1256, 312] on input "Add PO to Placement" at bounding box center [1256, 312] width 0 height 0
click at [1310, 378] on span "Add PO" at bounding box center [1302, 381] width 47 height 17
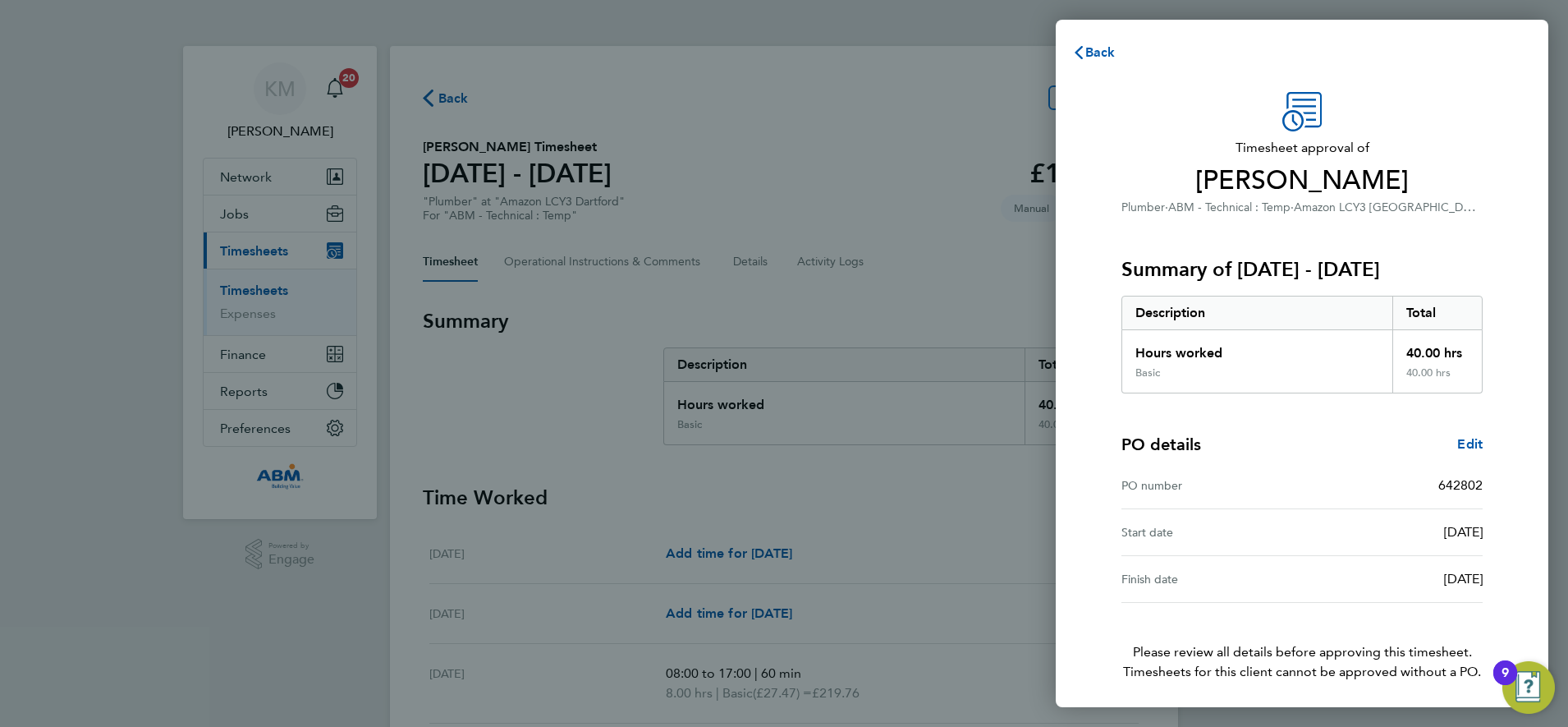
scroll to position [60, 0]
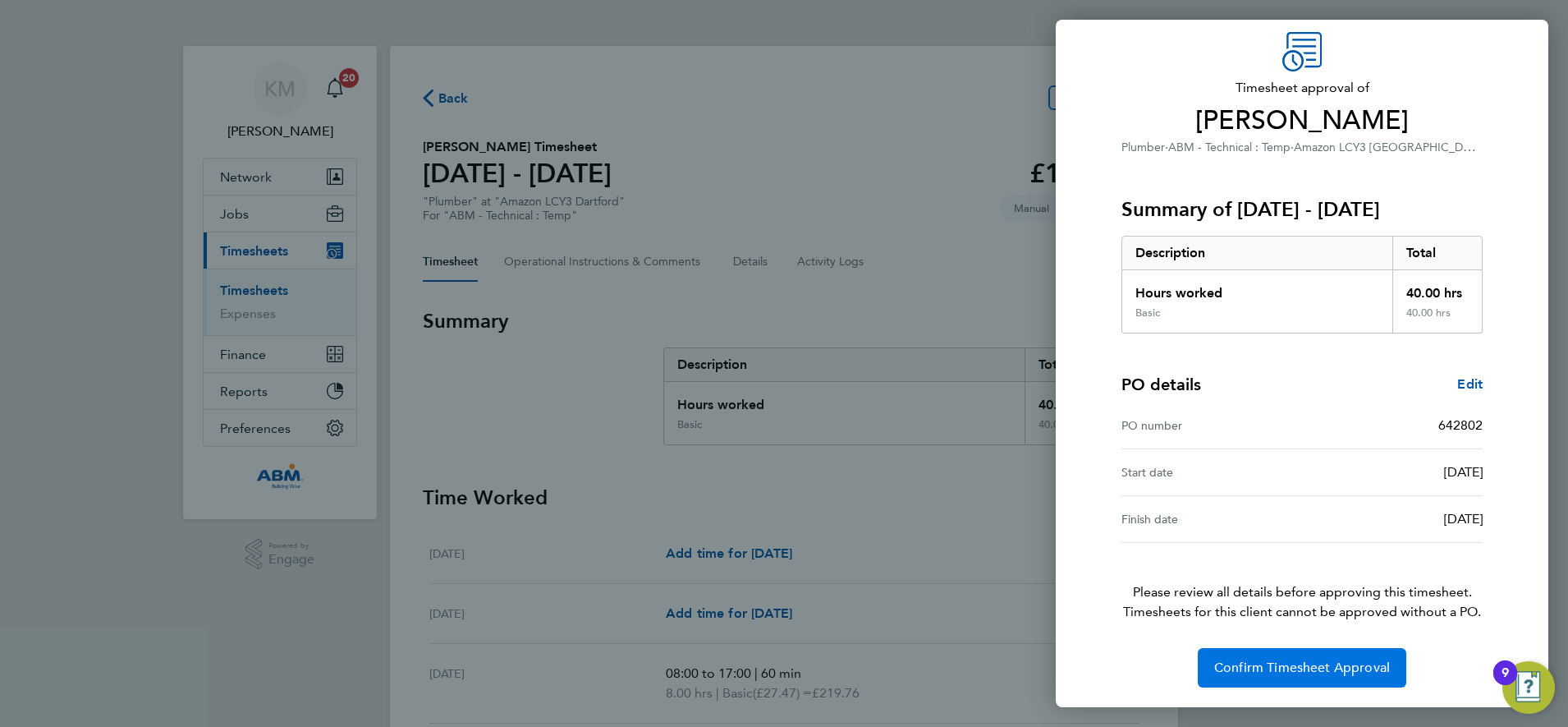
click at [1273, 673] on span "Confirm Timesheet Approval" at bounding box center [1303, 668] width 176 height 17
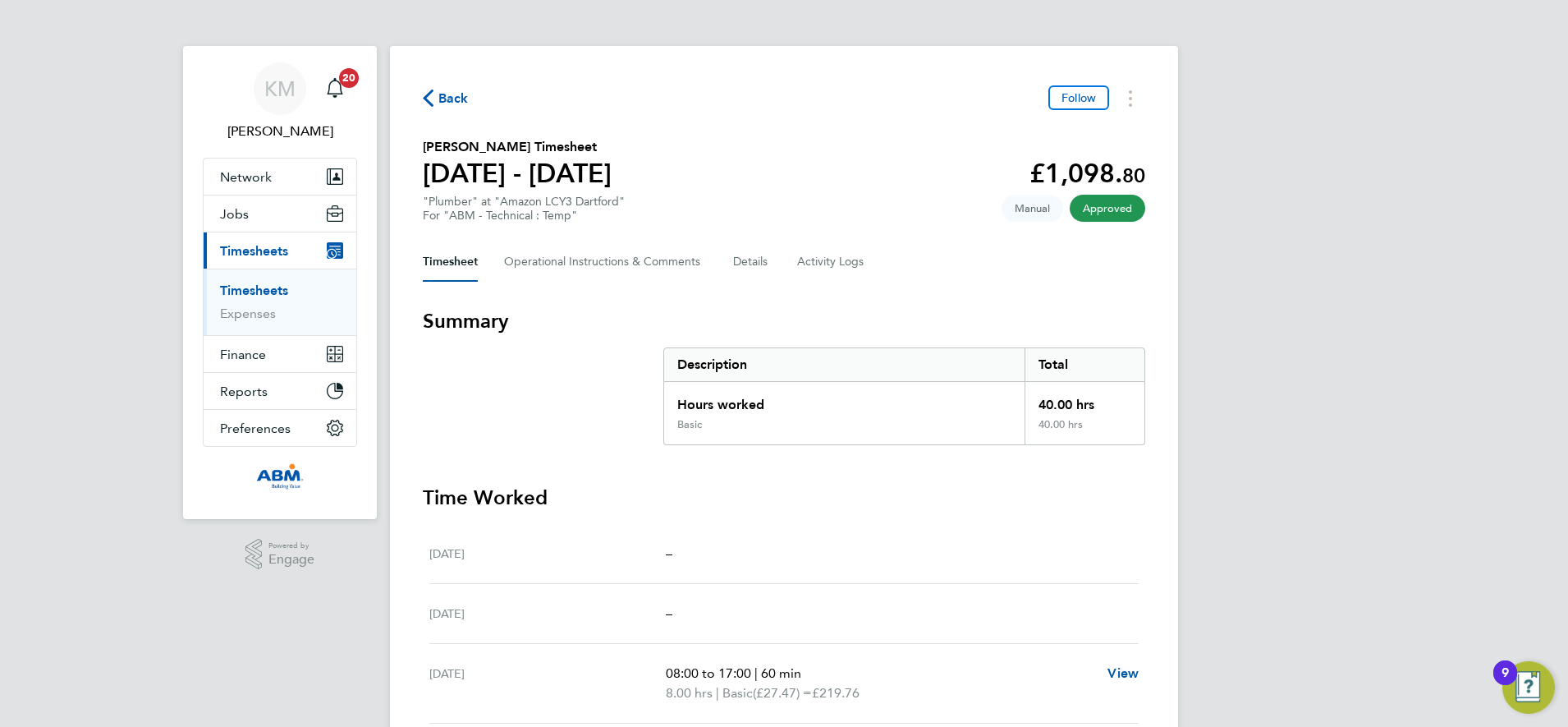
click at [432, 94] on icon "button" at bounding box center [428, 98] width 11 height 18
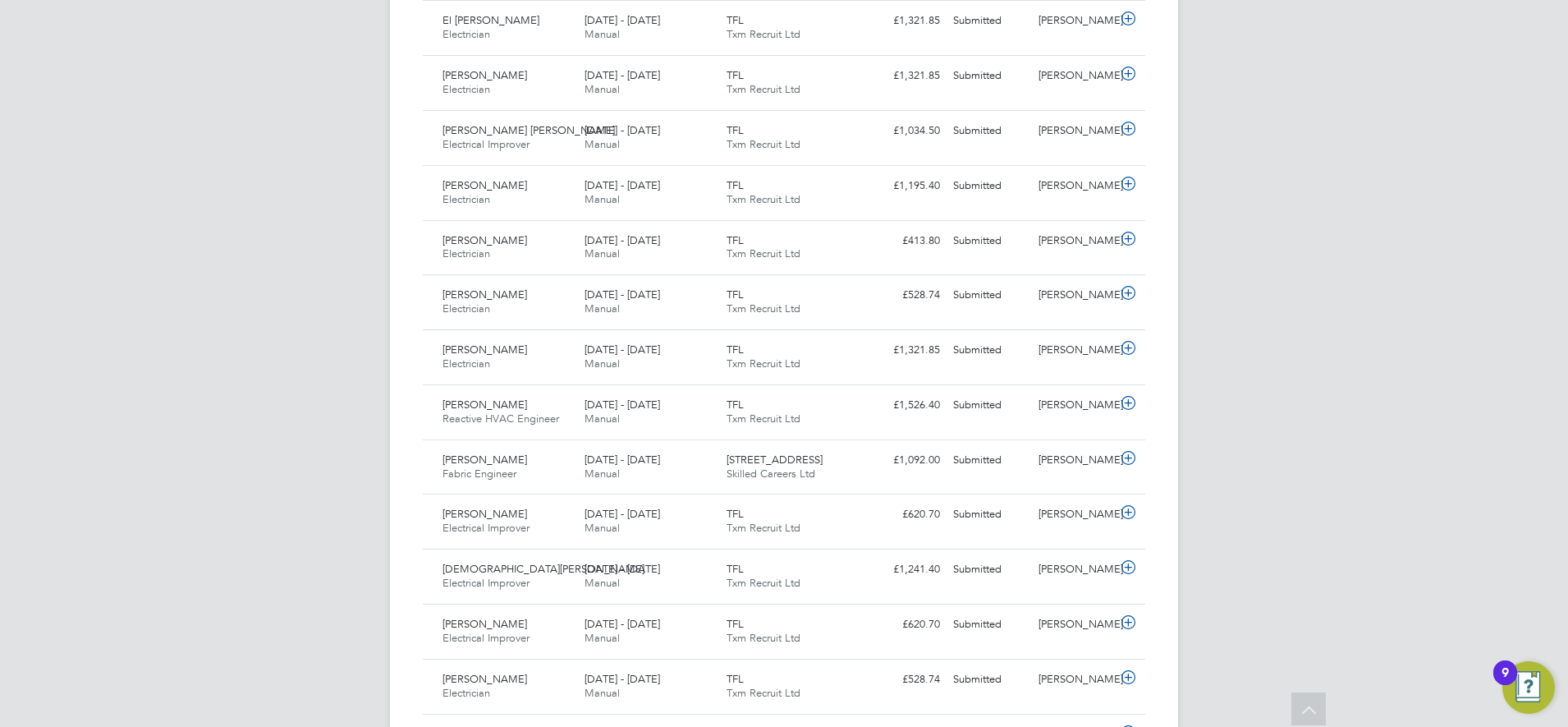
scroll to position [1129, 0]
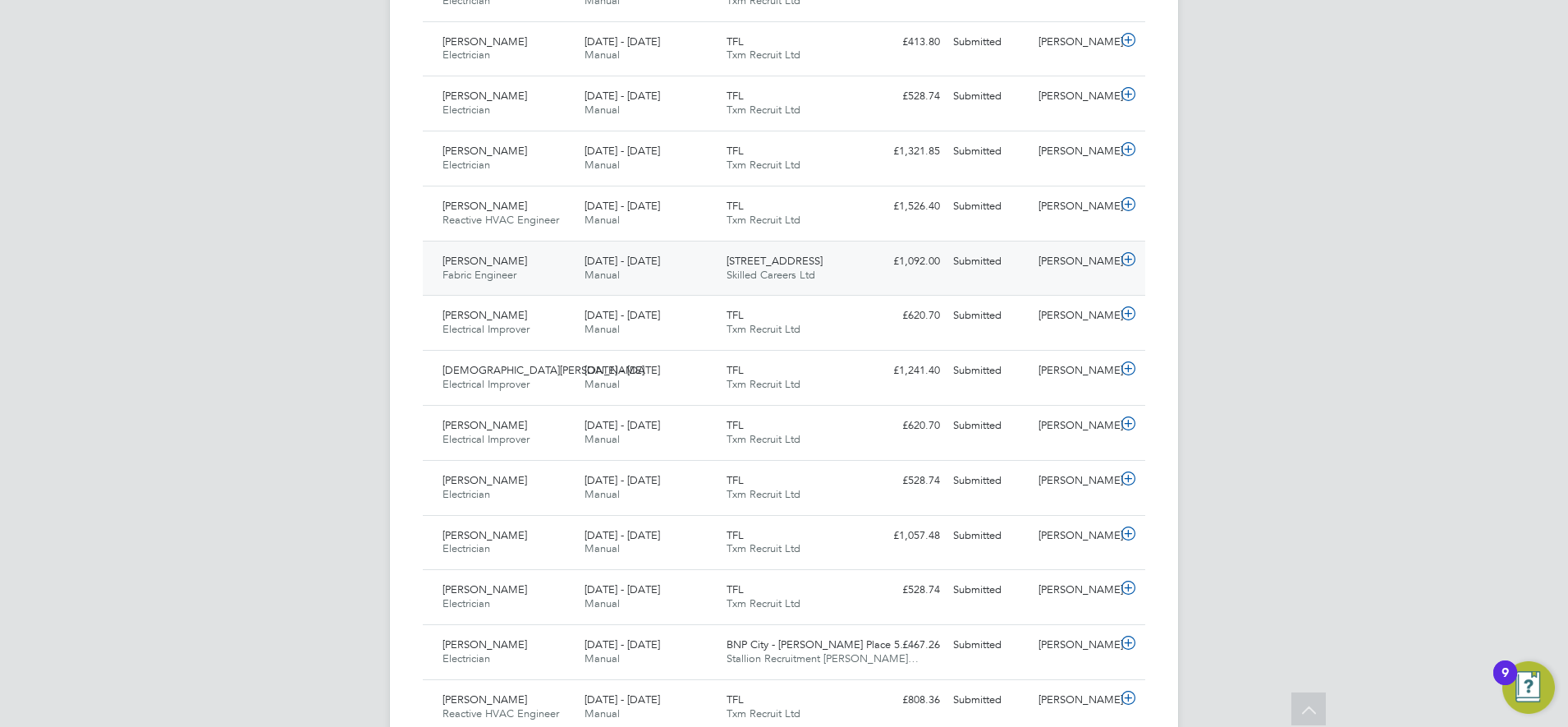
click at [864, 262] on div "£1,092.00 Submitted" at bounding box center [904, 261] width 85 height 27
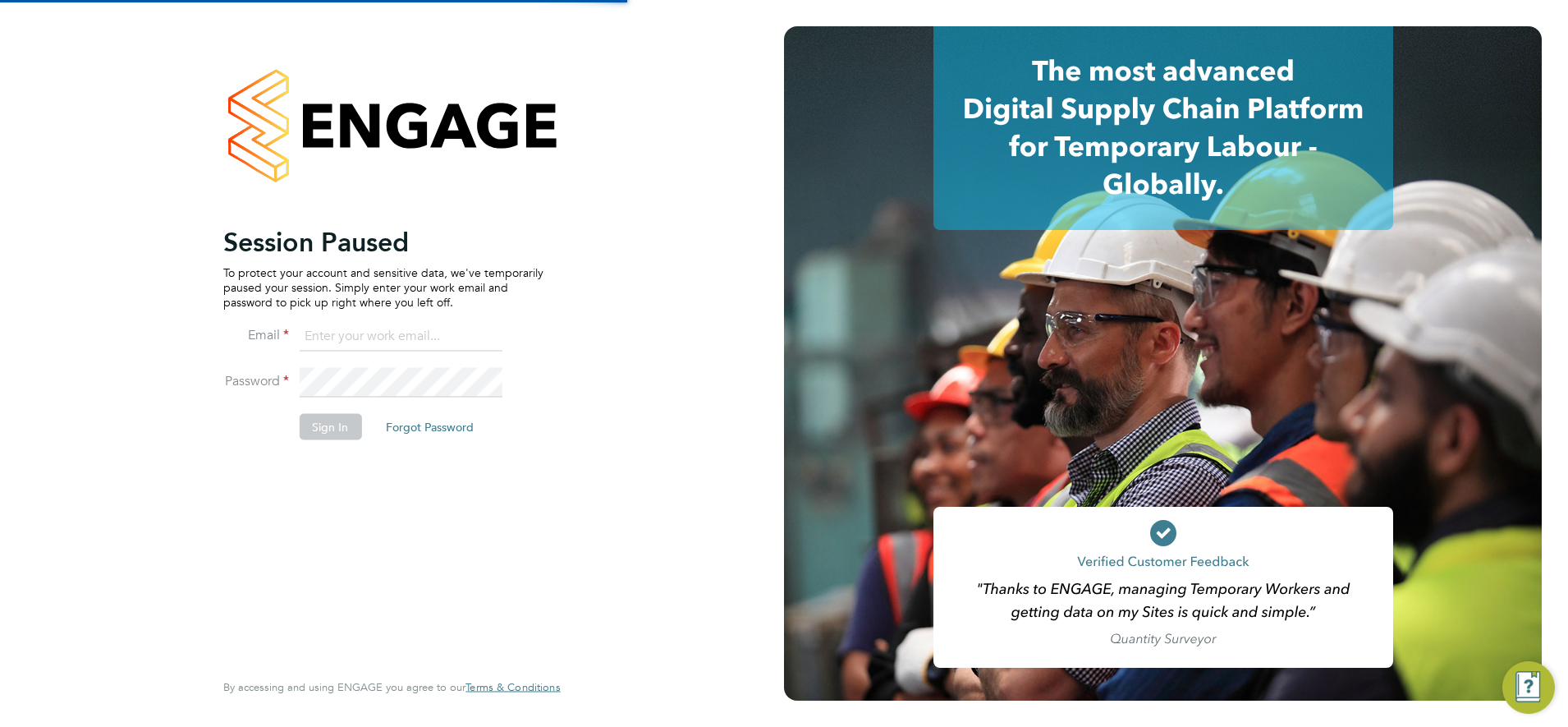
type input "karen.mcgovern@uk.abm.com"
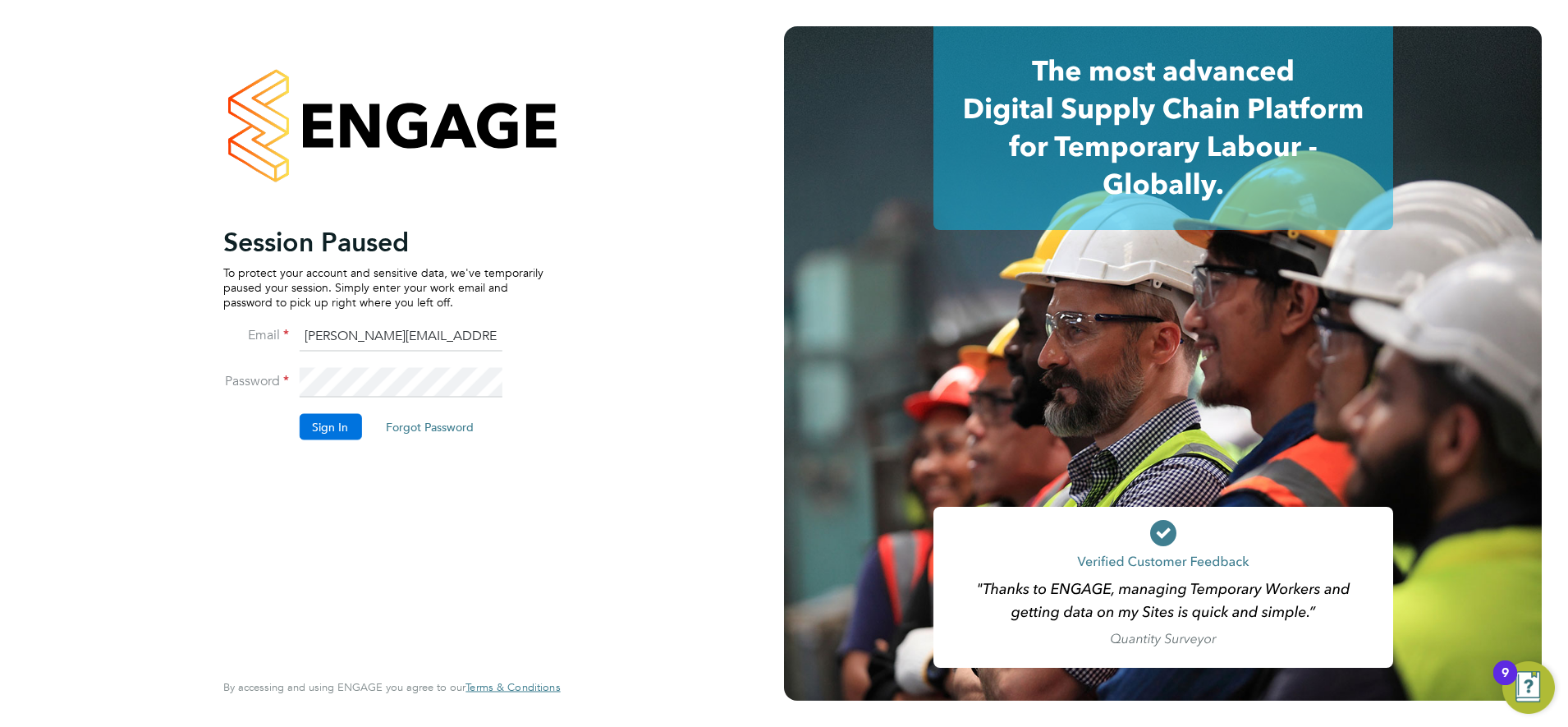
click at [325, 428] on button "Sign In" at bounding box center [329, 426] width 62 height 26
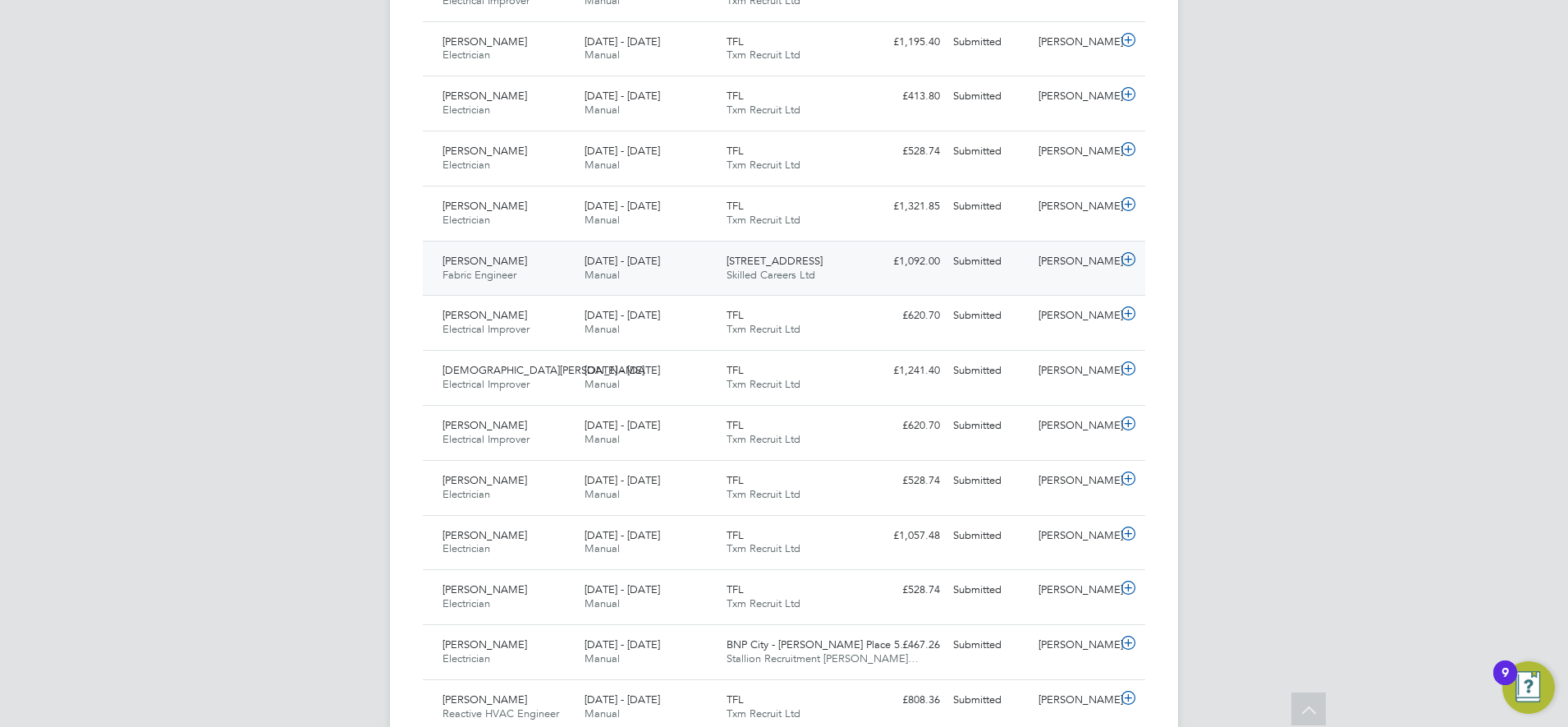
click at [843, 282] on div "[STREET_ADDRESS] Skilled Careers Ltd" at bounding box center [791, 268] width 142 height 41
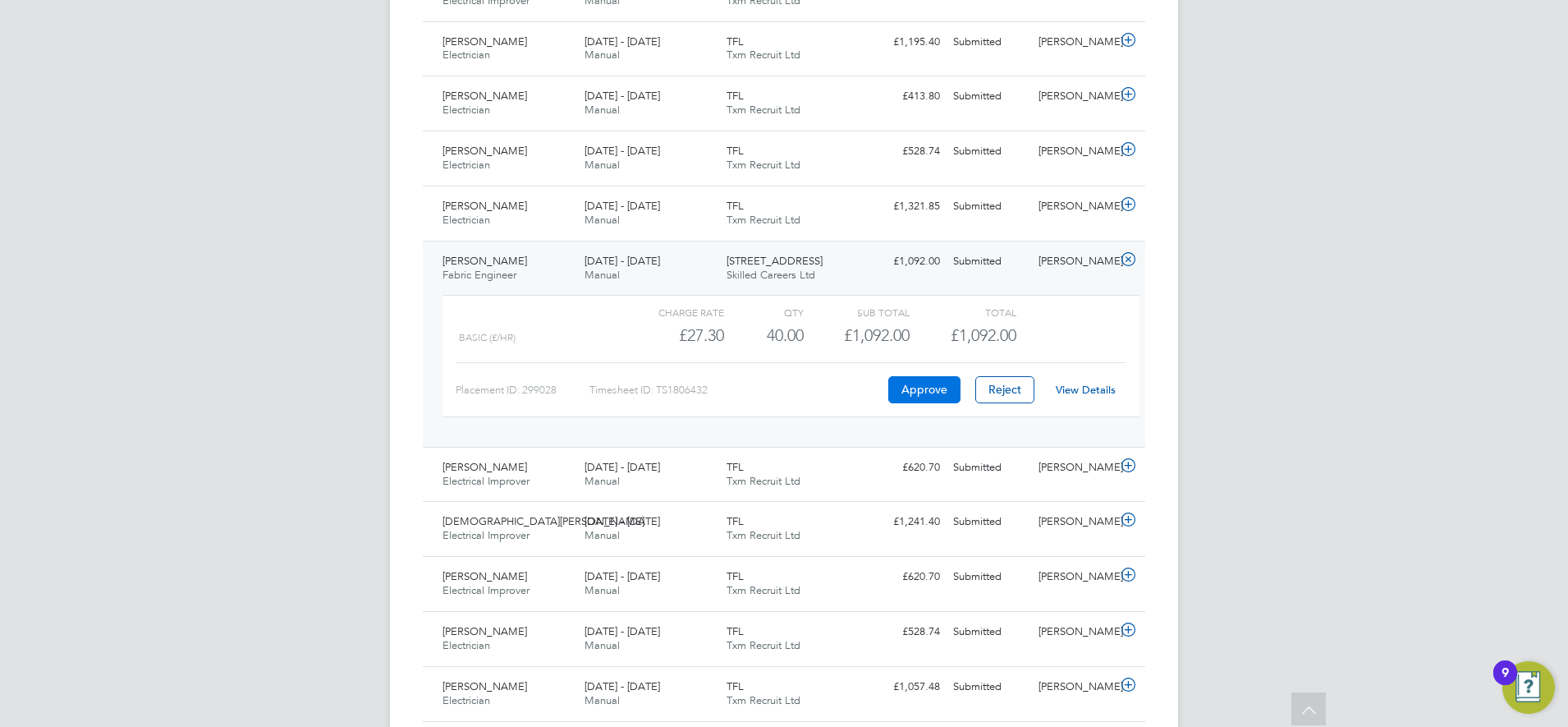
click at [916, 389] on button "Approve" at bounding box center [924, 389] width 72 height 26
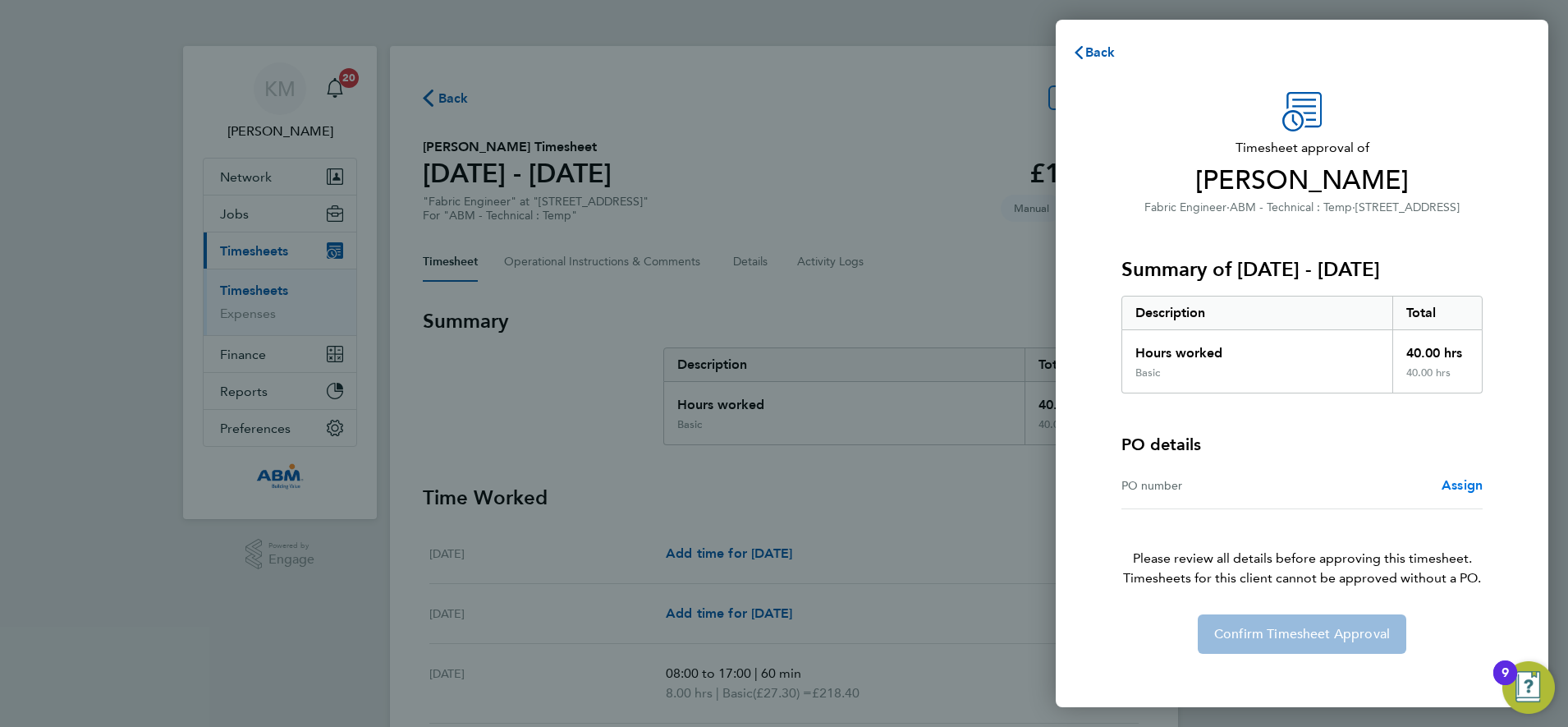
click at [1460, 484] on span "Assign" at bounding box center [1462, 484] width 41 height 16
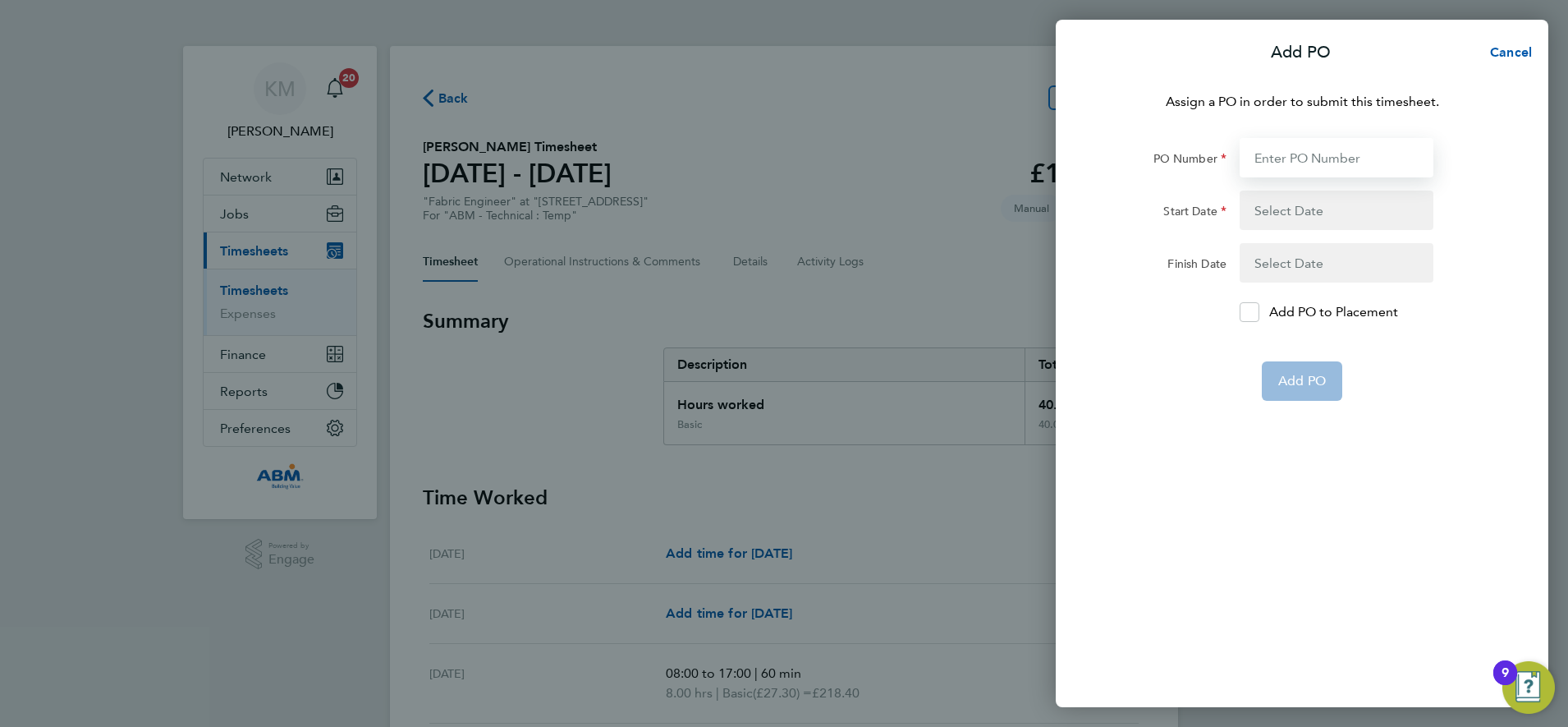
click at [1288, 155] on input "PO Number" at bounding box center [1336, 158] width 194 height 40
click at [1270, 154] on input "PO Number" at bounding box center [1336, 158] width 194 height 40
type input "642823"
click at [1304, 208] on button "button" at bounding box center [1336, 210] width 194 height 40
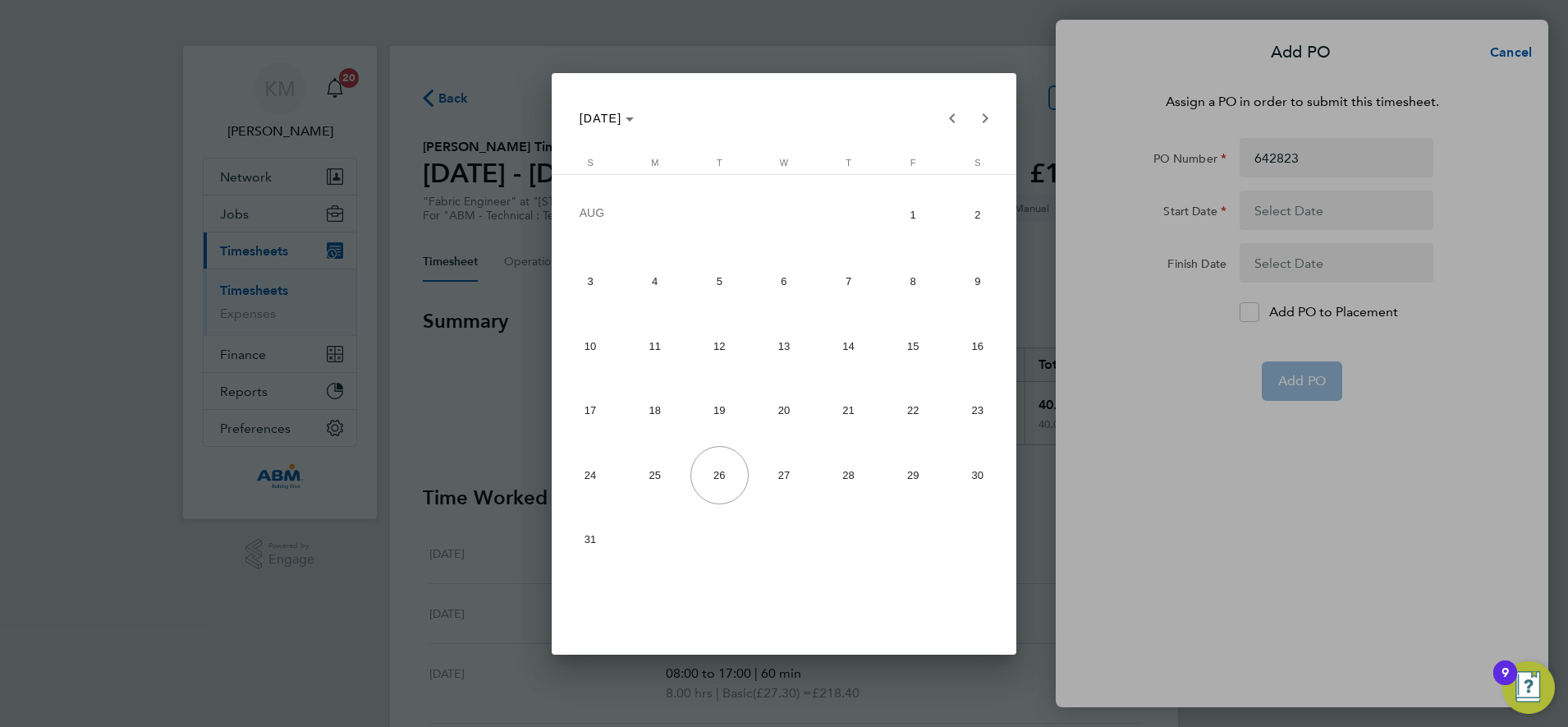
click at [977, 343] on span "16" at bounding box center [977, 346] width 58 height 58
type input "[DATE]"
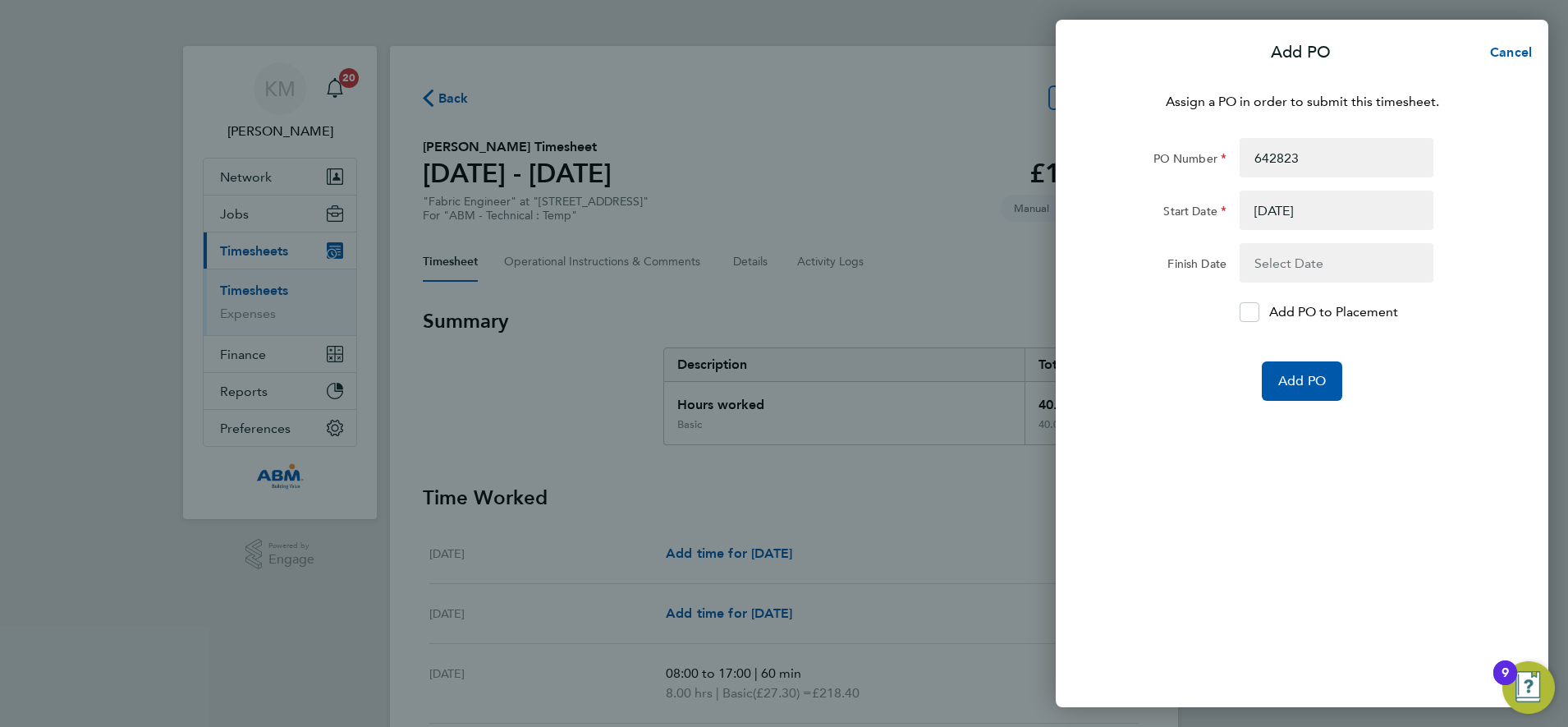
click at [1302, 261] on button "button" at bounding box center [1336, 262] width 194 height 40
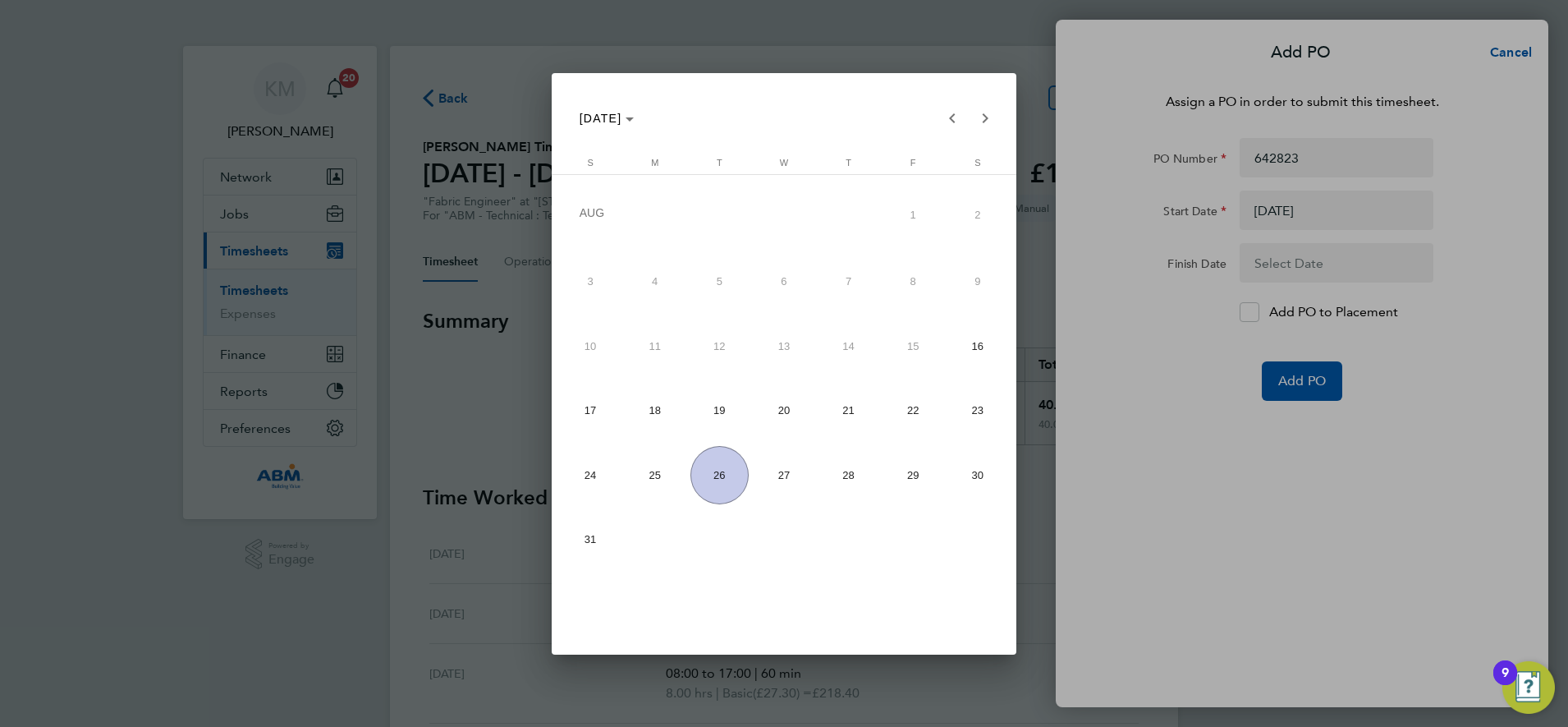
click at [910, 410] on span "22" at bounding box center [913, 410] width 58 height 58
type input "22 Aug 25"
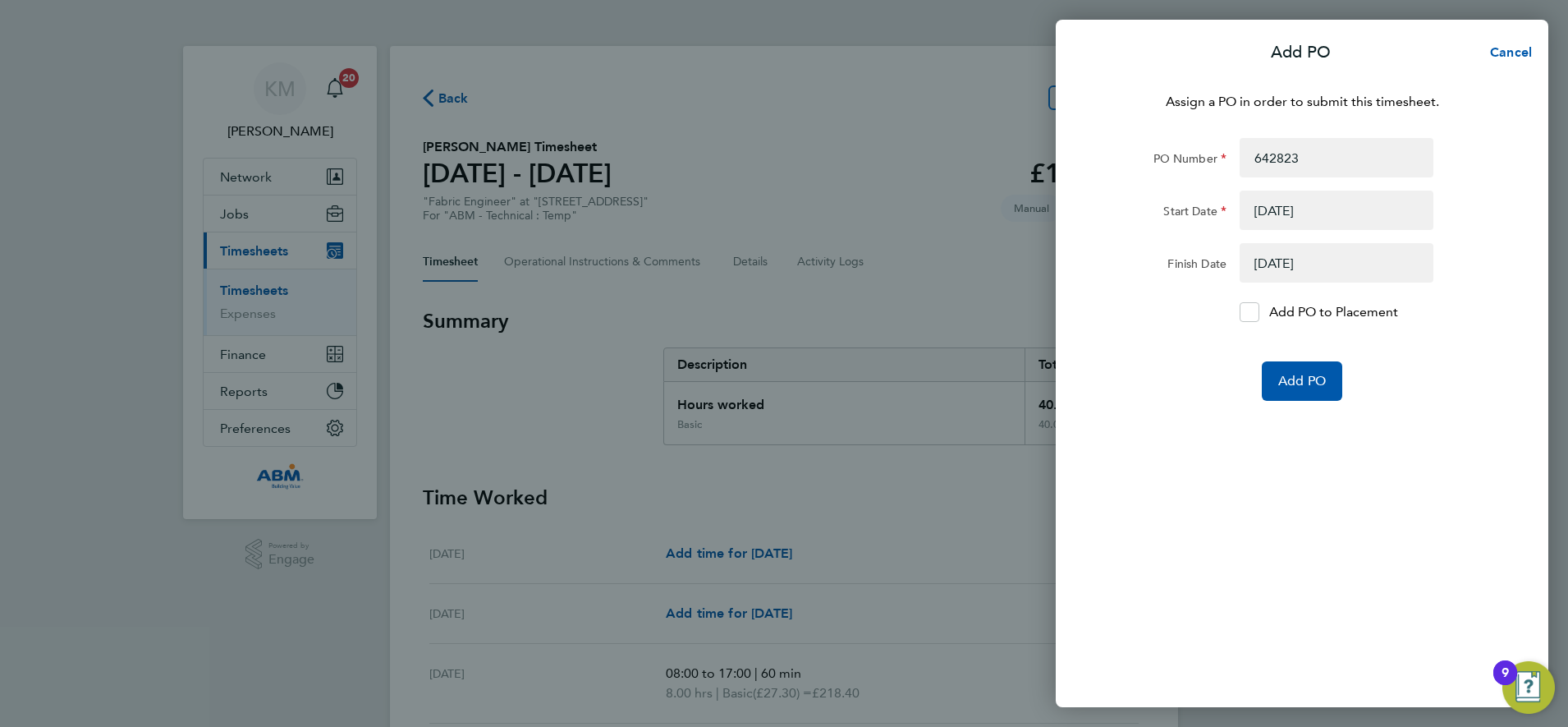
drag, startPoint x: 1254, startPoint y: 310, endPoint x: 1260, endPoint y: 362, distance: 52.3
click at [1254, 312] on icon at bounding box center [1249, 312] width 12 height 11
click at [1256, 312] on input "Add PO to Placement" at bounding box center [1256, 312] width 0 height 0
click at [1286, 376] on span "Add PO" at bounding box center [1302, 381] width 47 height 17
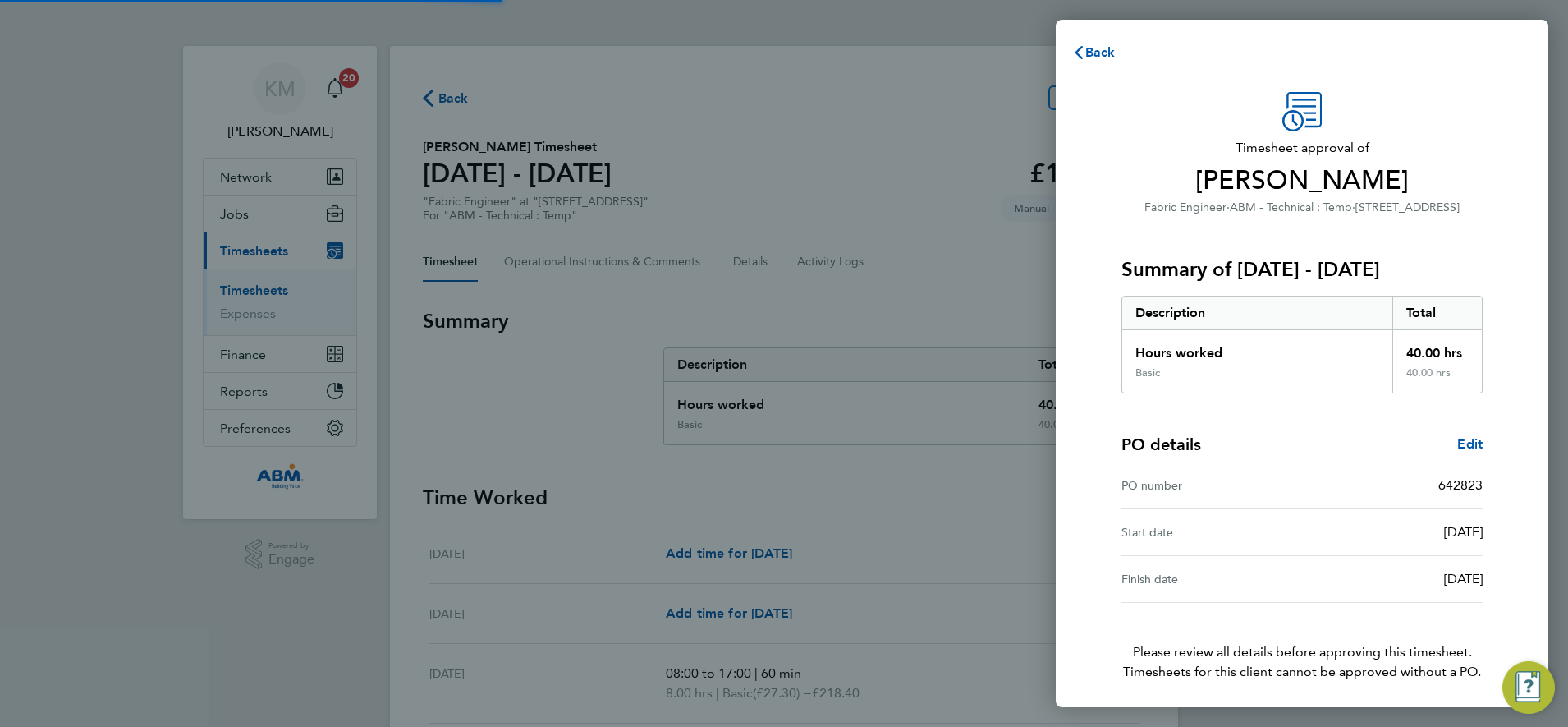
scroll to position [60, 0]
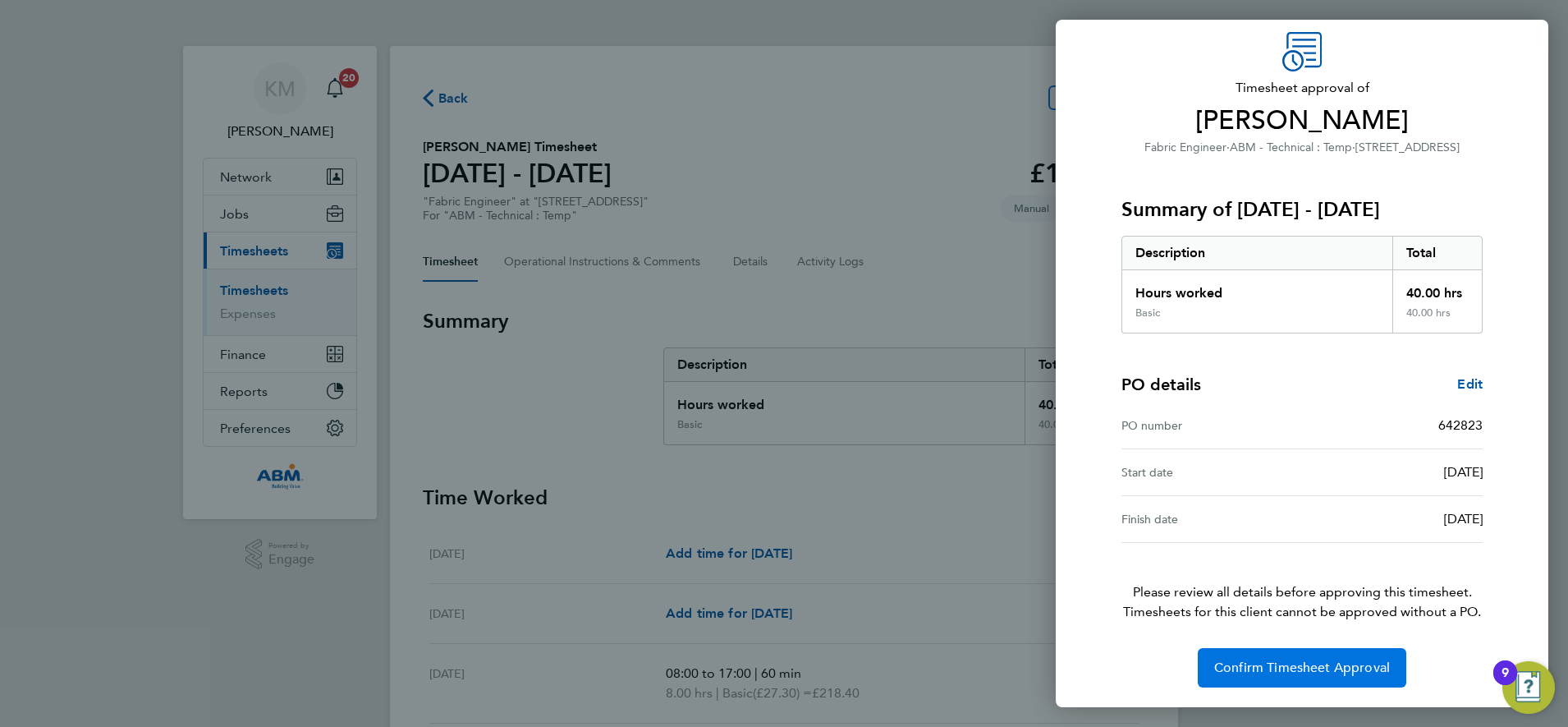
click at [1259, 664] on span "Confirm Timesheet Approval" at bounding box center [1303, 668] width 176 height 17
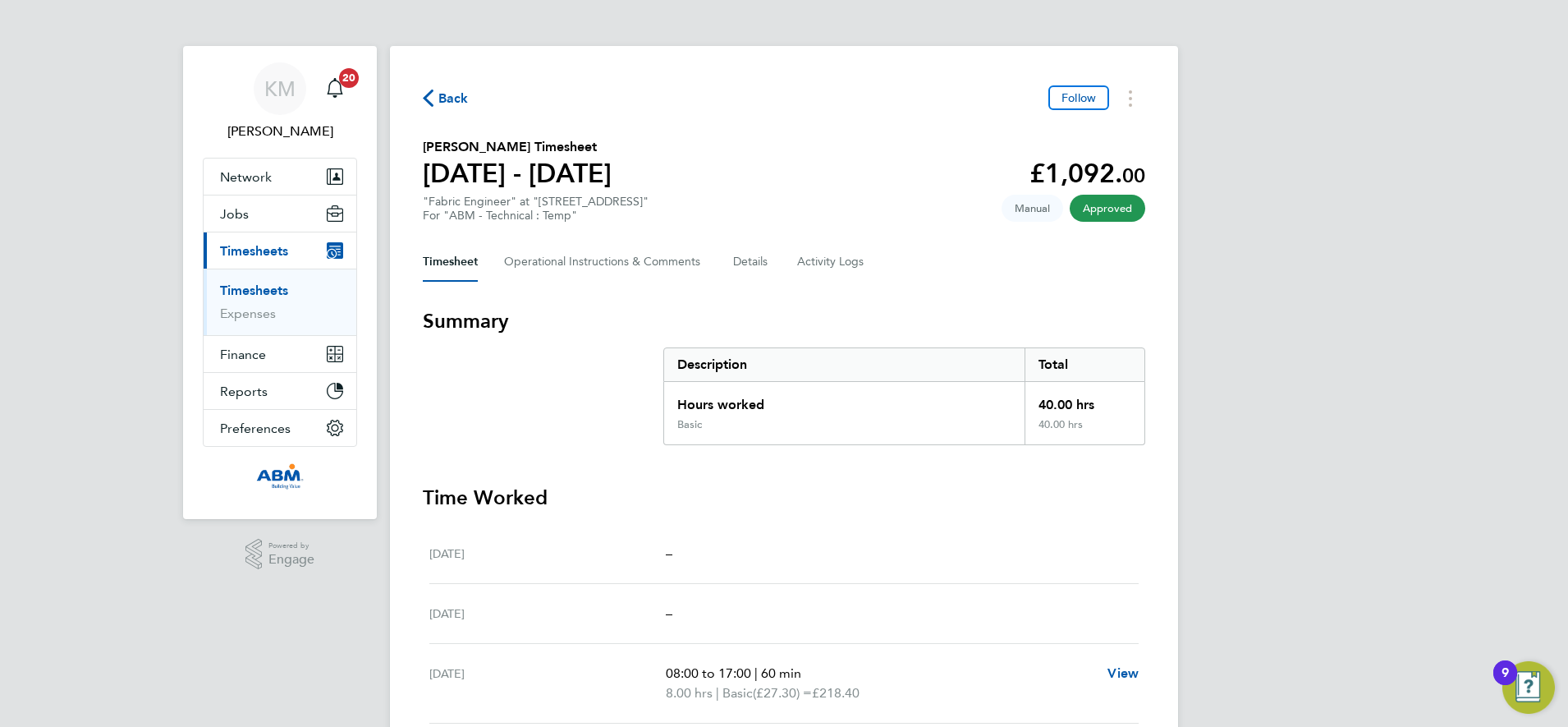
click at [459, 97] on span "Back" at bounding box center [453, 98] width 31 height 19
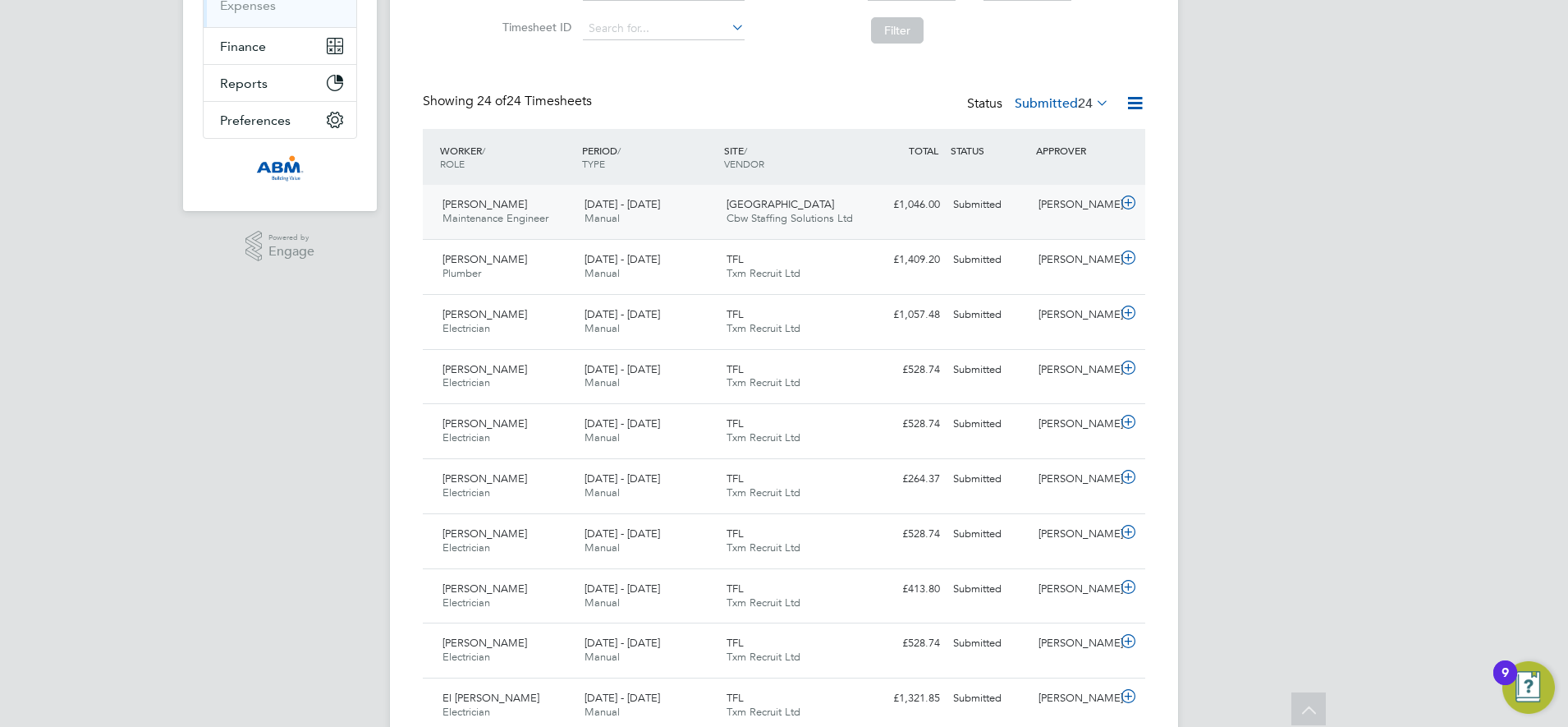
click at [876, 223] on div "Cristian-Gabriel Negut Maintenance Engineer 16 - 22 Aug 2025 16 - 22 Aug 2025 M…" at bounding box center [784, 211] width 722 height 54
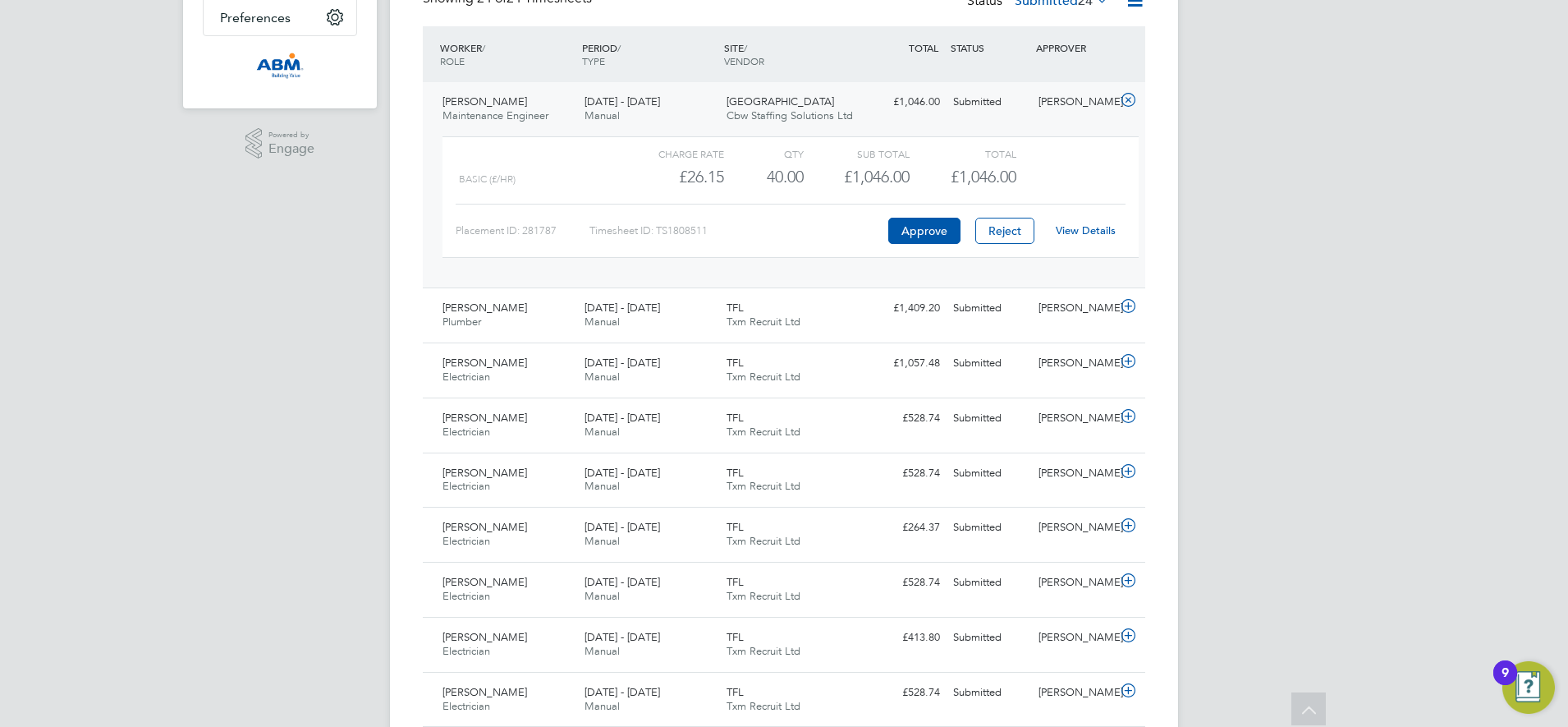
click at [692, 111] on div "[DATE] - [DATE] Manual" at bounding box center [648, 109] width 142 height 41
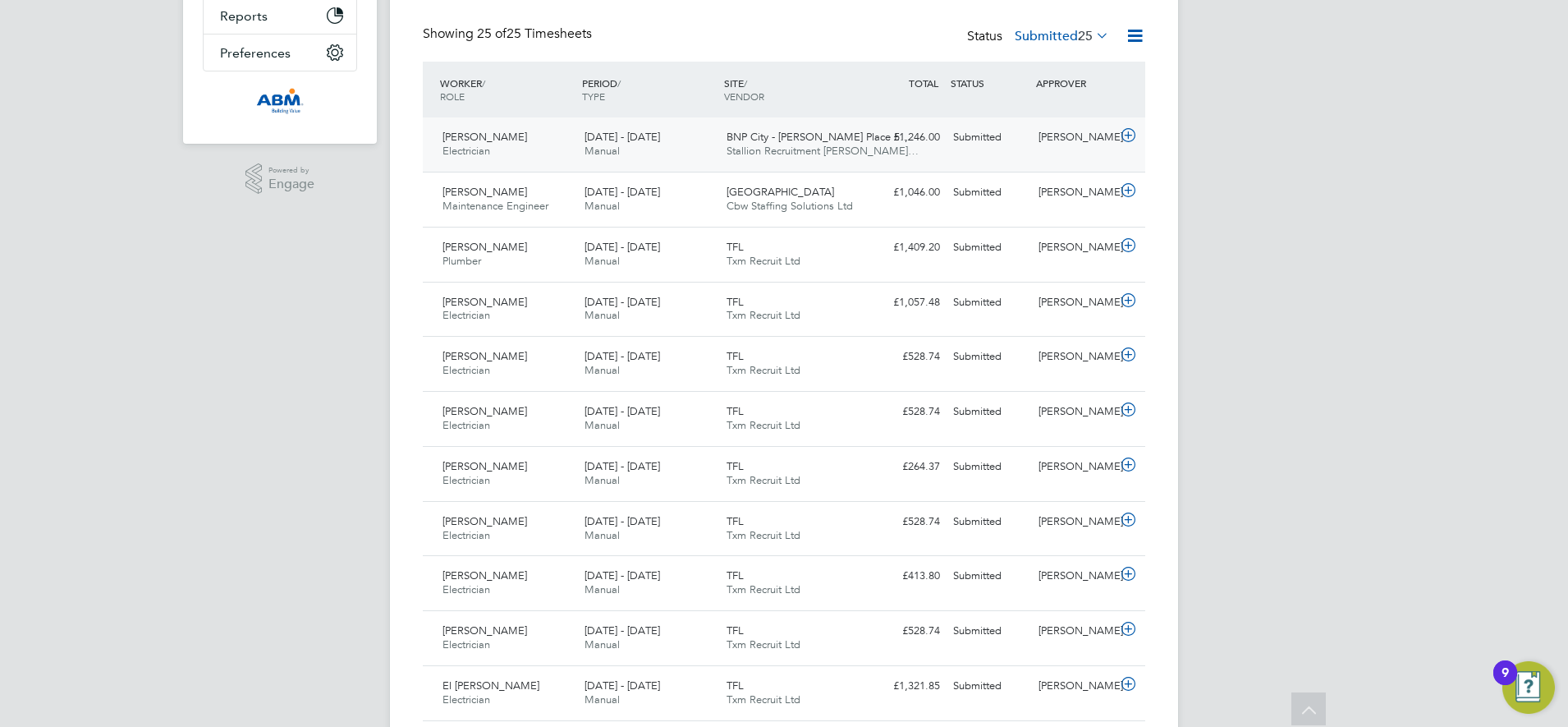
click at [881, 147] on div "£1,246.00 Submitted" at bounding box center [904, 137] width 85 height 27
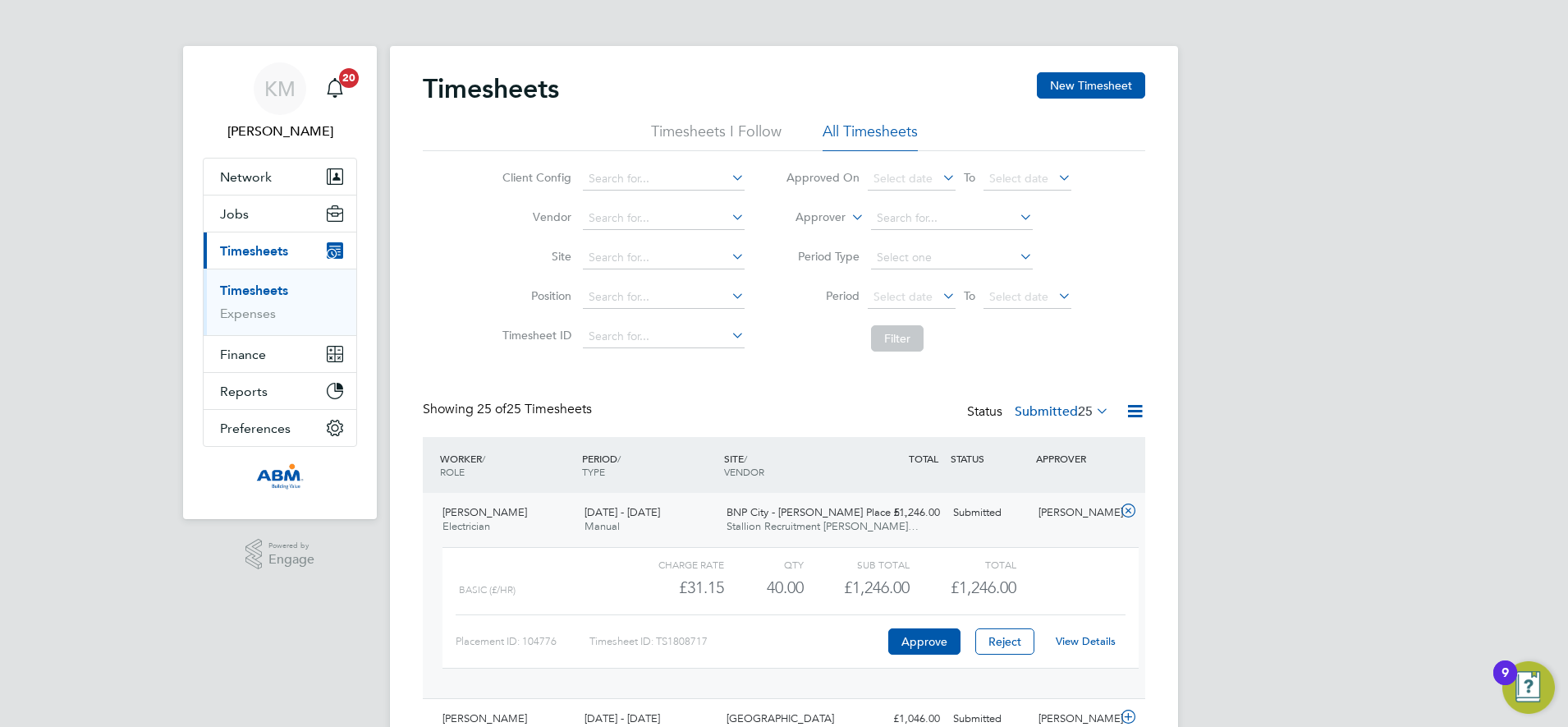
click at [660, 463] on div "PERIOD / TYPE" at bounding box center [648, 465] width 142 height 43
click at [670, 521] on div "[DATE] - [DATE] Manual" at bounding box center [648, 519] width 142 height 41
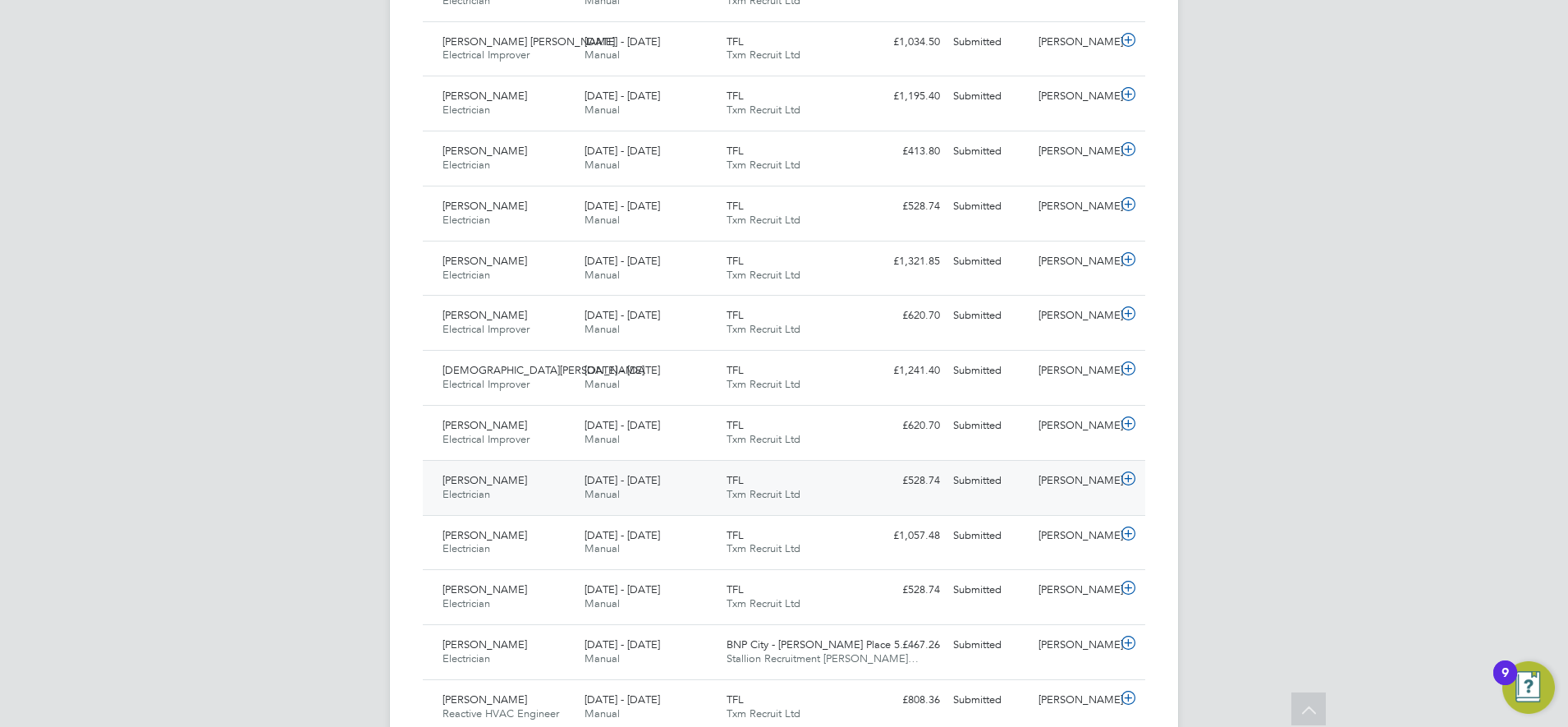
scroll to position [1196, 0]
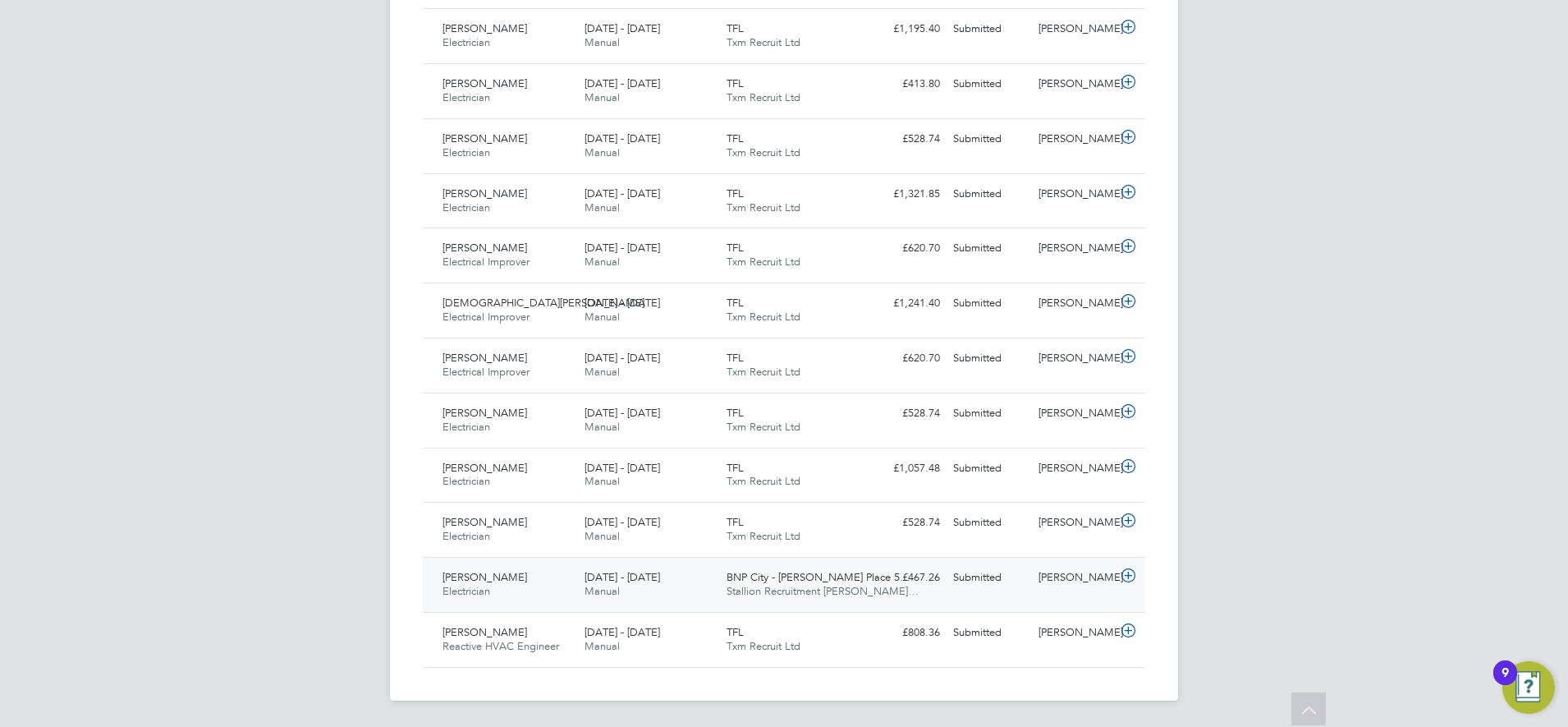
click at [689, 584] on div "[DATE] - [DATE] Manual" at bounding box center [648, 584] width 142 height 41
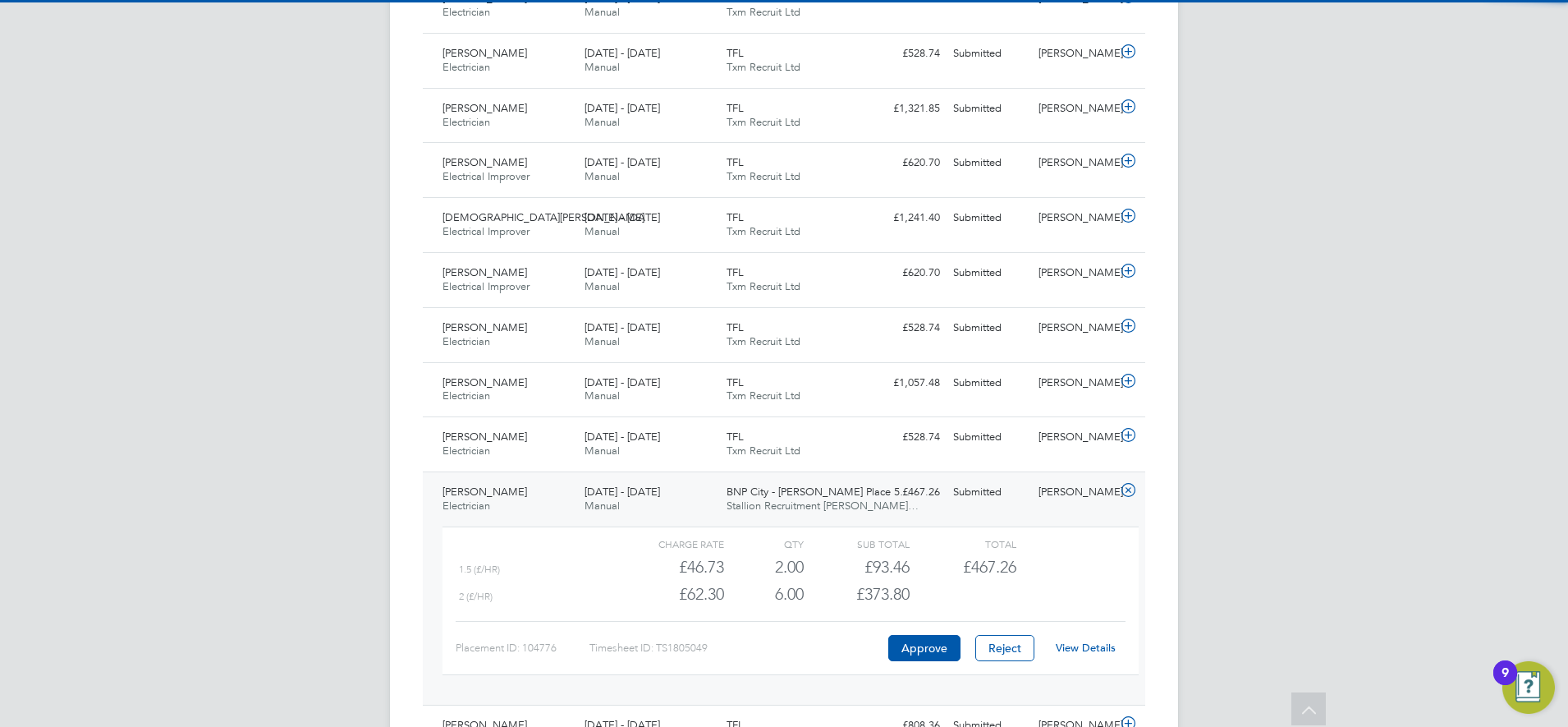
scroll to position [1374, 0]
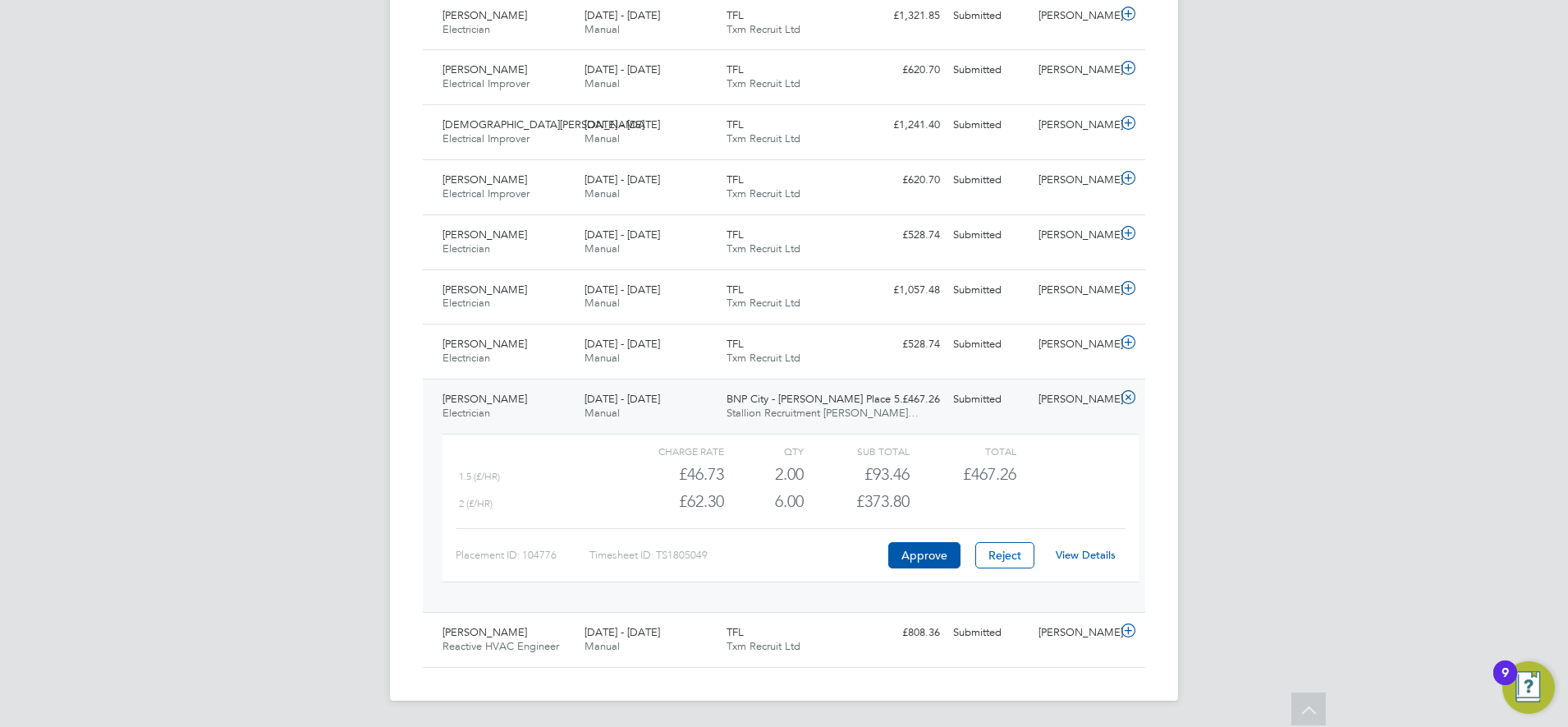
click at [851, 405] on div "BNP City - [PERSON_NAME] Place 5… Stallion Recruitment Lim…" at bounding box center [791, 406] width 142 height 41
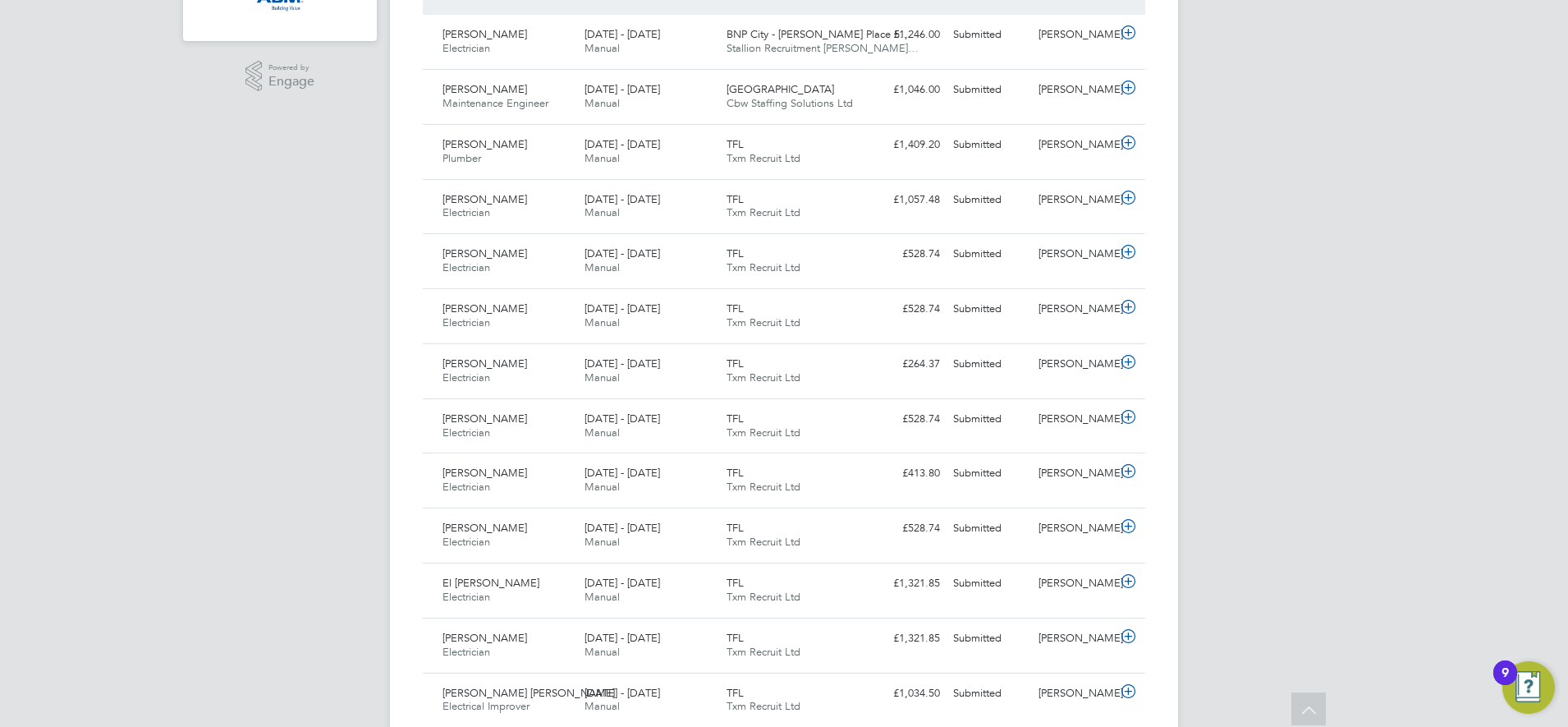
scroll to position [0, 0]
